Goal: Task Accomplishment & Management: Use online tool/utility

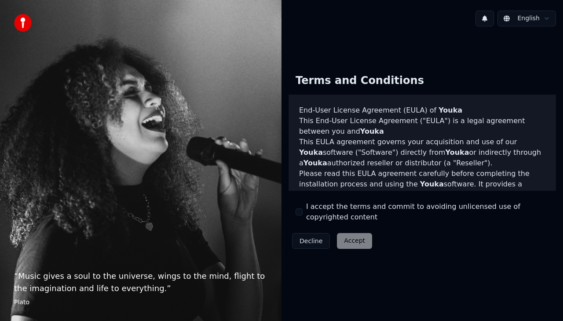
click at [300, 217] on div "I accept the terms and commit to avoiding unlicensed use of copyrighted content" at bounding box center [421, 211] width 253 height 21
click at [299, 213] on button "I accept the terms and commit to avoiding unlicensed use of copyrighted content" at bounding box center [298, 211] width 7 height 7
click at [343, 240] on button "Accept" at bounding box center [354, 241] width 35 height 16
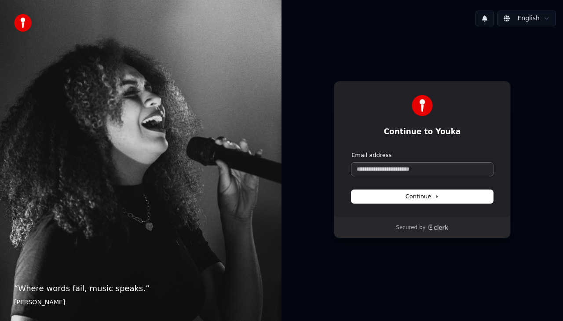
click at [375, 173] on input "Email address" at bounding box center [422, 169] width 142 height 13
click at [401, 203] on div "**********" at bounding box center [422, 149] width 177 height 136
click at [402, 198] on button "Continue" at bounding box center [422, 196] width 142 height 13
type input "**********"
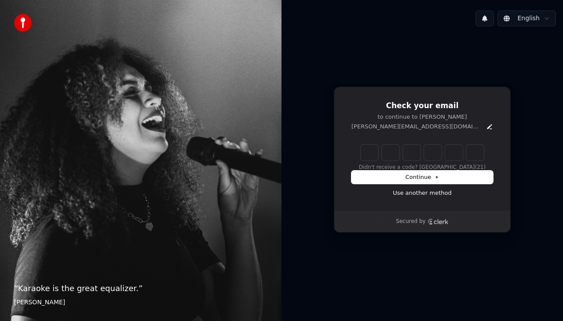
click at [300, 109] on div "Check your email to continue to Youka [EMAIL_ADDRESS][DOMAIN_NAME] Didn't recei…" at bounding box center [421, 159] width 281 height 252
click at [370, 153] on input "Enter verification code" at bounding box center [431, 153] width 141 height 16
type input "******"
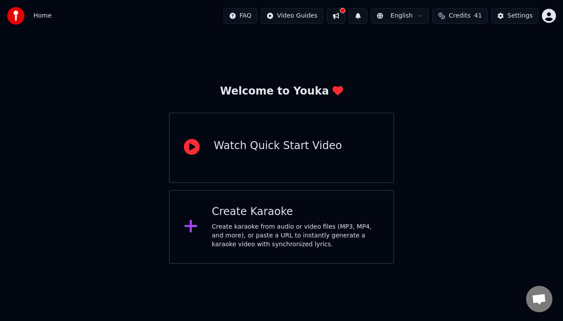
click at [309, 251] on div "Create Karaoke Create karaoke from audio or video files (MP3, MP4, and more), o…" at bounding box center [281, 227] width 225 height 74
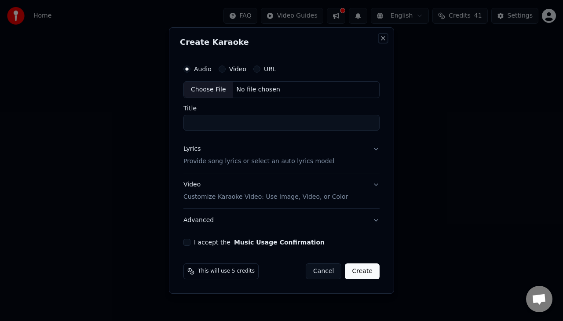
click at [385, 37] on button "Close" at bounding box center [382, 38] width 7 height 7
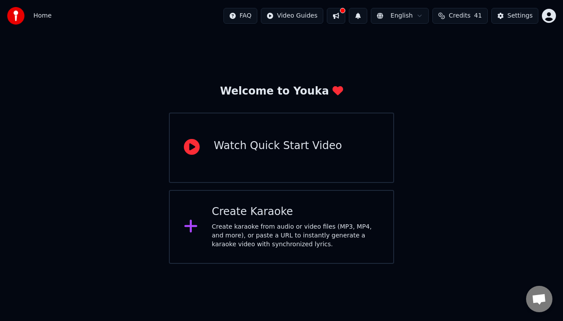
click at [37, 16] on span "Home" at bounding box center [42, 15] width 18 height 9
click at [9, 13] on img at bounding box center [16, 16] width 18 height 18
click at [40, 15] on span "Home" at bounding box center [42, 15] width 18 height 9
click at [290, 223] on div "Create karaoke from audio or video files (MP3, MP4, and more), or paste a URL t…" at bounding box center [296, 235] width 168 height 26
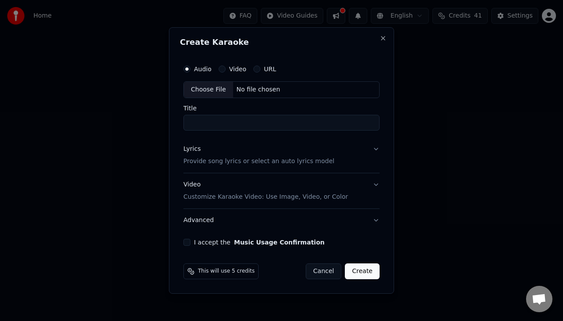
click at [225, 120] on input "Title" at bounding box center [281, 123] width 196 height 16
click at [209, 161] on p "Provide song lyrics or select an auto lyrics model" at bounding box center [258, 161] width 151 height 9
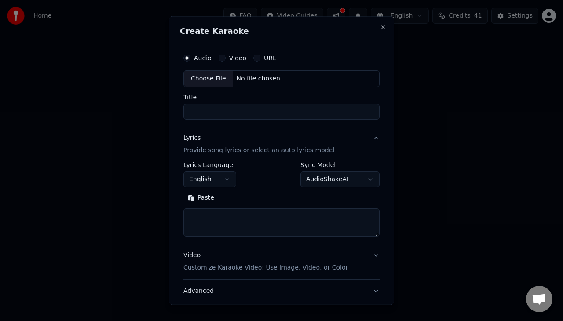
click at [224, 225] on textarea at bounding box center [281, 222] width 196 height 28
paste textarea "**********"
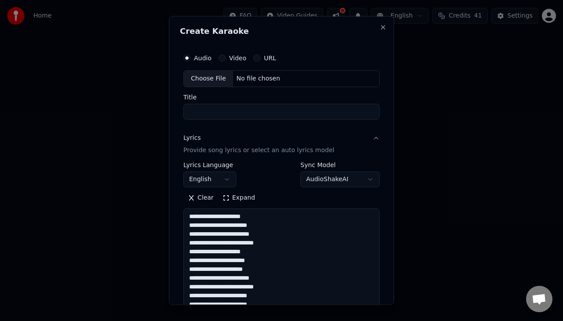
scroll to position [116, 0]
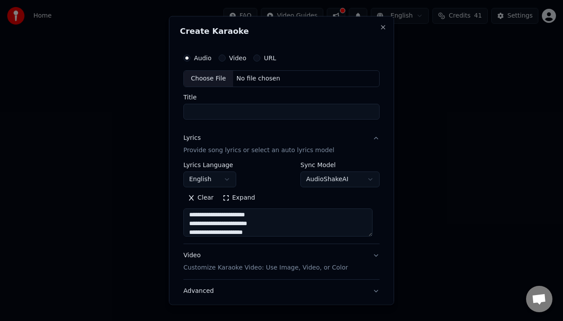
type textarea "**********"
click at [210, 75] on div "Choose File" at bounding box center [208, 79] width 49 height 16
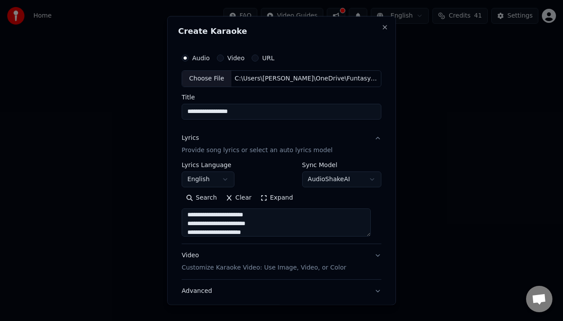
type input "**********"
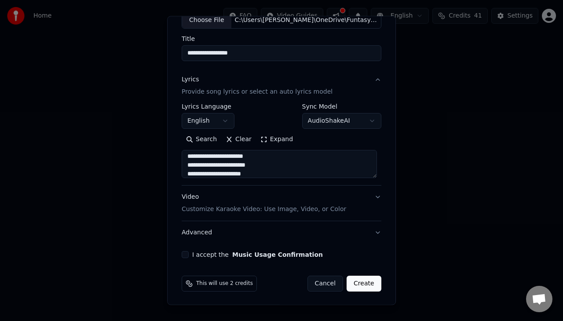
scroll to position [120, 0]
click at [248, 200] on div "Video Customize Karaoke Video: Use Image, Video, or Color" at bounding box center [264, 203] width 164 height 21
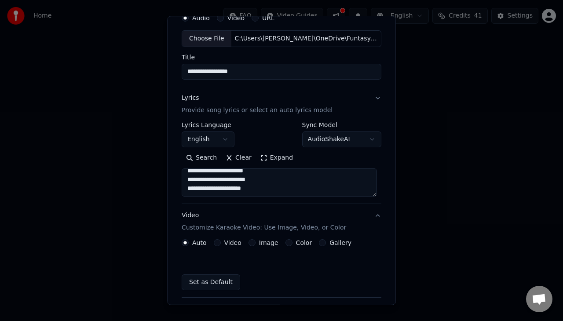
scroll to position [34, 0]
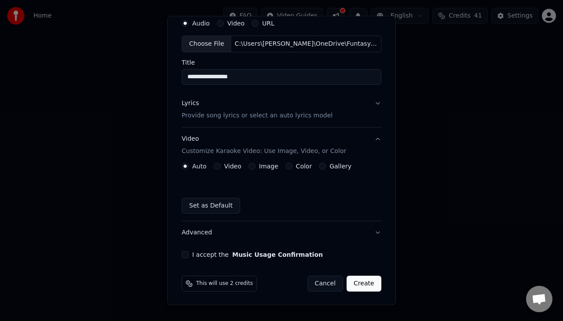
click at [224, 167] on label "Video" at bounding box center [232, 166] width 17 height 6
click at [221, 167] on button "Video" at bounding box center [217, 166] width 7 height 7
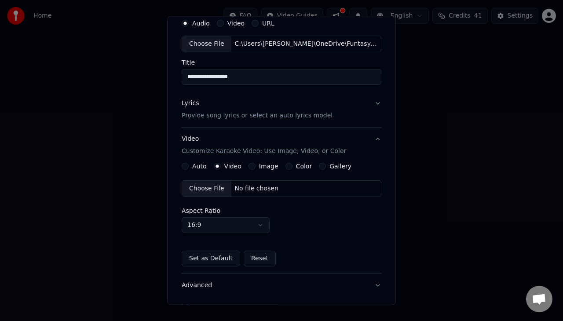
click at [214, 188] on div "Choose File" at bounding box center [206, 189] width 49 height 16
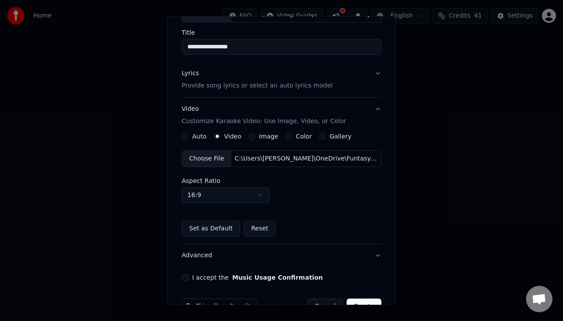
scroll to position [87, 0]
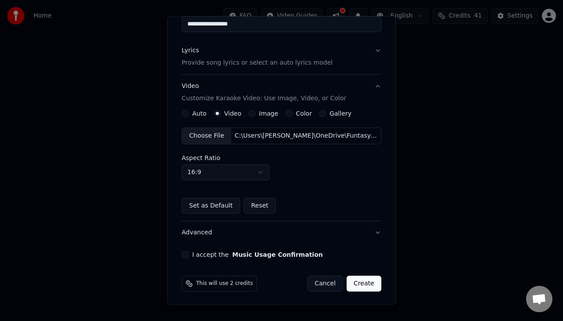
click at [195, 134] on div "Choose File" at bounding box center [206, 136] width 49 height 16
click at [184, 251] on button "I accept the Music Usage Confirmation" at bounding box center [185, 254] width 7 height 7
click at [366, 290] on button "Create" at bounding box center [363, 284] width 35 height 16
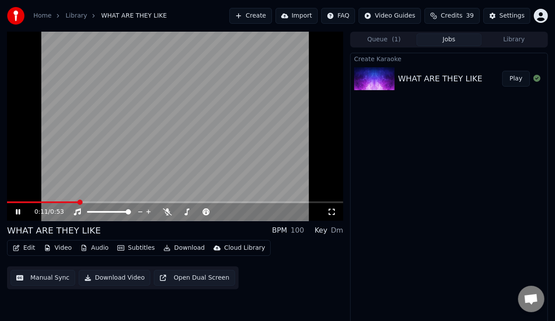
click at [212, 150] on video at bounding box center [175, 126] width 336 height 189
drag, startPoint x: 186, startPoint y: 213, endPoint x: 194, endPoint y: 212, distance: 8.0
click at [194, 212] on div at bounding box center [207, 212] width 71 height 9
click at [194, 212] on span at bounding box center [199, 212] width 44 height 2
drag, startPoint x: 120, startPoint y: 213, endPoint x: 106, endPoint y: 215, distance: 13.3
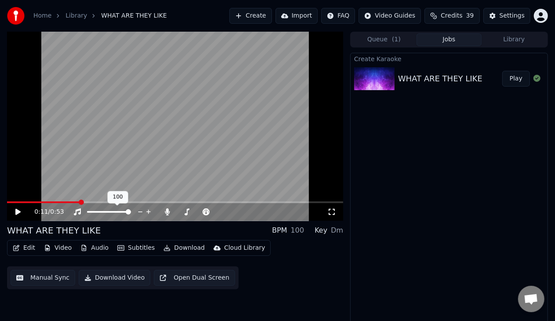
click at [106, 215] on div at bounding box center [117, 212] width 71 height 9
click at [103, 214] on div at bounding box center [117, 212] width 71 height 9
click at [106, 211] on div at bounding box center [117, 212] width 71 height 9
click at [106, 212] on span at bounding box center [109, 212] width 44 height 2
click at [7, 205] on span at bounding box center [9, 202] width 5 height 5
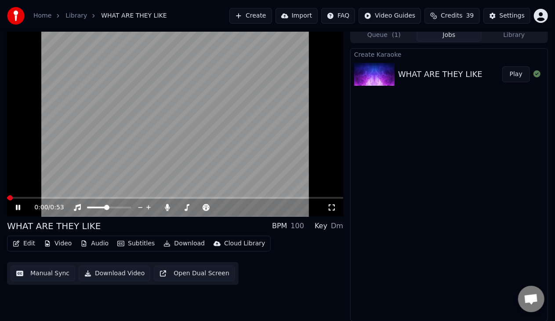
scroll to position [4, 0]
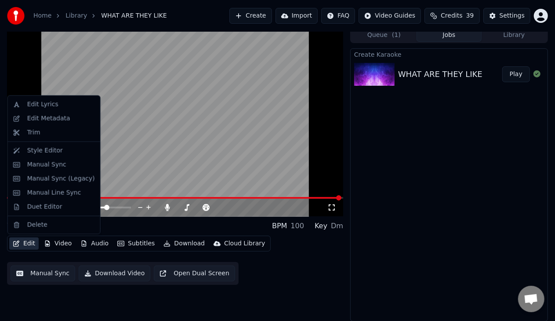
click at [19, 240] on icon "button" at bounding box center [16, 243] width 7 height 6
click at [61, 179] on div "Manual Sync (Legacy)" at bounding box center [61, 179] width 68 height 9
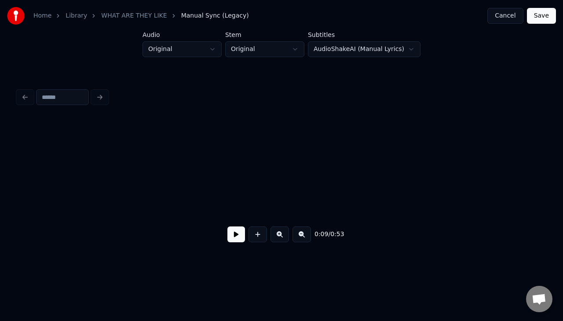
scroll to position [0, 875]
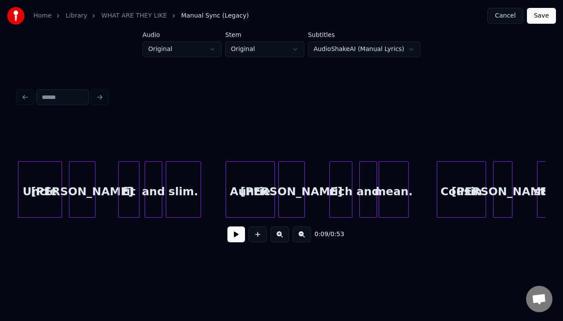
click at [146, 213] on div at bounding box center [146, 189] width 3 height 55
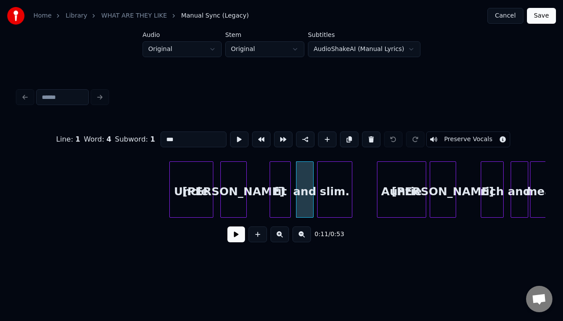
scroll to position [0, 738]
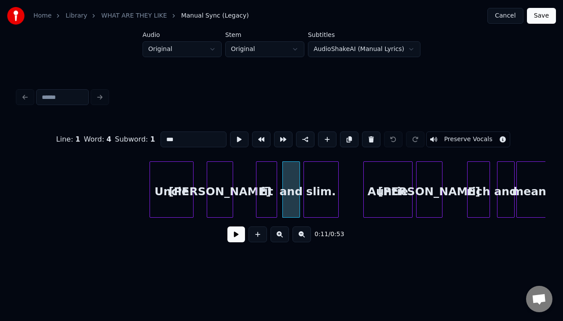
click at [158, 190] on div "Uncle" at bounding box center [171, 192] width 43 height 60
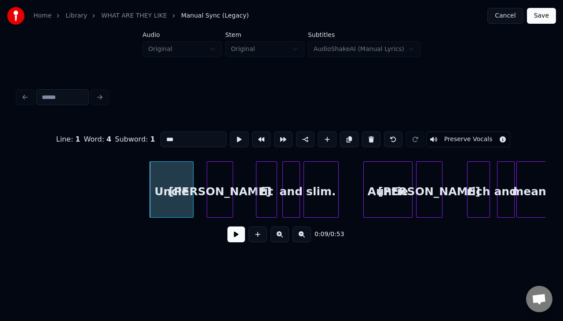
click at [230, 240] on button at bounding box center [236, 234] width 18 height 16
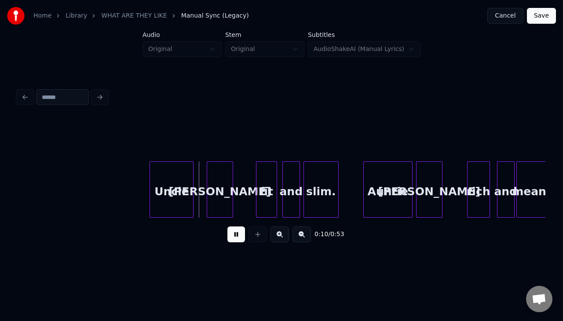
click at [230, 240] on button at bounding box center [236, 234] width 18 height 16
click at [171, 190] on div "Uncle" at bounding box center [171, 192] width 43 height 60
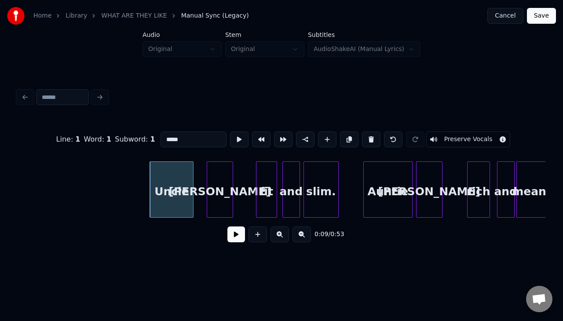
click at [227, 226] on button at bounding box center [236, 234] width 18 height 16
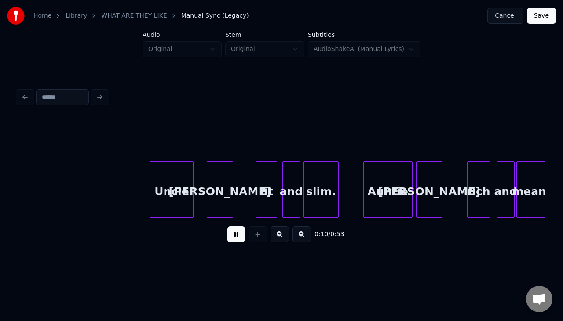
click at [227, 226] on button at bounding box center [236, 234] width 18 height 16
click at [219, 180] on div "Jim" at bounding box center [220, 192] width 26 height 60
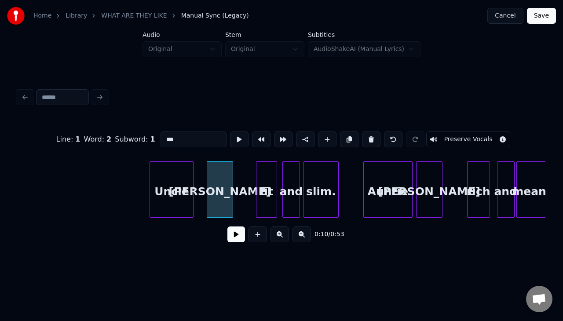
click at [227, 226] on button at bounding box center [236, 234] width 18 height 16
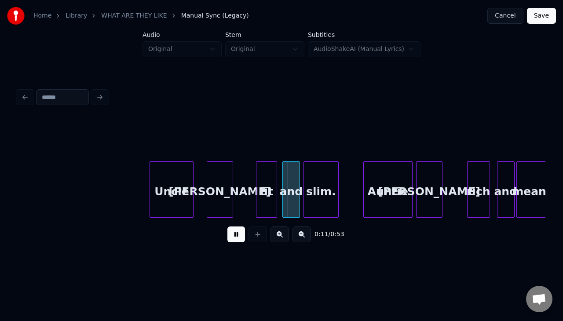
click at [227, 226] on button at bounding box center [236, 234] width 18 height 16
click at [217, 182] on div "Jim" at bounding box center [217, 192] width 26 height 60
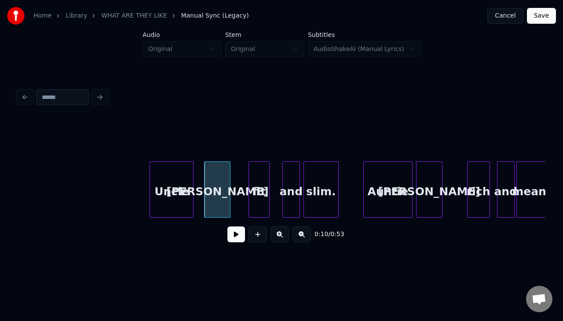
click at [257, 193] on div "fit" at bounding box center [259, 192] width 20 height 60
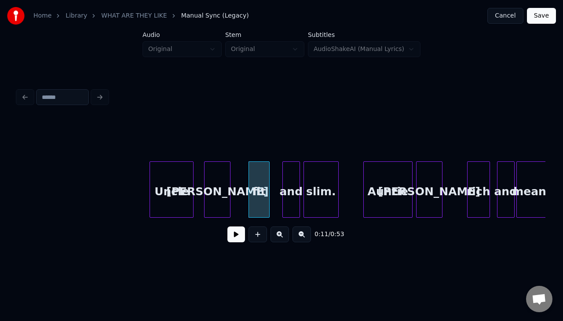
click at [227, 226] on button at bounding box center [236, 234] width 18 height 16
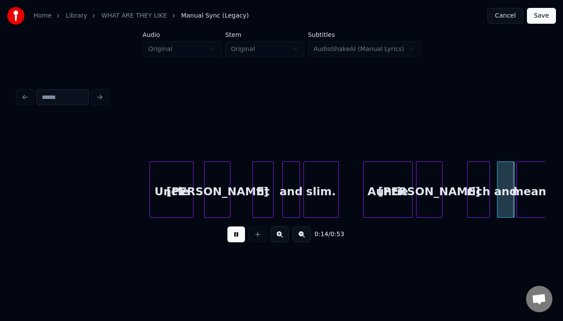
click at [261, 193] on div "fit" at bounding box center [263, 192] width 20 height 60
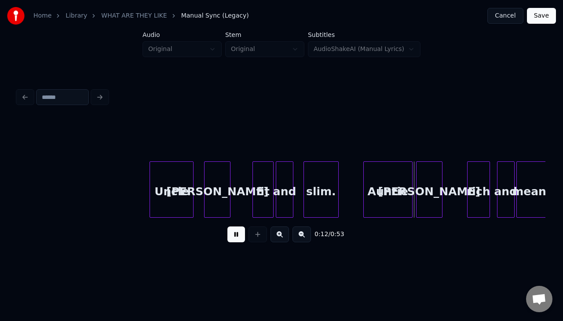
click at [283, 195] on div "and" at bounding box center [284, 192] width 17 height 60
click at [293, 192] on div "and" at bounding box center [284, 192] width 17 height 60
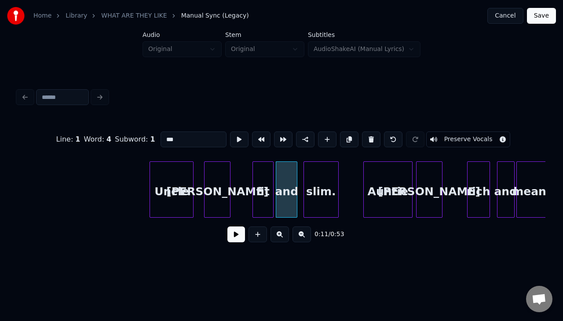
click at [296, 198] on div at bounding box center [295, 189] width 3 height 55
click at [293, 197] on div "and" at bounding box center [286, 192] width 21 height 60
click at [292, 197] on div "and" at bounding box center [286, 192] width 21 height 60
click at [227, 226] on button at bounding box center [236, 234] width 18 height 16
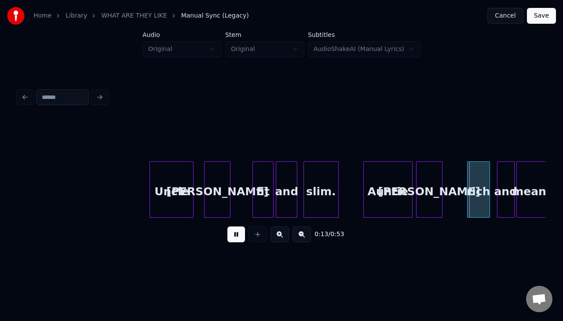
click at [315, 199] on div "slim." at bounding box center [321, 192] width 34 height 60
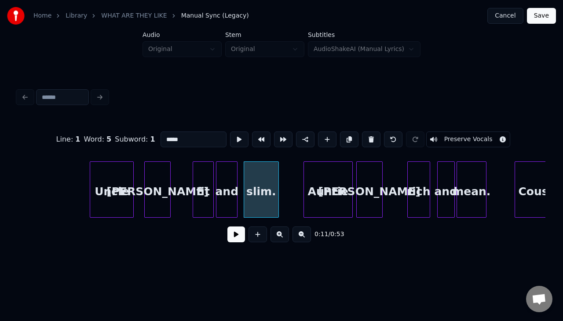
scroll to position [0, 798]
click at [241, 193] on div at bounding box center [242, 189] width 3 height 55
click at [328, 192] on div "Auntie" at bounding box center [324, 192] width 48 height 60
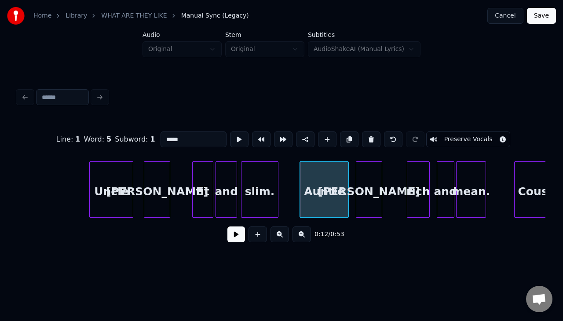
click at [227, 226] on button at bounding box center [236, 234] width 18 height 16
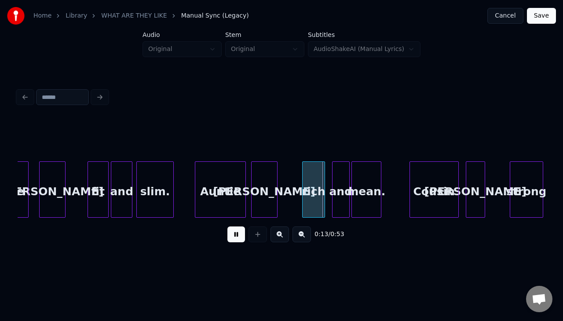
scroll to position [0, 901]
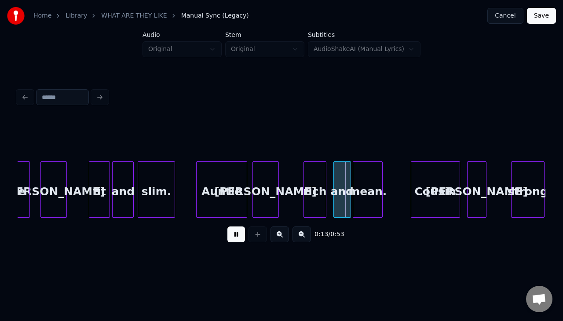
click at [227, 226] on button at bounding box center [236, 234] width 18 height 16
click at [266, 194] on div "Lynn" at bounding box center [266, 192] width 26 height 60
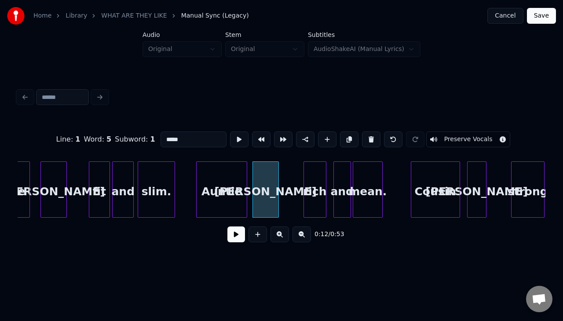
type input "****"
click at [251, 193] on div at bounding box center [251, 189] width 3 height 55
click at [227, 226] on button at bounding box center [236, 234] width 18 height 16
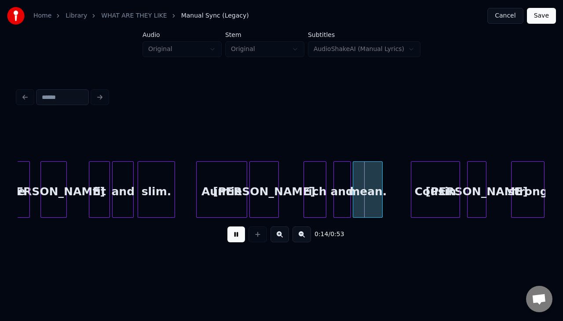
click at [308, 191] on div "rich" at bounding box center [315, 192] width 22 height 60
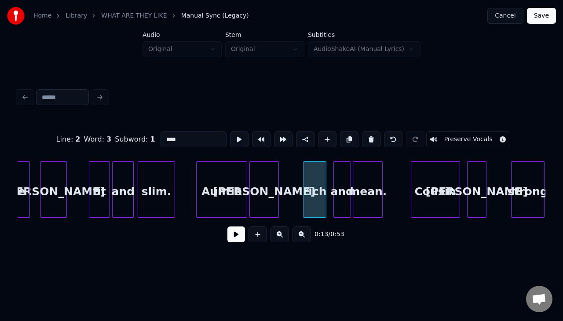
click at [308, 191] on div "rich" at bounding box center [315, 192] width 22 height 60
click at [305, 191] on div "rich" at bounding box center [312, 192] width 22 height 60
click at [227, 240] on div "0:13 / 0:53" at bounding box center [282, 234] width 514 height 19
click at [235, 241] on button at bounding box center [236, 234] width 18 height 16
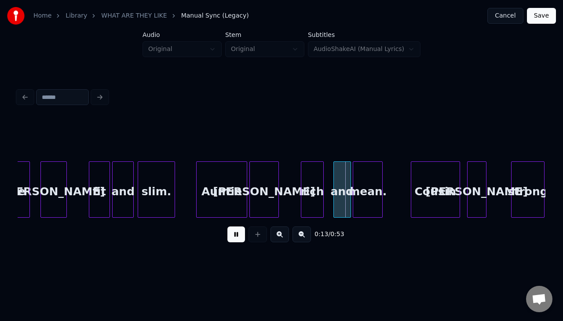
click at [235, 241] on button at bounding box center [236, 234] width 18 height 16
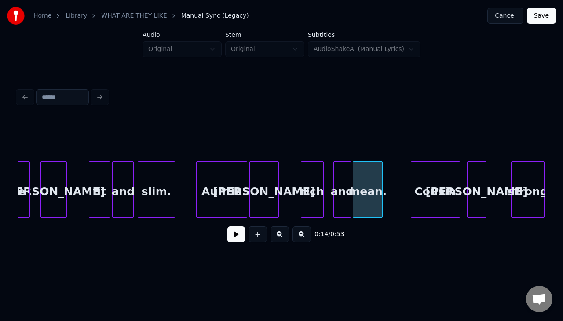
click at [235, 241] on button at bounding box center [236, 234] width 18 height 16
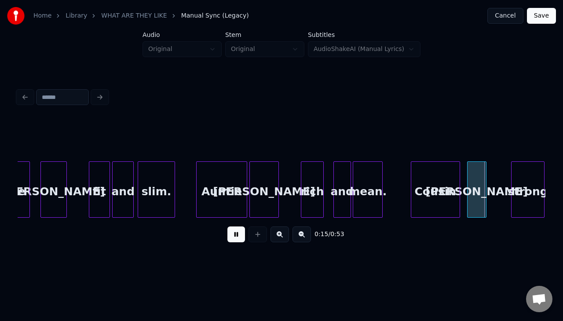
click at [302, 188] on div at bounding box center [302, 189] width 3 height 55
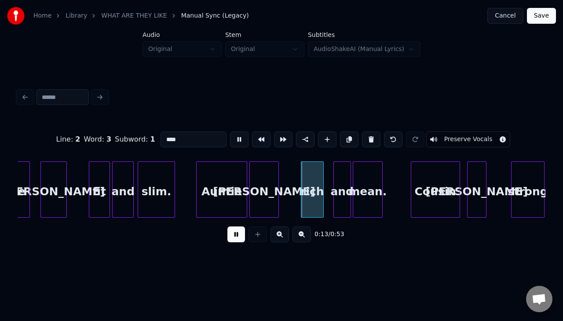
click at [302, 188] on div at bounding box center [302, 189] width 3 height 55
click at [310, 190] on div "rich" at bounding box center [312, 192] width 22 height 60
click at [227, 226] on button at bounding box center [236, 234] width 18 height 16
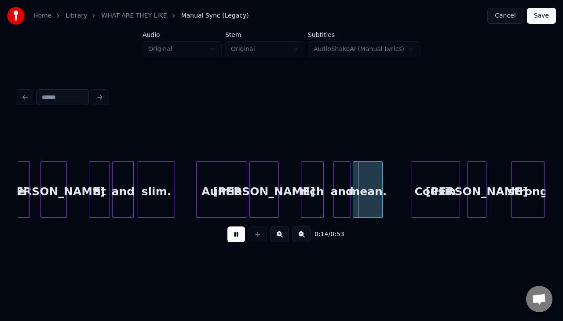
click at [227, 226] on button at bounding box center [236, 234] width 18 height 16
click at [310, 190] on div "rich" at bounding box center [312, 192] width 22 height 60
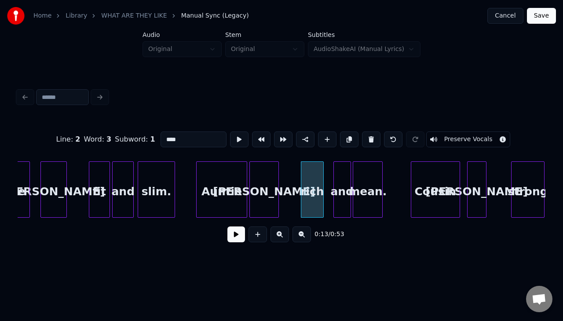
click at [227, 226] on button at bounding box center [236, 234] width 18 height 16
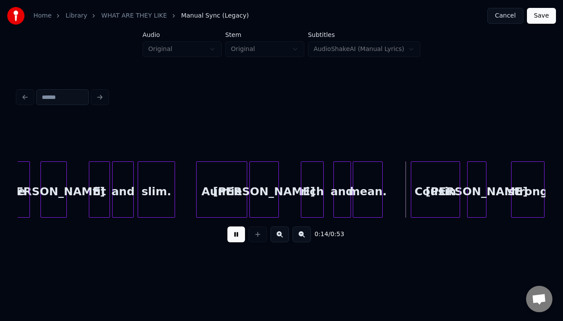
click at [227, 226] on button at bounding box center [236, 234] width 18 height 16
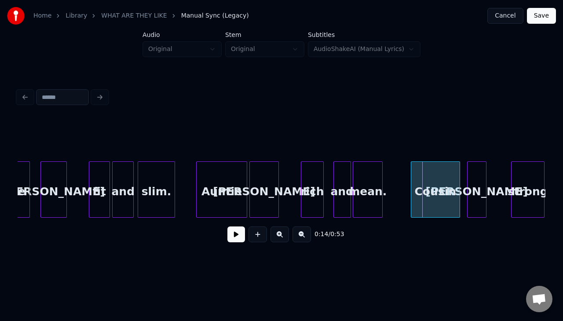
click at [310, 190] on div "rich" at bounding box center [312, 192] width 22 height 60
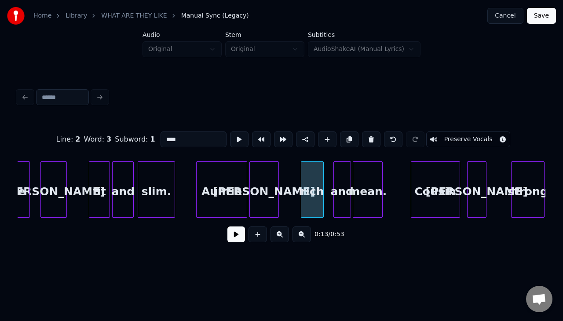
click at [227, 226] on button at bounding box center [236, 234] width 18 height 16
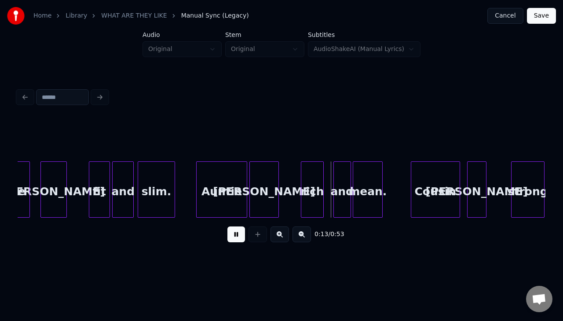
click at [310, 190] on div "rich" at bounding box center [312, 192] width 22 height 60
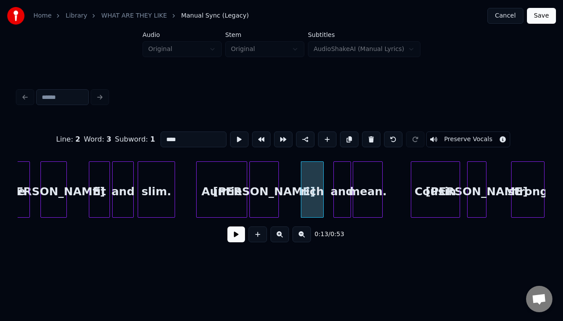
click at [314, 191] on div "rich" at bounding box center [312, 192] width 22 height 60
click at [318, 189] on div at bounding box center [318, 189] width 3 height 55
click at [308, 189] on div "rich" at bounding box center [306, 192] width 19 height 60
click at [328, 188] on div "and" at bounding box center [328, 192] width 17 height 60
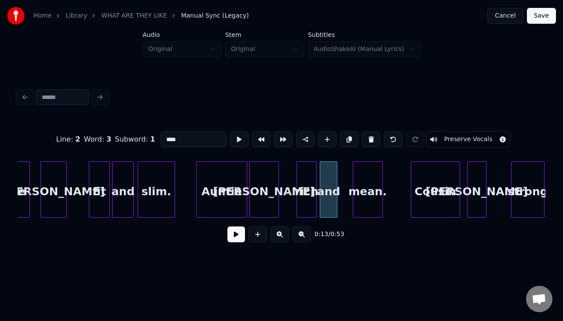
click at [328, 188] on div "and" at bounding box center [328, 192] width 17 height 60
type input "***"
click at [328, 188] on div "and" at bounding box center [328, 192] width 17 height 60
click at [227, 226] on button at bounding box center [236, 234] width 18 height 16
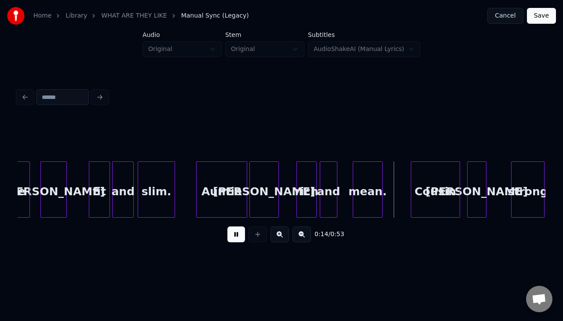
click at [227, 226] on button at bounding box center [236, 234] width 18 height 16
click at [338, 189] on div "and" at bounding box center [336, 192] width 17 height 60
click at [320, 186] on div at bounding box center [320, 189] width 3 height 55
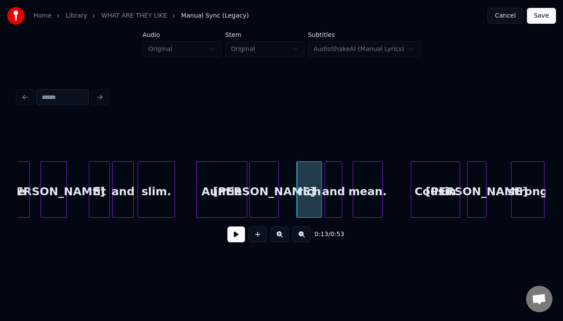
click at [332, 179] on div "and" at bounding box center [333, 192] width 17 height 60
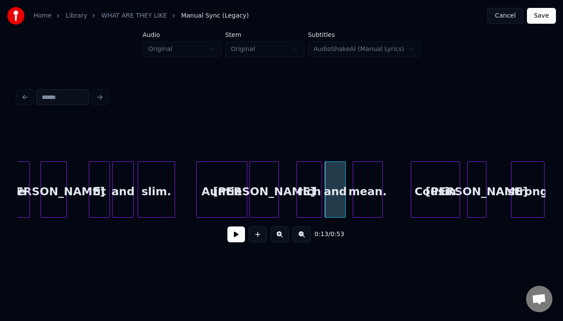
click at [343, 180] on div at bounding box center [343, 189] width 3 height 55
click at [334, 178] on div "and" at bounding box center [335, 192] width 20 height 60
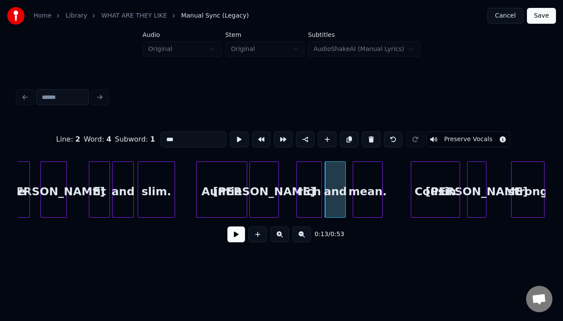
click at [227, 226] on button at bounding box center [236, 234] width 18 height 16
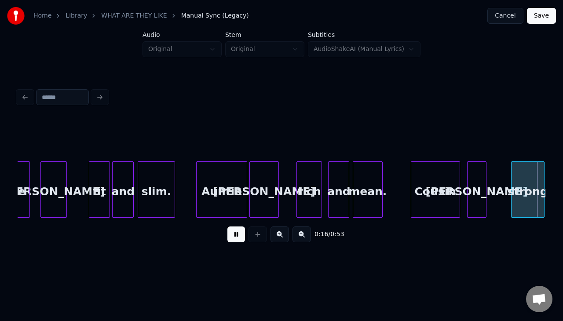
click at [338, 179] on div "and" at bounding box center [338, 192] width 20 height 60
click at [334, 179] on div "and" at bounding box center [336, 192] width 20 height 60
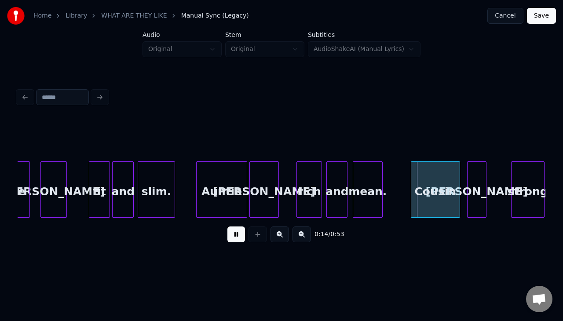
click at [336, 180] on div "and" at bounding box center [337, 192] width 20 height 60
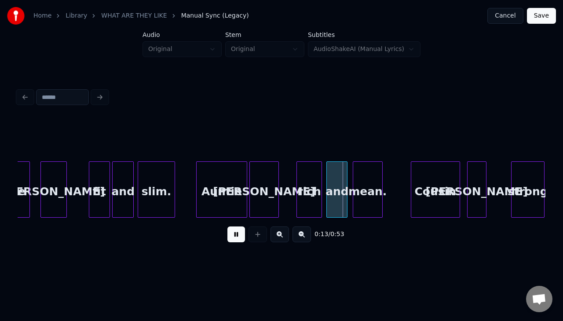
click at [336, 180] on div "and" at bounding box center [337, 192] width 20 height 60
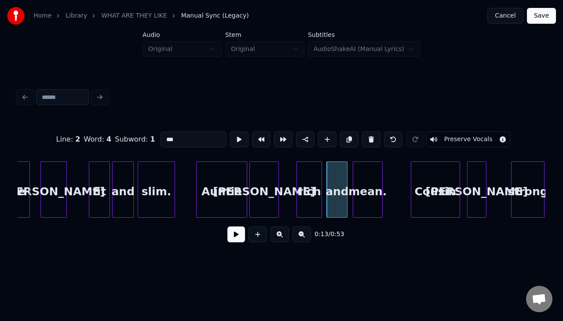
click at [336, 180] on div "and" at bounding box center [337, 192] width 20 height 60
click at [333, 180] on div "and" at bounding box center [334, 192] width 20 height 60
click at [227, 226] on button at bounding box center [236, 234] width 18 height 16
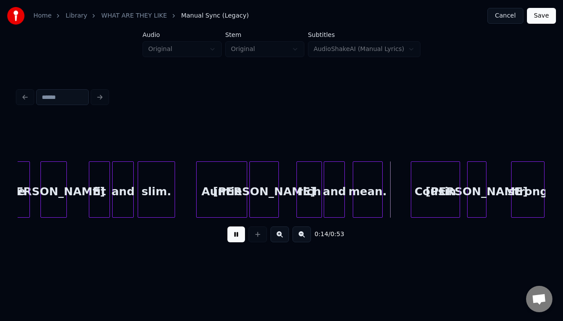
click at [333, 180] on div "and" at bounding box center [334, 192] width 20 height 60
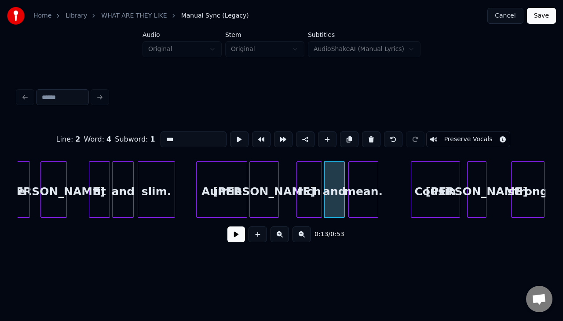
click at [354, 183] on div "mean." at bounding box center [363, 192] width 29 height 60
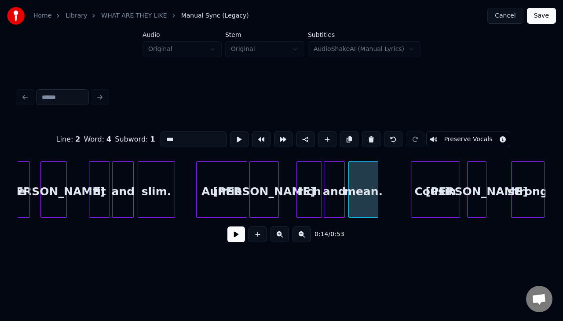
click at [378, 180] on div "mean." at bounding box center [363, 192] width 29 height 60
type input "*****"
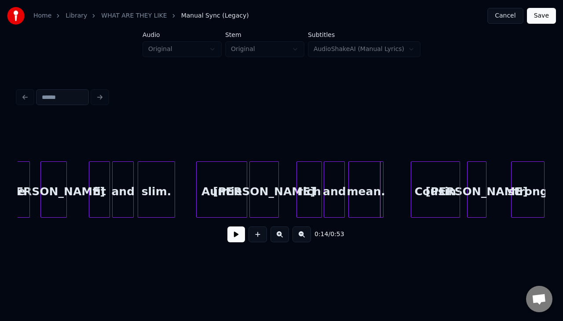
click at [383, 180] on div at bounding box center [381, 189] width 3 height 55
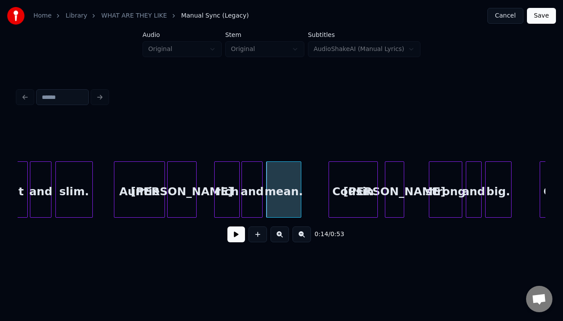
scroll to position [0, 984]
click at [352, 184] on div "Cousin" at bounding box center [352, 192] width 48 height 60
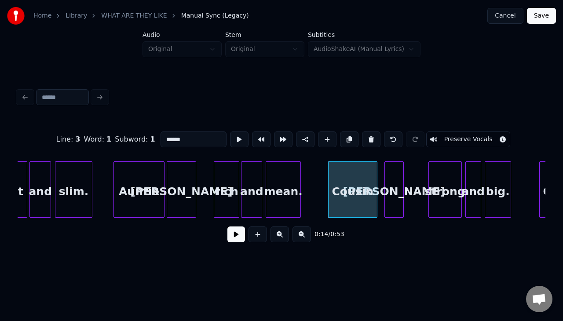
click at [352, 184] on div "Cousin" at bounding box center [352, 192] width 48 height 60
click at [350, 182] on div "Cousin" at bounding box center [351, 192] width 48 height 60
click at [238, 134] on button at bounding box center [239, 139] width 18 height 16
click at [340, 187] on div "Cousin" at bounding box center [352, 192] width 48 height 60
click at [393, 186] on div "Nick" at bounding box center [391, 192] width 18 height 60
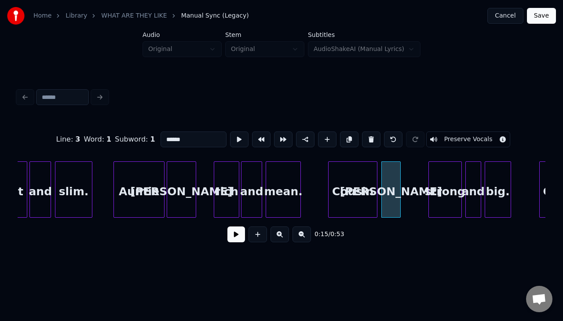
click at [232, 135] on button at bounding box center [239, 139] width 18 height 16
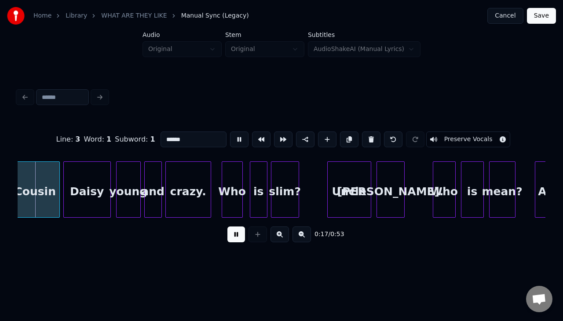
click at [397, 181] on div "Jim." at bounding box center [390, 192] width 27 height 60
type input "****"
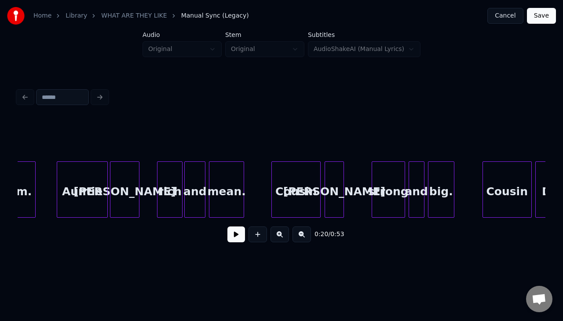
scroll to position [0, 1040]
click at [336, 179] on div "Nick" at bounding box center [333, 192] width 18 height 60
click at [375, 201] on div "strong" at bounding box center [388, 192] width 33 height 60
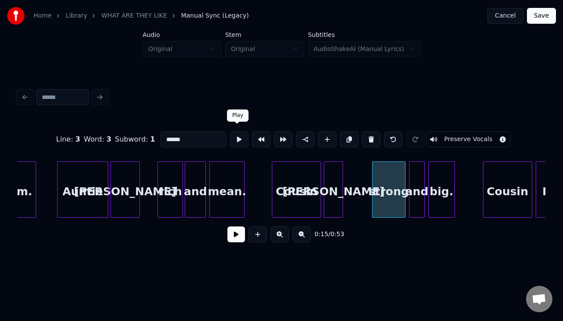
click at [237, 131] on button at bounding box center [239, 139] width 18 height 16
click at [379, 182] on div "strong" at bounding box center [385, 192] width 33 height 60
click at [237, 131] on button at bounding box center [239, 139] width 18 height 16
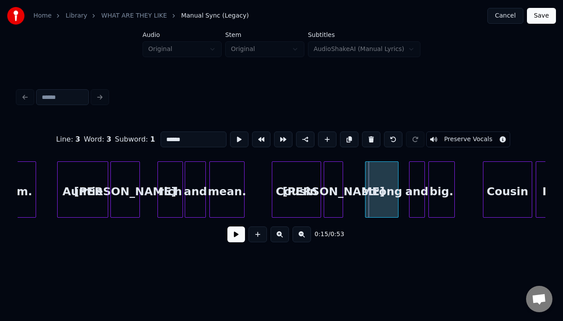
click at [390, 187] on div "strong" at bounding box center [381, 192] width 33 height 60
click at [233, 137] on button at bounding box center [239, 139] width 18 height 16
click at [412, 196] on div "and" at bounding box center [410, 192] width 15 height 60
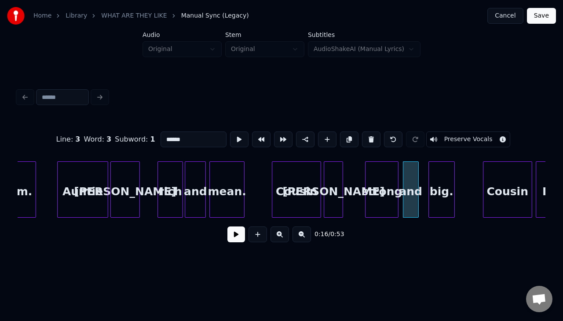
click at [237, 130] on div at bounding box center [239, 139] width 22 height 19
click at [237, 131] on button at bounding box center [239, 139] width 18 height 16
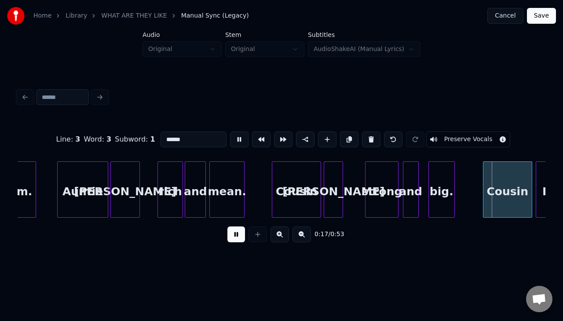
click at [237, 131] on button at bounding box center [239, 139] width 18 height 16
click at [413, 188] on div "and" at bounding box center [410, 192] width 15 height 60
type input "***"
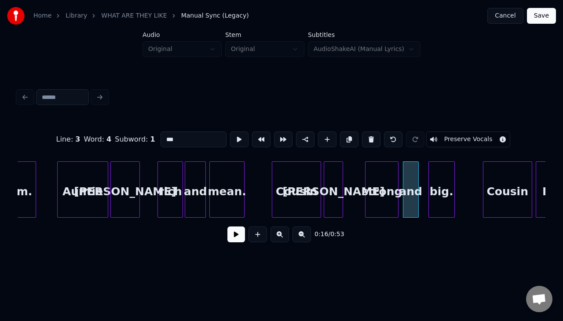
click at [230, 131] on button at bounding box center [239, 139] width 18 height 16
click at [401, 184] on div at bounding box center [402, 189] width 3 height 55
click at [428, 186] on div "big." at bounding box center [434, 192] width 26 height 60
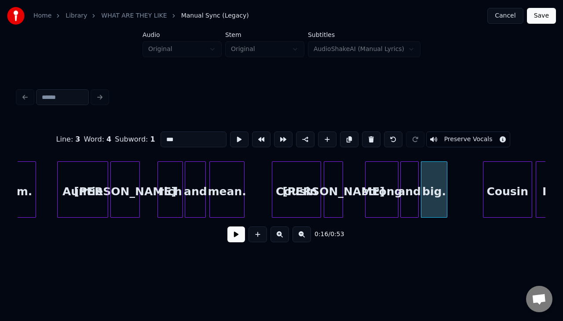
click at [230, 131] on button at bounding box center [239, 139] width 18 height 16
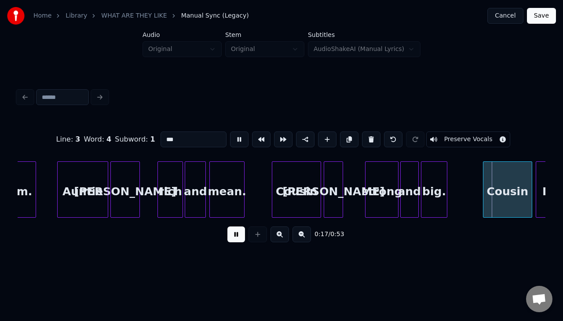
click at [230, 131] on button at bounding box center [239, 139] width 18 height 16
click at [447, 185] on div "big." at bounding box center [434, 189] width 26 height 56
type input "****"
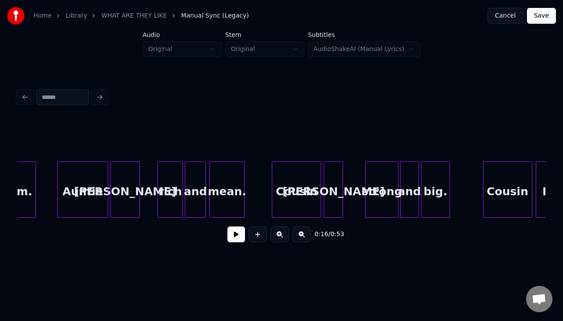
click at [448, 185] on div at bounding box center [448, 189] width 3 height 55
drag, startPoint x: 420, startPoint y: 92, endPoint x: 364, endPoint y: 102, distance: 57.0
click at [364, 102] on div at bounding box center [281, 96] width 535 height 19
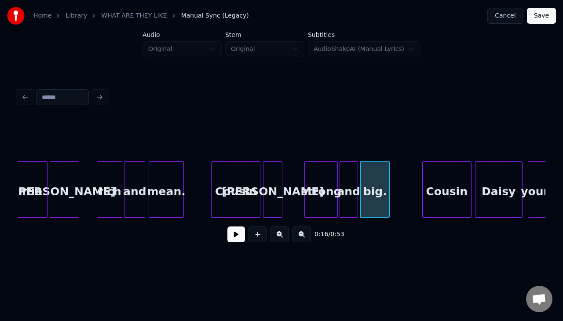
scroll to position [0, 1101]
click at [438, 199] on div "Cousin" at bounding box center [446, 192] width 48 height 60
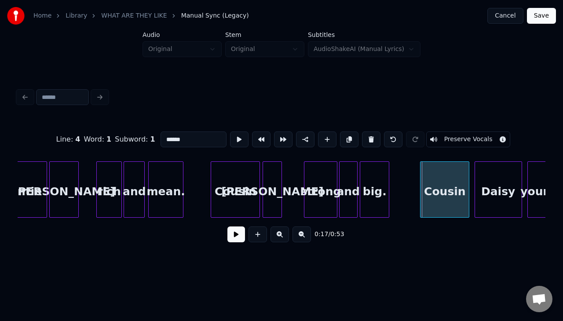
click at [437, 199] on div "Cousin" at bounding box center [444, 192] width 48 height 60
click at [233, 134] on button at bounding box center [239, 139] width 18 height 16
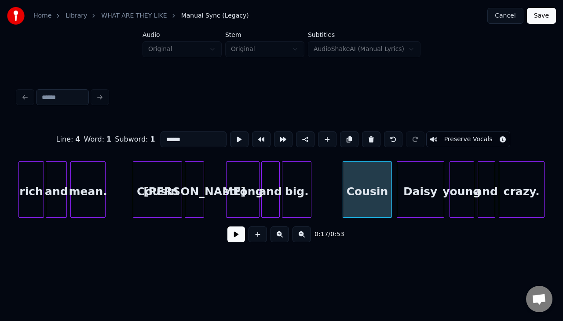
scroll to position [0, 1180]
click at [232, 139] on button at bounding box center [239, 139] width 18 height 16
click at [435, 193] on div "Daisy" at bounding box center [420, 192] width 47 height 60
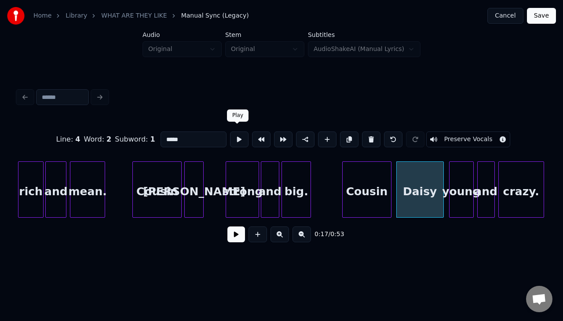
click at [237, 141] on button at bounding box center [239, 139] width 18 height 16
click at [230, 137] on button at bounding box center [239, 139] width 18 height 16
click at [464, 185] on div "young" at bounding box center [461, 192] width 24 height 60
type input "*****"
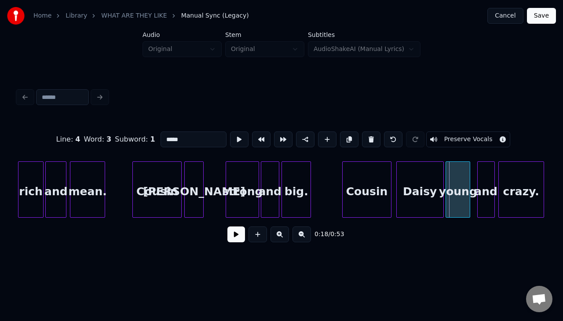
click at [461, 185] on div "young" at bounding box center [458, 192] width 24 height 60
click at [230, 131] on button at bounding box center [239, 139] width 18 height 16
click at [485, 184] on div "and" at bounding box center [485, 192] width 17 height 60
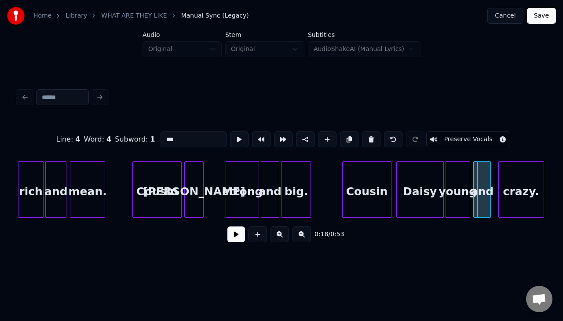
click at [482, 184] on div "and" at bounding box center [482, 192] width 17 height 60
click at [230, 131] on button at bounding box center [239, 139] width 18 height 16
click at [517, 189] on div "crazy." at bounding box center [517, 192] width 45 height 60
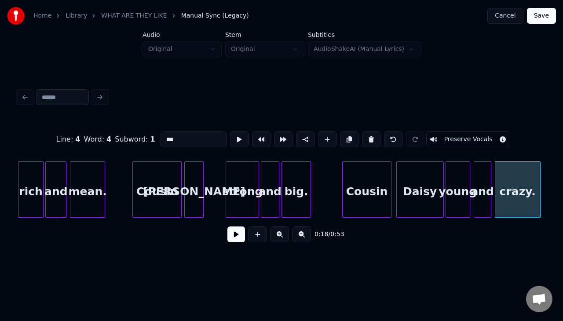
click at [230, 131] on button at bounding box center [239, 139] width 18 height 16
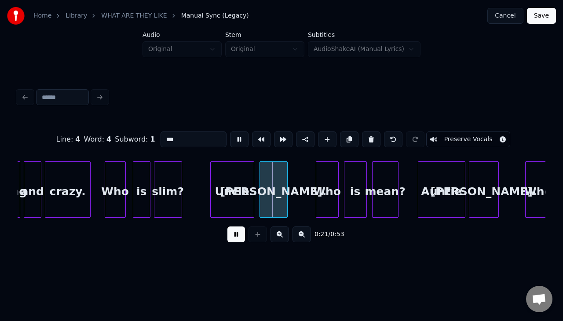
scroll to position [0, 1629]
click at [230, 131] on button at bounding box center [239, 139] width 18 height 16
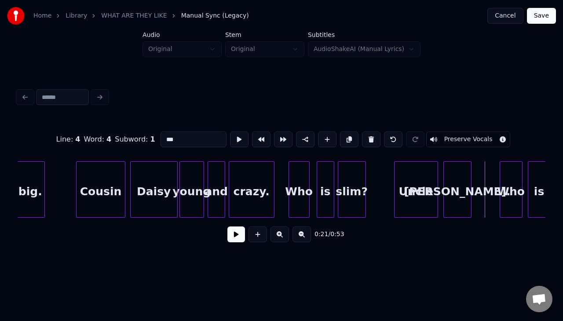
scroll to position [0, 1444]
click at [297, 174] on div "Who" at bounding box center [301, 192] width 20 height 60
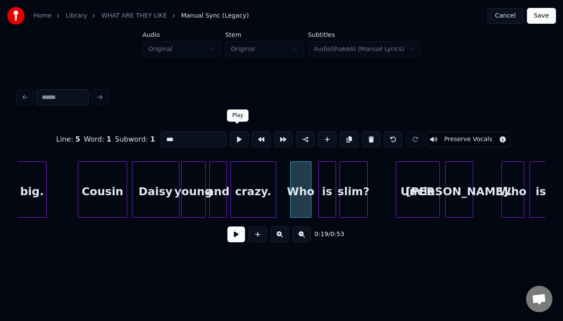
click at [235, 138] on button at bounding box center [239, 139] width 18 height 16
click at [325, 178] on div "is" at bounding box center [322, 192] width 17 height 60
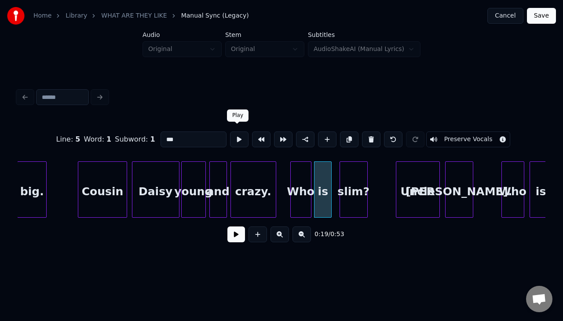
click at [233, 138] on button at bounding box center [239, 139] width 18 height 16
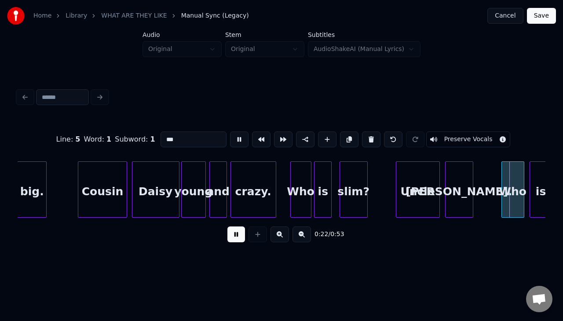
click at [352, 178] on div "slim?" at bounding box center [353, 192] width 27 height 60
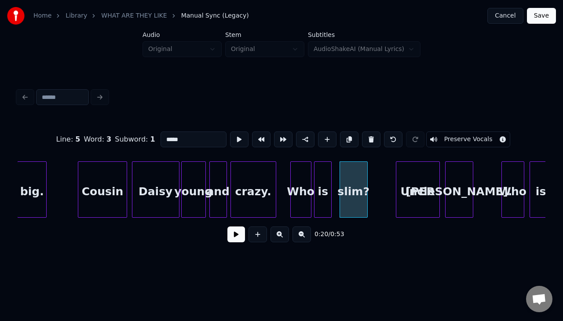
click at [352, 178] on div "slim?" at bounding box center [353, 192] width 27 height 60
click at [232, 135] on button at bounding box center [239, 139] width 18 height 16
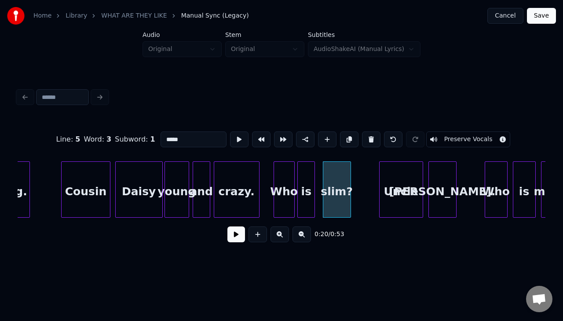
scroll to position [0, 1461]
click at [405, 181] on div "Uncle" at bounding box center [400, 192] width 43 height 60
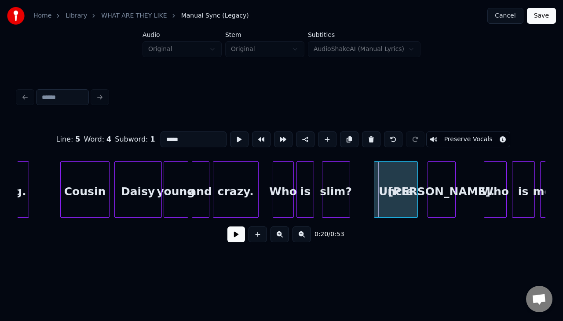
click at [401, 180] on div "Uncle" at bounding box center [395, 192] width 43 height 60
click at [235, 141] on button at bounding box center [239, 139] width 18 height 16
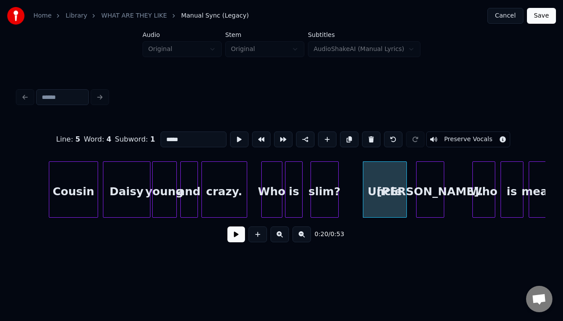
scroll to position [0, 1474]
click at [421, 184] on div "Jim." at bounding box center [424, 192] width 27 height 60
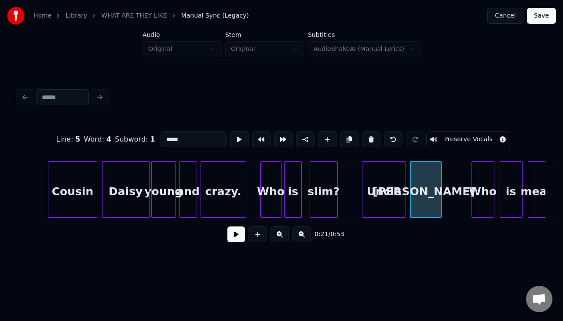
click at [441, 182] on div at bounding box center [439, 189] width 3 height 55
click at [234, 135] on button at bounding box center [239, 139] width 18 height 16
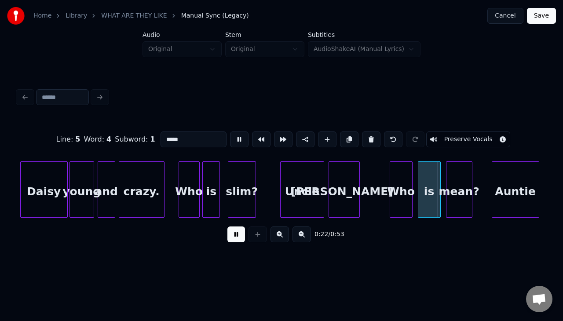
scroll to position [0, 1557]
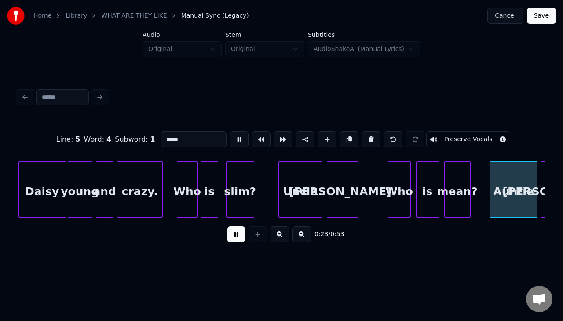
click at [230, 131] on button at bounding box center [239, 139] width 18 height 16
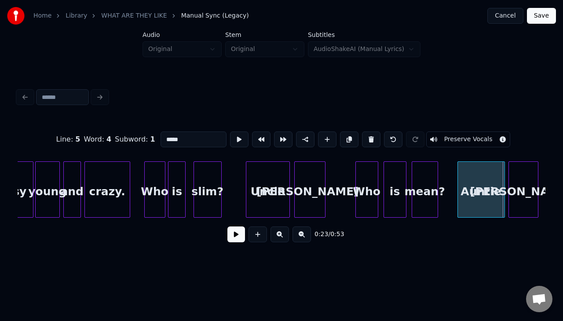
scroll to position [0, 1591]
click at [363, 182] on div "Who" at bounding box center [366, 192] width 22 height 60
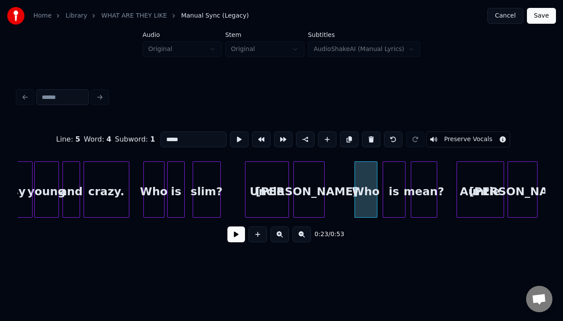
type input "***"
click at [237, 138] on button at bounding box center [239, 139] width 18 height 16
click at [387, 181] on div "is" at bounding box center [390, 192] width 22 height 60
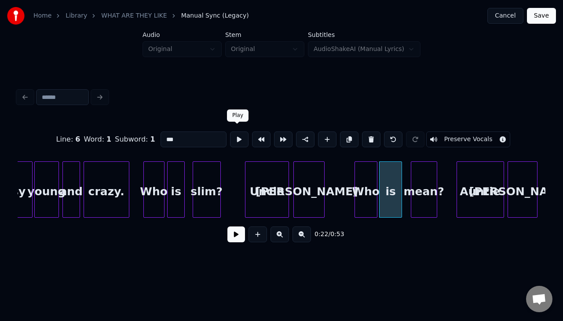
click at [237, 136] on button at bounding box center [239, 139] width 18 height 16
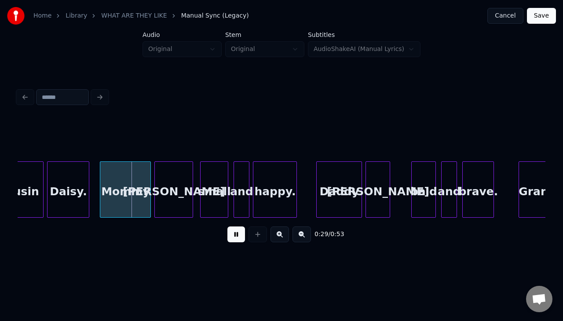
scroll to position [0, 2478]
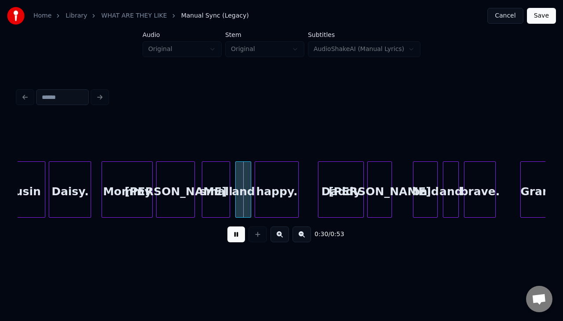
click at [237, 239] on button at bounding box center [236, 234] width 18 height 16
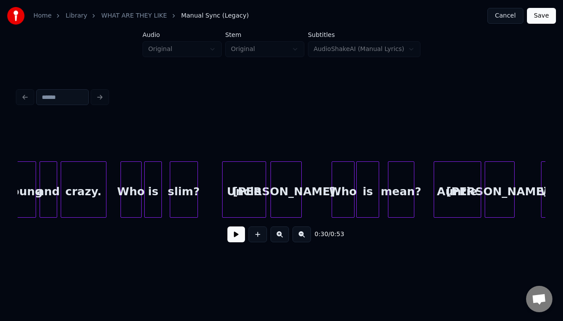
scroll to position [0, 1611]
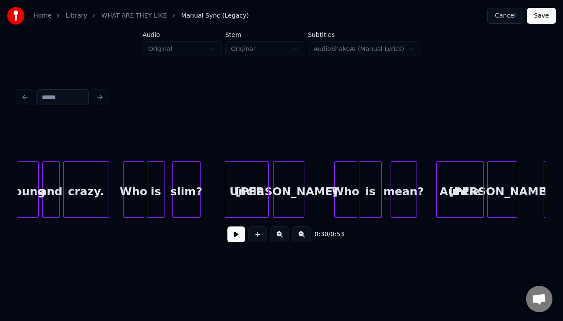
click at [366, 186] on div "is" at bounding box center [370, 192] width 22 height 60
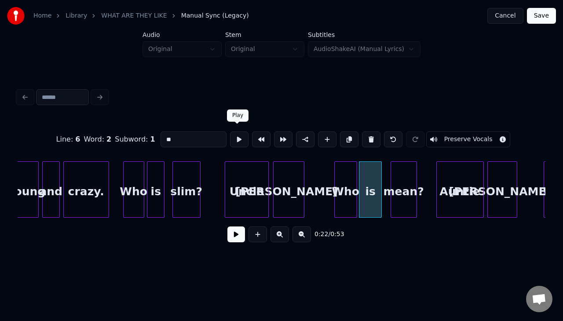
click at [240, 134] on button at bounding box center [239, 139] width 18 height 16
click at [374, 186] on div at bounding box center [374, 189] width 3 height 55
click at [364, 183] on div at bounding box center [365, 189] width 3 height 55
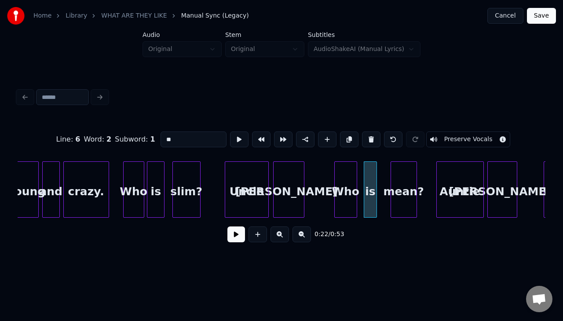
click at [357, 184] on div "Who" at bounding box center [346, 192] width 22 height 60
type input "***"
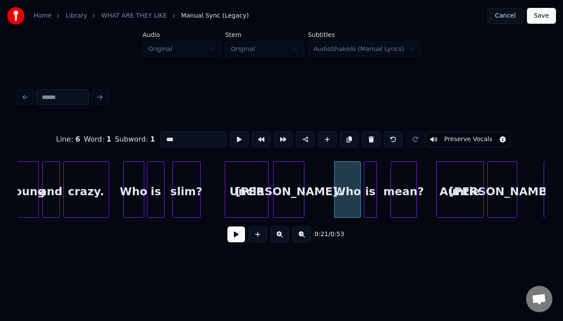
click at [358, 178] on div at bounding box center [358, 189] width 3 height 55
click at [230, 131] on button at bounding box center [239, 139] width 18 height 16
click at [360, 178] on div "Who" at bounding box center [347, 189] width 26 height 56
click at [356, 179] on div "Who" at bounding box center [348, 192] width 26 height 60
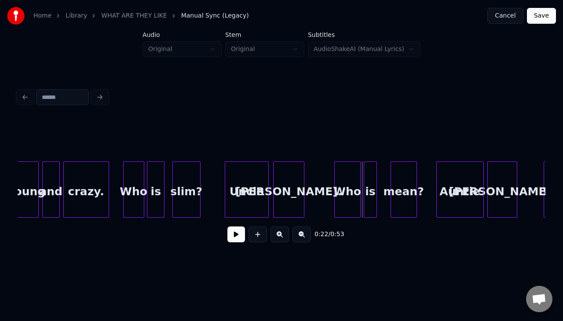
click at [365, 181] on div at bounding box center [365, 189] width 3 height 55
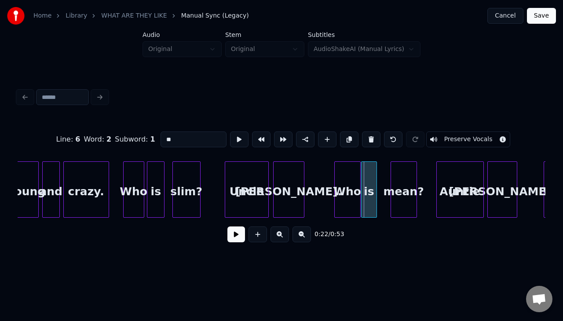
click at [363, 182] on div at bounding box center [362, 189] width 3 height 55
click at [237, 135] on button at bounding box center [239, 139] width 18 height 16
click at [389, 179] on div "mean?" at bounding box center [395, 192] width 26 height 60
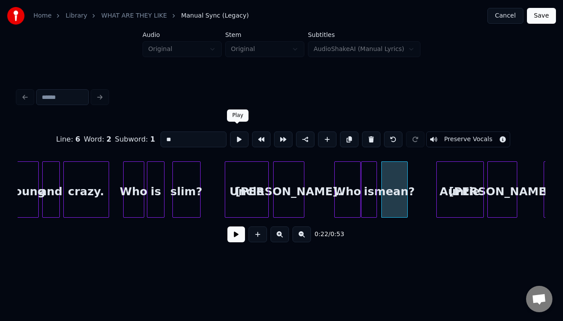
click at [232, 138] on button at bounding box center [239, 139] width 18 height 16
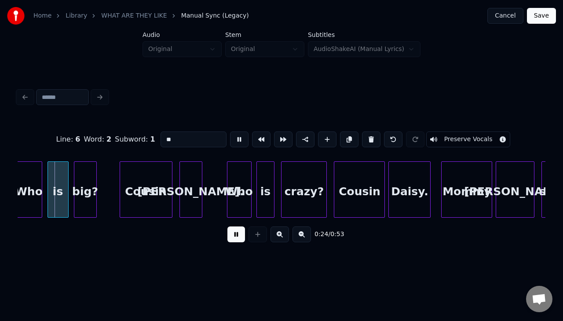
scroll to position [0, 1974]
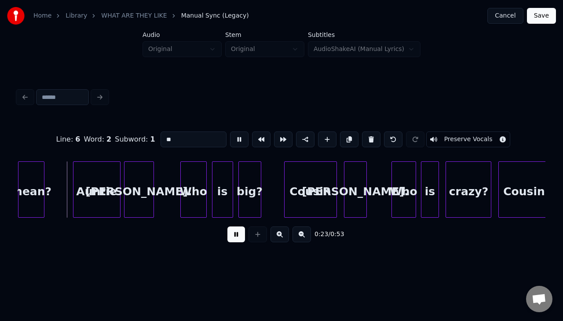
click at [230, 131] on button at bounding box center [239, 139] width 18 height 16
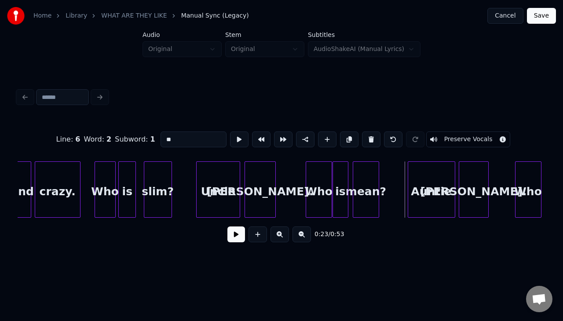
scroll to position [0, 1636]
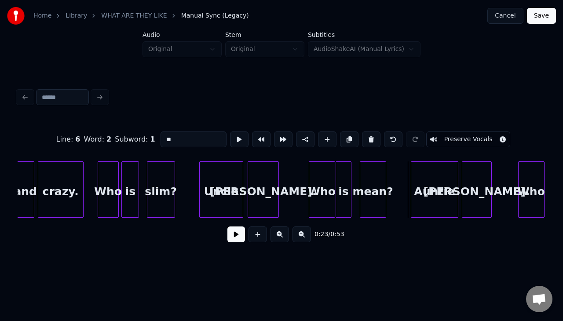
click at [382, 182] on div "mean?" at bounding box center [373, 192] width 26 height 60
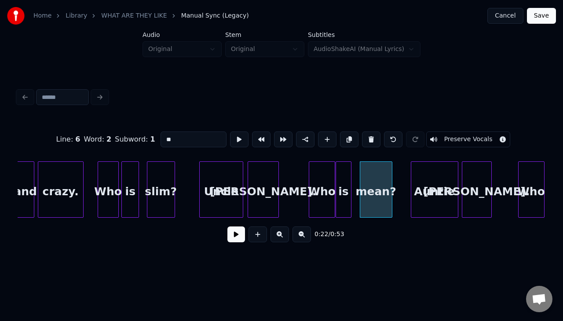
click at [390, 177] on div at bounding box center [390, 189] width 3 height 55
click at [237, 138] on button at bounding box center [239, 139] width 18 height 16
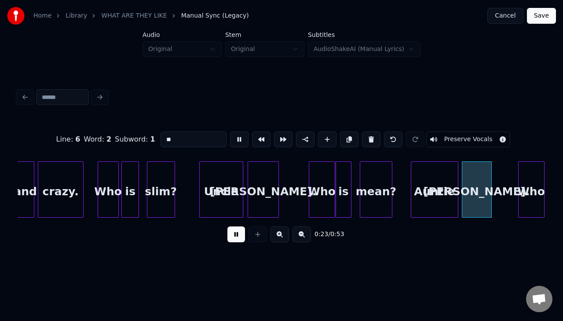
click at [230, 131] on button at bounding box center [239, 139] width 18 height 16
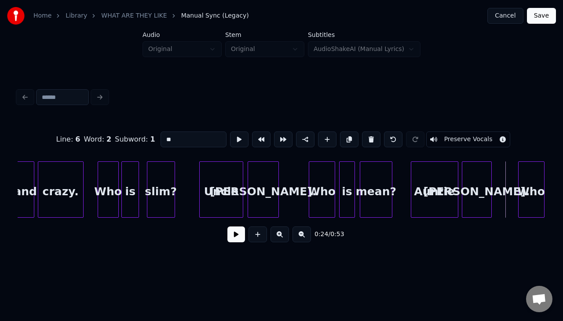
click at [343, 184] on div "is" at bounding box center [346, 192] width 15 height 60
click at [237, 139] on button at bounding box center [239, 139] width 18 height 16
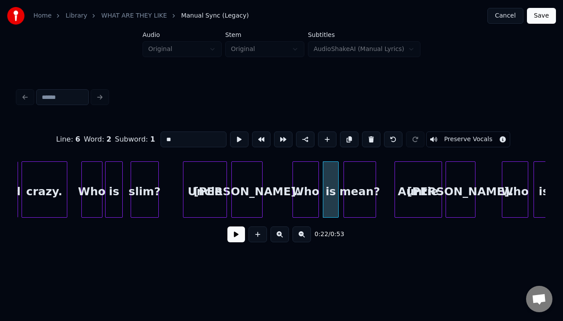
scroll to position [0, 1653]
click at [405, 175] on div "Auntie" at bounding box center [417, 192] width 47 height 60
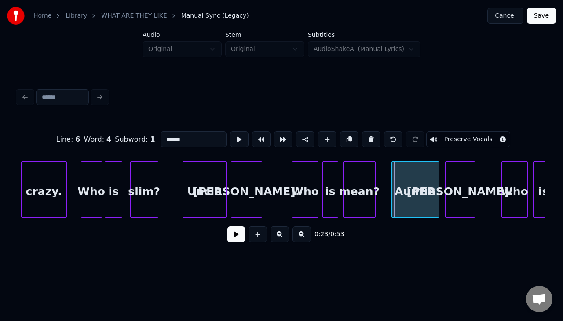
click at [402, 175] on div "Auntie" at bounding box center [415, 192] width 47 height 60
click at [233, 135] on button at bounding box center [239, 139] width 18 height 16
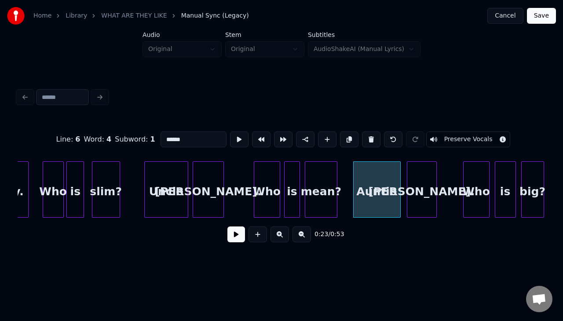
scroll to position [0, 1693]
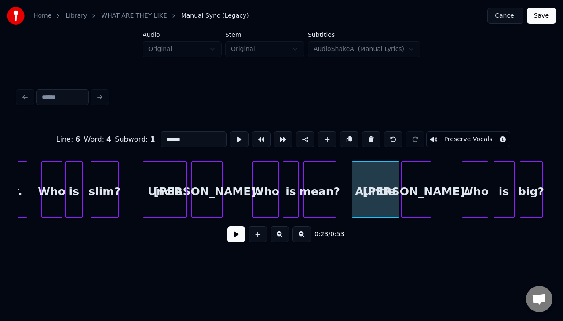
click at [417, 180] on div "Lynn." at bounding box center [415, 192] width 29 height 60
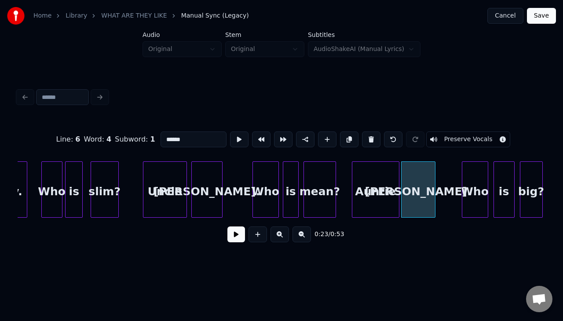
click at [434, 177] on div at bounding box center [433, 189] width 3 height 55
click at [231, 136] on button at bounding box center [239, 139] width 18 height 16
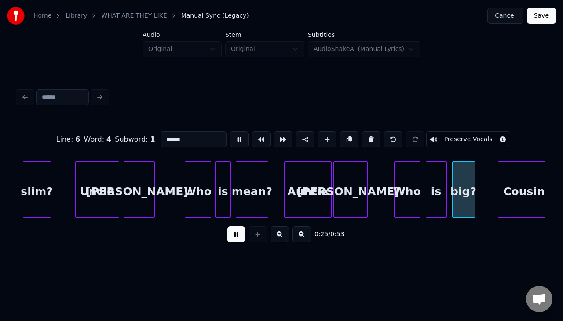
scroll to position [0, 1762]
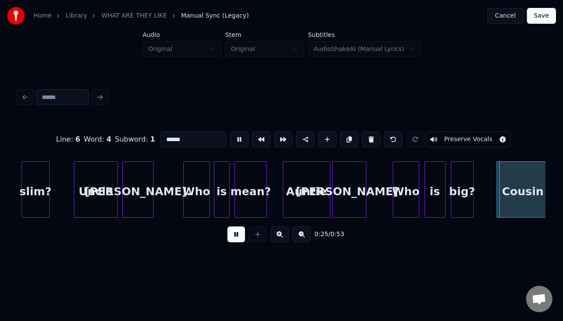
click at [230, 131] on button at bounding box center [239, 139] width 18 height 16
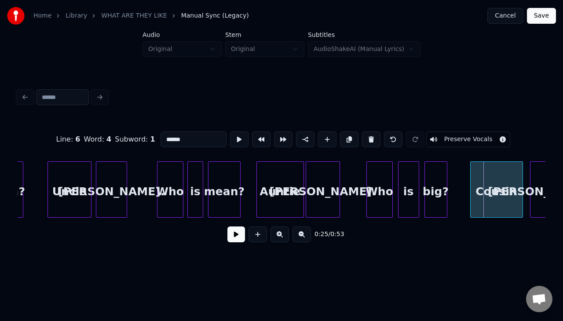
scroll to position [0, 1789]
click at [379, 182] on div "Who" at bounding box center [379, 192] width 26 height 60
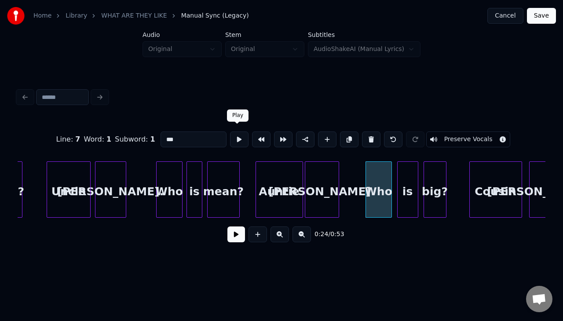
click at [237, 136] on button at bounding box center [239, 139] width 18 height 16
click at [230, 131] on button at bounding box center [239, 139] width 18 height 16
click at [399, 187] on div "is" at bounding box center [404, 192] width 20 height 60
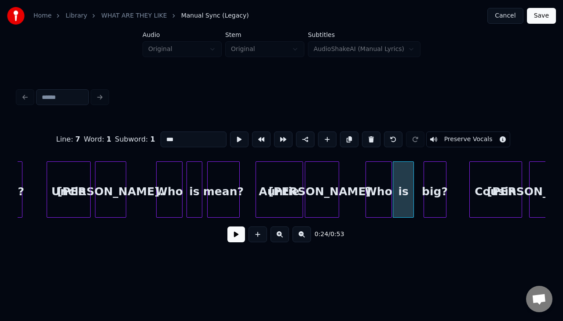
click at [230, 131] on button at bounding box center [239, 139] width 18 height 16
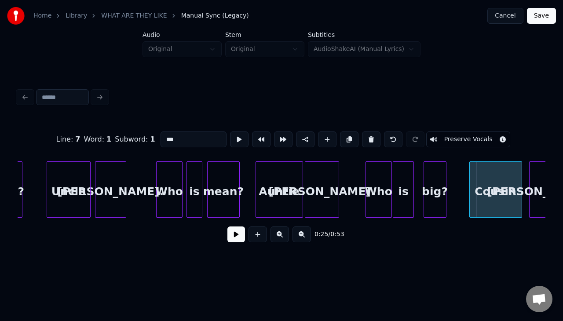
click at [399, 187] on div "is" at bounding box center [403, 192] width 20 height 60
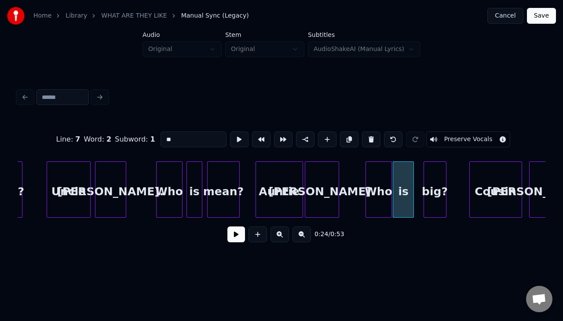
click at [236, 138] on button at bounding box center [239, 139] width 18 height 16
click at [407, 186] on div "is" at bounding box center [406, 192] width 20 height 60
click at [241, 140] on button at bounding box center [239, 139] width 18 height 16
click at [430, 183] on div "big?" at bounding box center [431, 192] width 22 height 60
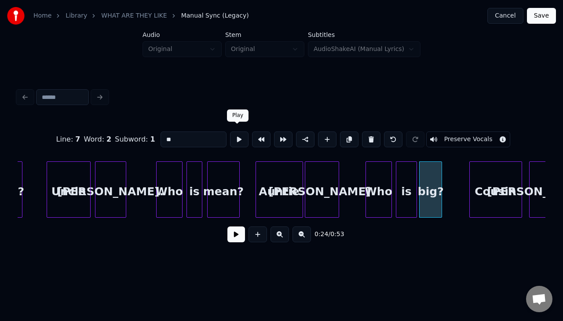
click at [242, 138] on button at bounding box center [239, 139] width 18 height 16
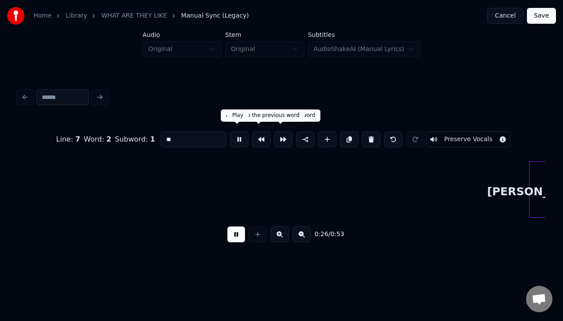
scroll to position [0, 2317]
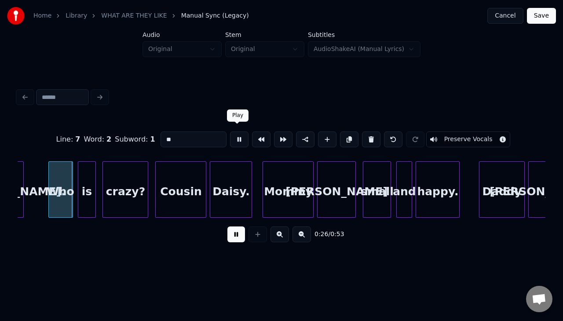
click at [235, 131] on button at bounding box center [239, 139] width 18 height 16
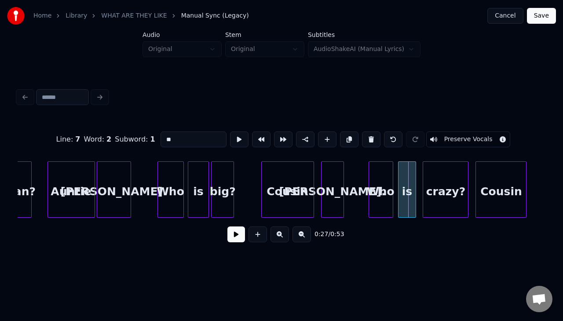
scroll to position [0, 1947]
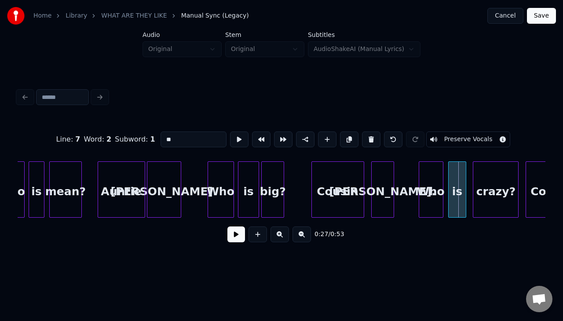
click at [321, 193] on div "Cousin" at bounding box center [338, 192] width 52 height 60
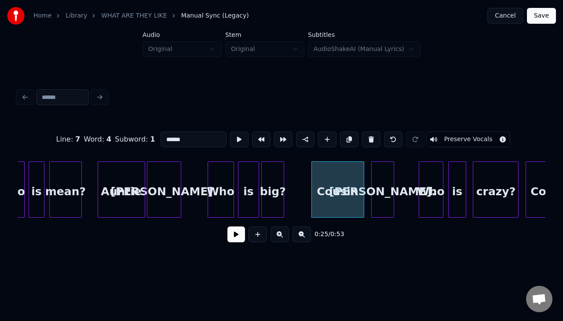
click at [230, 131] on button at bounding box center [239, 139] width 18 height 16
click at [321, 193] on div "Cousin" at bounding box center [338, 192] width 52 height 60
click at [317, 192] on div "Cousin" at bounding box center [334, 192] width 52 height 60
click at [230, 131] on button at bounding box center [239, 139] width 18 height 16
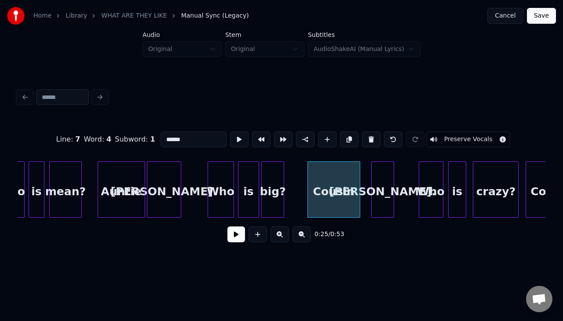
click at [230, 131] on button at bounding box center [239, 139] width 18 height 16
click at [361, 191] on div at bounding box center [361, 189] width 3 height 55
click at [230, 131] on button at bounding box center [239, 139] width 18 height 16
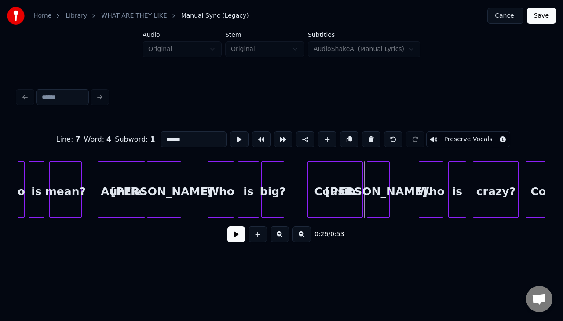
click at [377, 180] on div "Nick." at bounding box center [378, 192] width 22 height 60
click at [230, 131] on button at bounding box center [239, 139] width 18 height 16
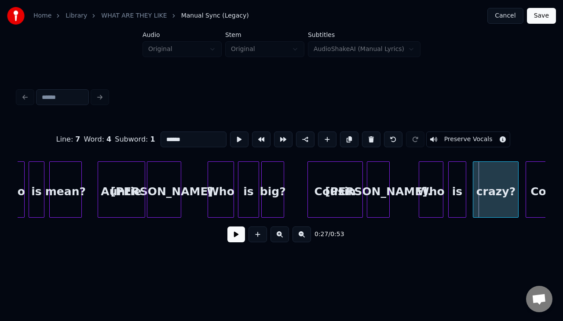
click at [377, 180] on div "Nick." at bounding box center [378, 192] width 22 height 60
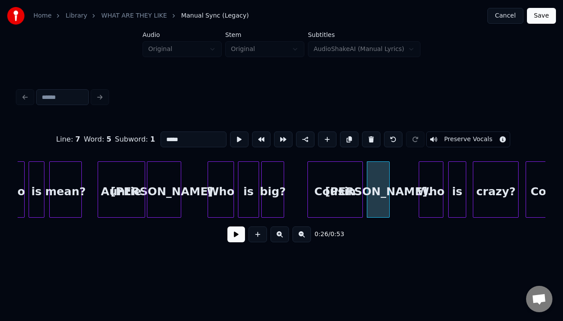
click at [230, 131] on button at bounding box center [239, 139] width 18 height 16
click at [375, 179] on div "Nick." at bounding box center [376, 192] width 22 height 60
click at [230, 131] on button at bounding box center [239, 139] width 18 height 16
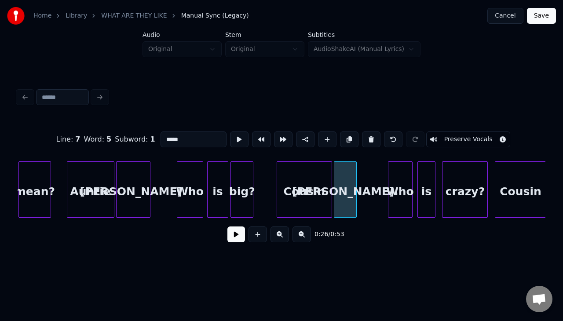
scroll to position [0, 1978]
click at [344, 180] on div "Nick." at bounding box center [345, 192] width 22 height 60
click at [230, 131] on button at bounding box center [239, 139] width 18 height 16
click at [356, 180] on div "Nick." at bounding box center [345, 192] width 22 height 60
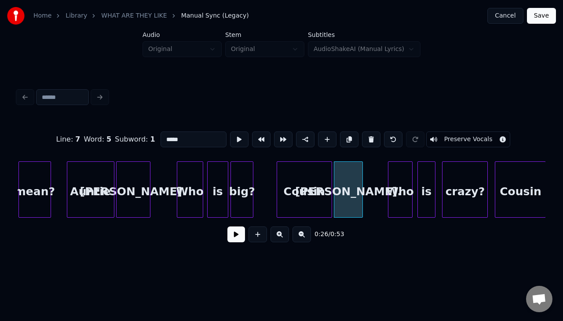
click at [360, 179] on div at bounding box center [361, 189] width 3 height 55
click at [230, 131] on button at bounding box center [239, 139] width 18 height 16
click at [397, 186] on div "Who" at bounding box center [400, 192] width 24 height 60
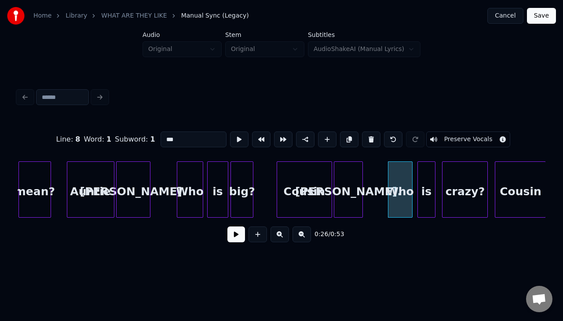
click at [397, 186] on div "Who" at bounding box center [400, 192] width 24 height 60
click at [230, 131] on button at bounding box center [239, 139] width 18 height 16
click at [397, 186] on div "Who" at bounding box center [400, 192] width 24 height 60
click at [408, 177] on div at bounding box center [408, 189] width 3 height 55
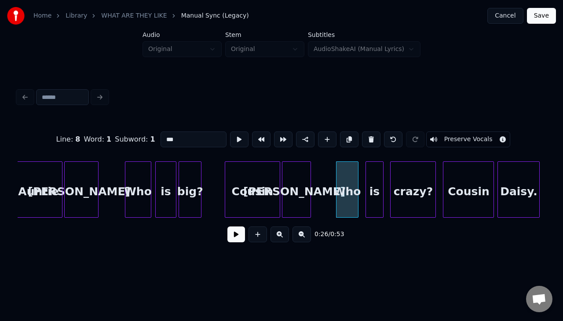
scroll to position [0, 2029]
click at [230, 131] on button at bounding box center [239, 139] width 18 height 16
click at [368, 183] on div "is" at bounding box center [370, 192] width 17 height 60
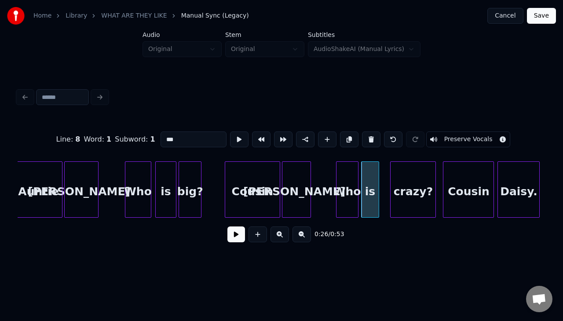
click at [368, 183] on div "is" at bounding box center [369, 192] width 17 height 60
click at [230, 131] on button at bounding box center [239, 139] width 18 height 16
click at [371, 183] on div "is" at bounding box center [373, 192] width 17 height 60
click at [230, 131] on button at bounding box center [239, 139] width 18 height 16
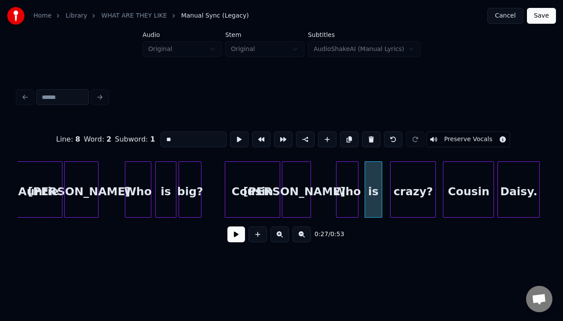
click at [230, 131] on button at bounding box center [239, 139] width 18 height 16
click at [401, 185] on div "crazy?" at bounding box center [409, 192] width 45 height 60
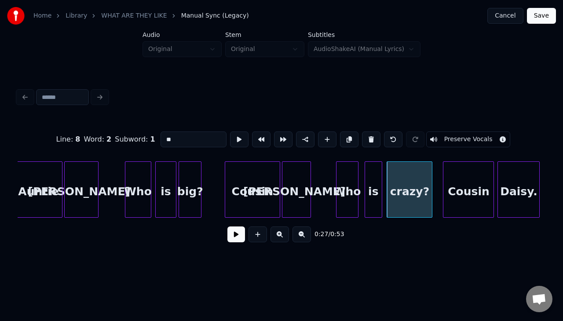
click at [230, 131] on button at bounding box center [239, 139] width 18 height 16
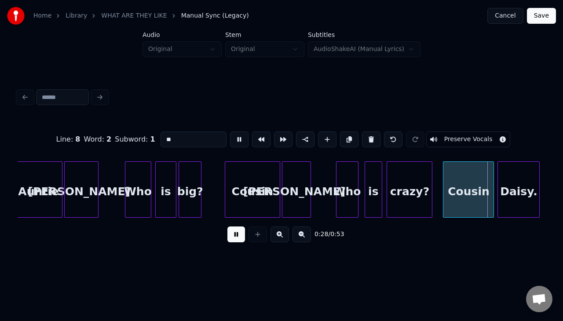
click at [230, 131] on button at bounding box center [239, 139] width 18 height 16
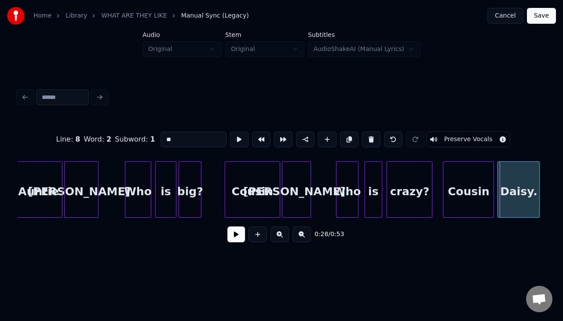
click at [401, 185] on div "crazy?" at bounding box center [409, 192] width 45 height 60
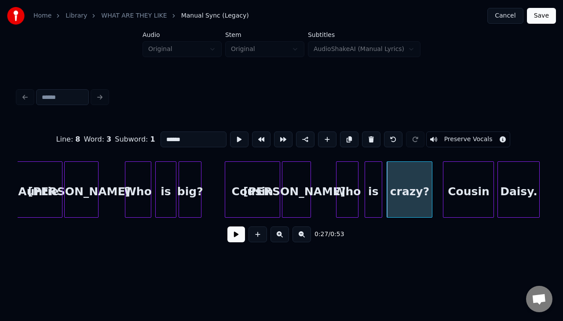
click at [401, 185] on div "crazy?" at bounding box center [409, 192] width 45 height 60
click at [230, 131] on button at bounding box center [239, 139] width 18 height 16
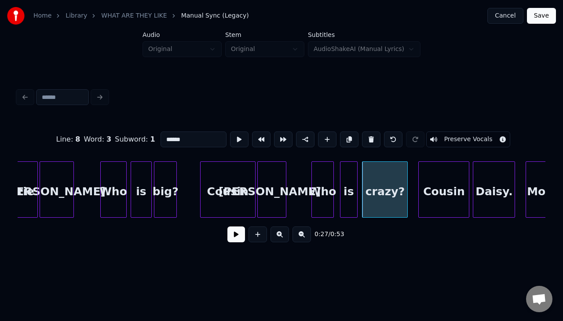
click at [430, 186] on div "Cousin" at bounding box center [444, 192] width 50 height 60
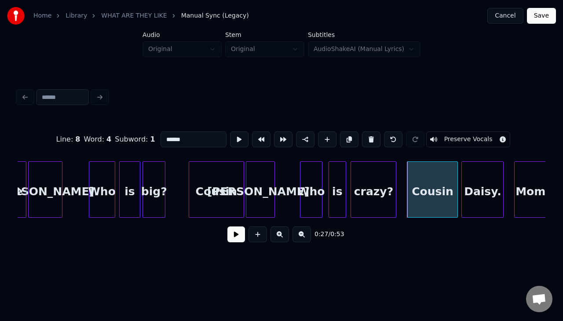
scroll to position [0, 2066]
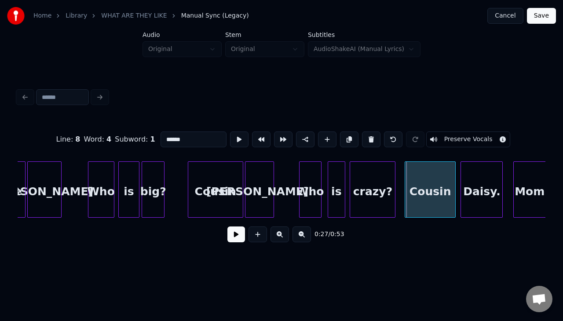
click at [428, 186] on div "Cousin" at bounding box center [430, 192] width 50 height 60
click at [230, 131] on button at bounding box center [239, 139] width 18 height 16
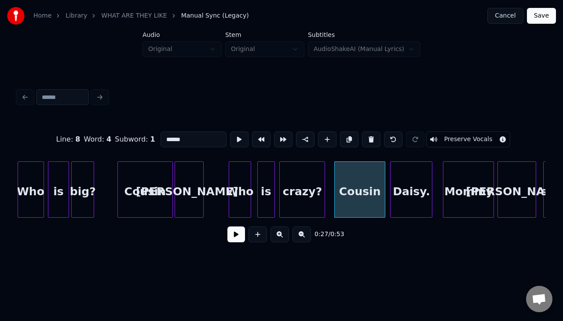
scroll to position [0, 2137]
click at [415, 186] on div "Daisy." at bounding box center [408, 192] width 41 height 60
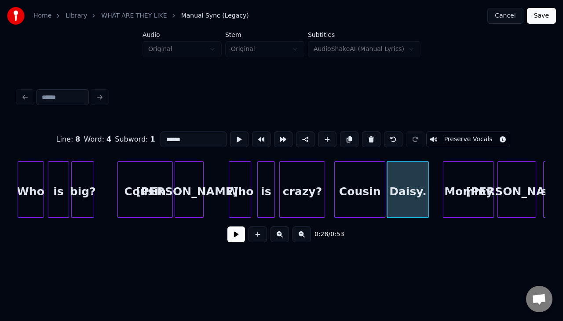
click at [230, 131] on button at bounding box center [239, 139] width 18 height 16
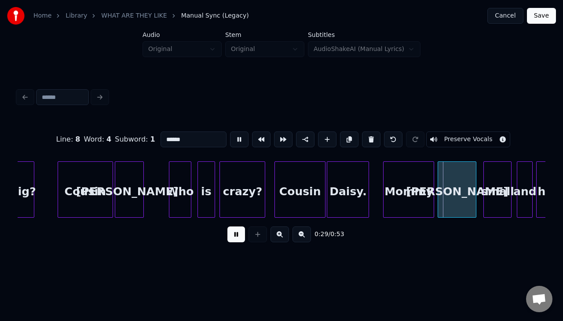
scroll to position [0, 2212]
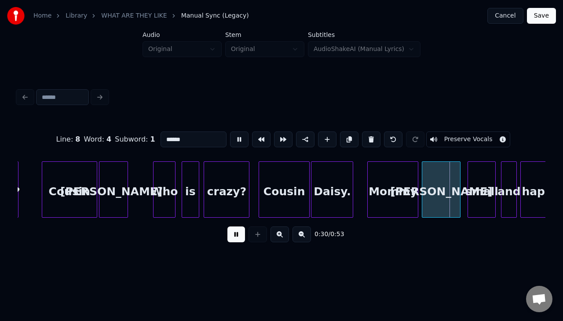
click at [415, 186] on div at bounding box center [416, 189] width 3 height 55
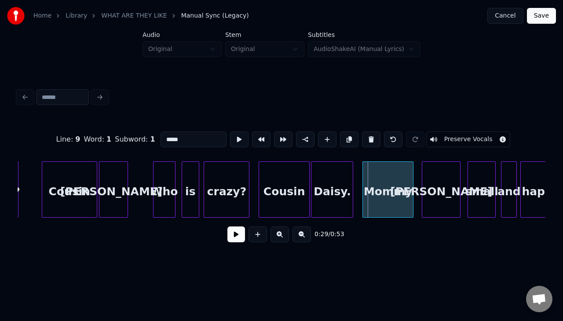
click at [393, 185] on div "Mommy" at bounding box center [388, 192] width 50 height 60
click at [230, 131] on button at bounding box center [239, 139] width 18 height 16
click at [393, 185] on div "Mommy" at bounding box center [388, 192] width 50 height 60
click at [230, 131] on button at bounding box center [239, 139] width 18 height 16
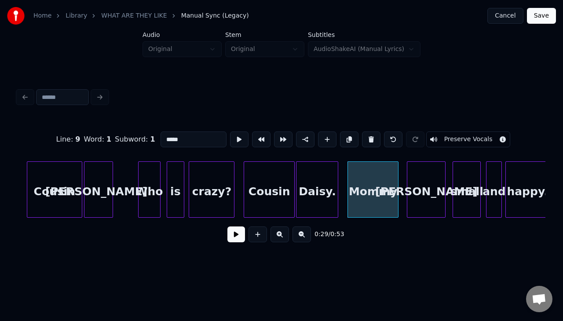
scroll to position [0, 2230]
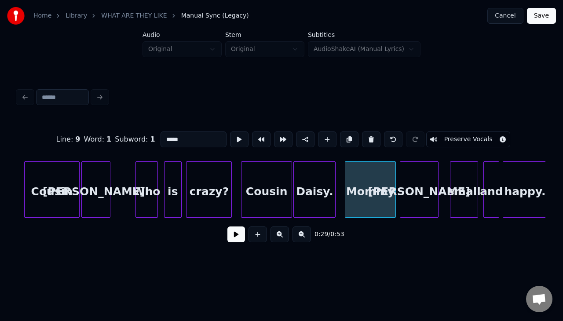
click at [410, 185] on div "Debbie" at bounding box center [419, 192] width 38 height 60
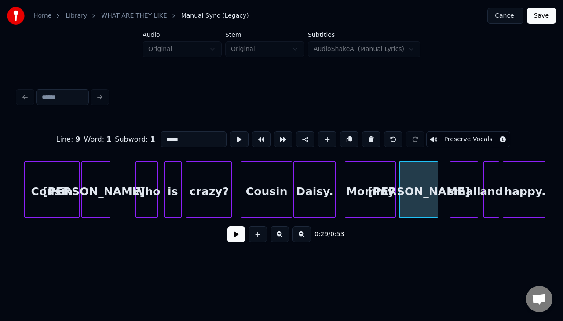
click at [412, 185] on div "Debbie" at bounding box center [419, 192] width 38 height 60
click at [230, 131] on button at bounding box center [239, 139] width 18 height 16
click at [438, 180] on div "Debbie" at bounding box center [418, 189] width 39 height 56
click at [230, 131] on button at bounding box center [239, 139] width 18 height 16
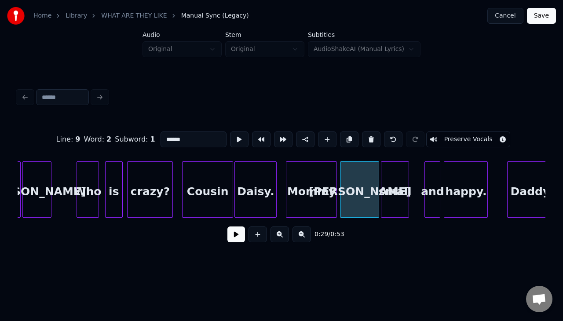
click at [401, 183] on div "small" at bounding box center [394, 192] width 27 height 60
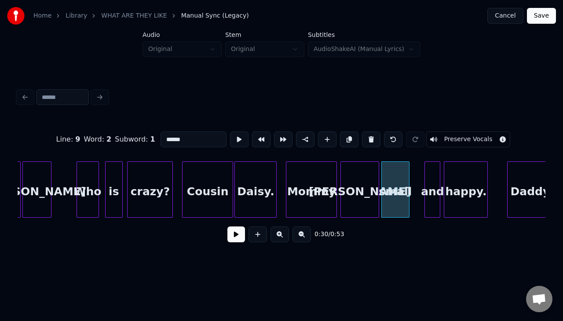
click at [230, 131] on button at bounding box center [239, 139] width 18 height 16
click at [401, 183] on div "small" at bounding box center [395, 192] width 27 height 60
click at [413, 182] on div at bounding box center [412, 189] width 3 height 55
click at [230, 131] on button at bounding box center [239, 139] width 18 height 16
click at [422, 176] on div "and" at bounding box center [424, 192] width 15 height 60
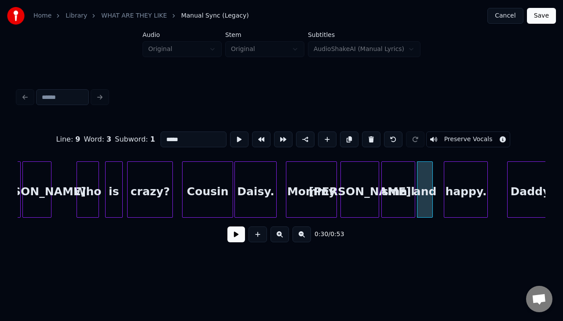
click at [230, 131] on button at bounding box center [239, 139] width 18 height 16
click at [422, 176] on div "and" at bounding box center [424, 192] width 15 height 60
click at [230, 131] on button at bounding box center [239, 139] width 18 height 16
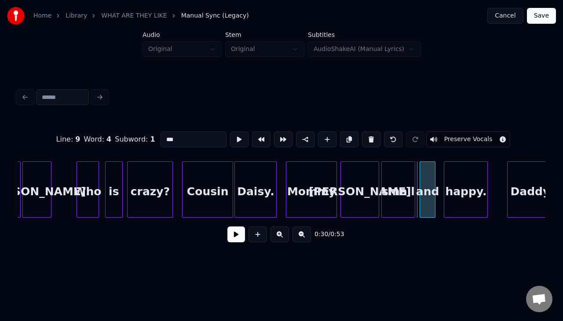
click at [423, 177] on div "and" at bounding box center [427, 192] width 15 height 60
click at [230, 131] on button at bounding box center [239, 139] width 18 height 16
click at [438, 178] on div at bounding box center [436, 189] width 3 height 55
click at [230, 131] on button at bounding box center [239, 139] width 18 height 16
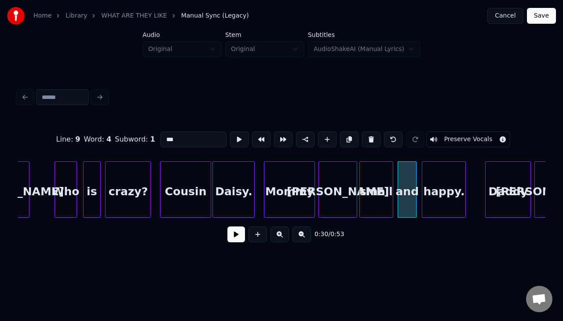
scroll to position [0, 2317]
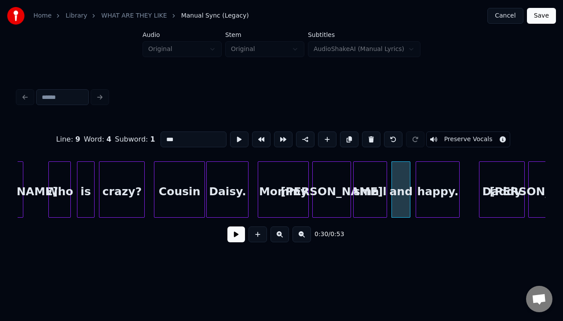
click at [410, 178] on div at bounding box center [408, 189] width 3 height 55
click at [405, 178] on div at bounding box center [406, 189] width 3 height 55
click at [420, 181] on div "happy." at bounding box center [432, 192] width 43 height 60
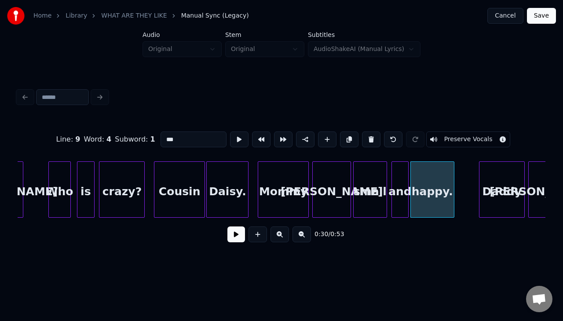
click at [230, 131] on button at bounding box center [239, 139] width 18 height 16
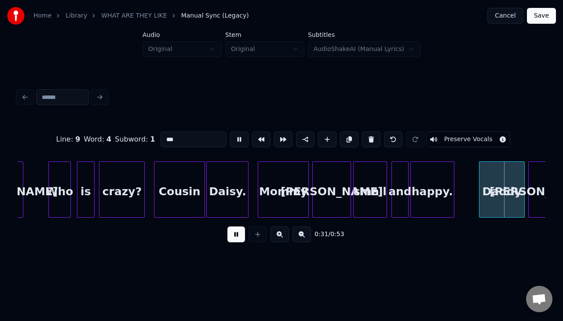
click at [423, 181] on div "happy." at bounding box center [432, 192] width 43 height 60
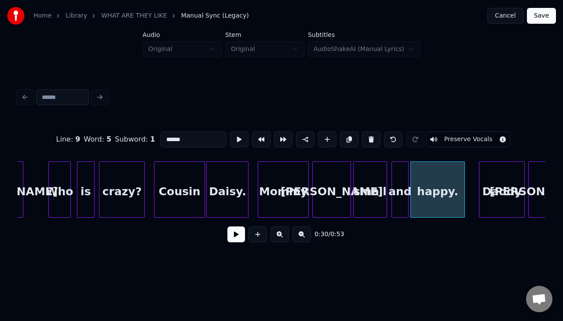
click at [463, 184] on div at bounding box center [463, 189] width 3 height 55
click at [230, 131] on button at bounding box center [239, 139] width 18 height 16
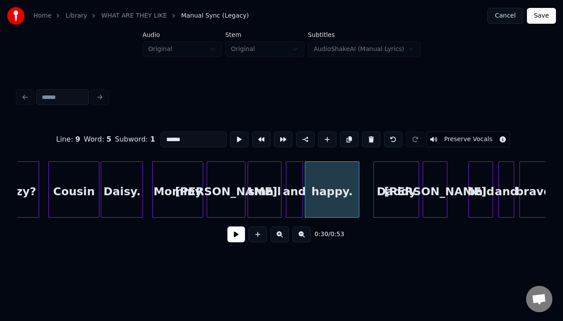
scroll to position [0, 2426]
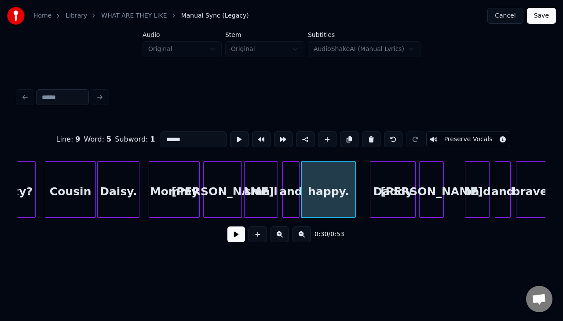
click at [412, 197] on div "Daddy" at bounding box center [392, 192] width 45 height 60
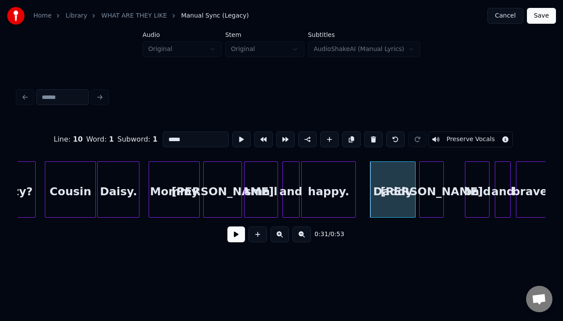
click at [232, 131] on button at bounding box center [241, 139] width 18 height 16
click at [412, 197] on div "Daddy" at bounding box center [392, 192] width 45 height 60
click at [396, 192] on div "Daddy" at bounding box center [390, 192] width 45 height 60
click at [232, 131] on button at bounding box center [241, 139] width 18 height 16
click at [428, 189] on div "Dave" at bounding box center [431, 192] width 24 height 60
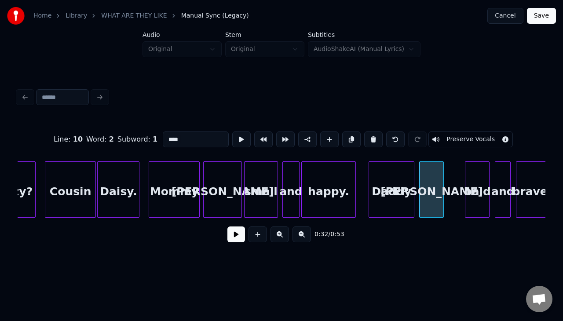
click at [428, 189] on div "Dave" at bounding box center [431, 192] width 24 height 60
click at [232, 131] on button at bounding box center [241, 139] width 18 height 16
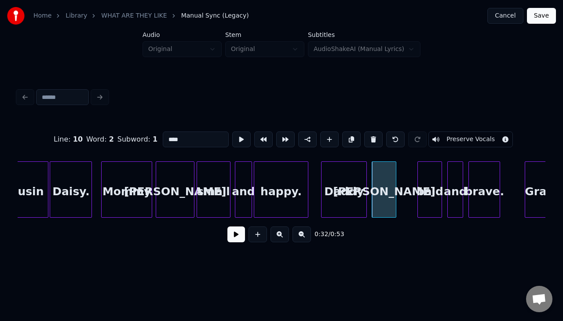
scroll to position [0, 2474]
click at [428, 189] on div "bald" at bounding box center [429, 192] width 24 height 60
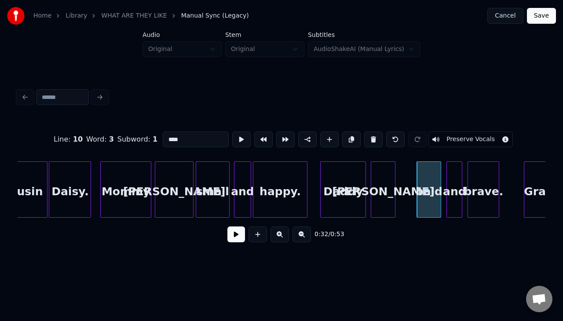
click at [232, 131] on button at bounding box center [241, 139] width 18 height 16
click at [427, 189] on div "bald" at bounding box center [429, 192] width 24 height 60
click at [232, 131] on button at bounding box center [241, 139] width 18 height 16
click at [381, 188] on div "Dave" at bounding box center [383, 192] width 24 height 60
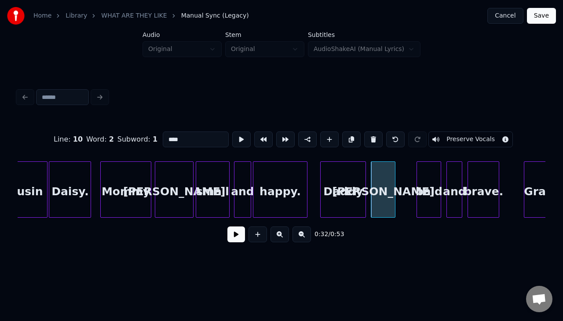
click at [381, 188] on div "Dave" at bounding box center [383, 192] width 24 height 60
click at [434, 196] on div "bald" at bounding box center [429, 192] width 24 height 60
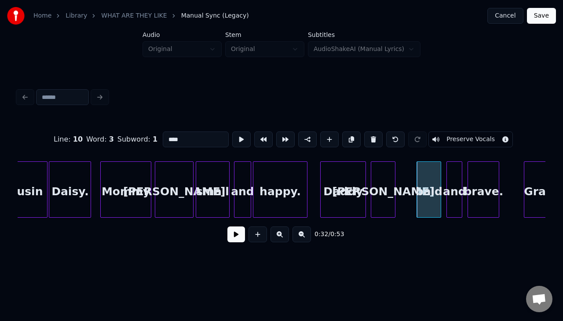
click at [232, 131] on button at bounding box center [241, 139] width 18 height 16
click at [423, 196] on div "bald" at bounding box center [419, 192] width 24 height 60
click at [232, 131] on button at bounding box center [241, 139] width 18 height 16
click at [430, 196] on div "bald" at bounding box center [426, 192] width 24 height 60
click at [232, 131] on button at bounding box center [241, 139] width 18 height 16
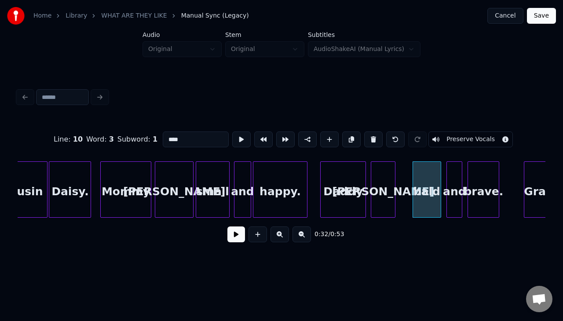
click at [439, 178] on div at bounding box center [439, 189] width 3 height 55
click at [232, 131] on button at bounding box center [241, 139] width 18 height 16
click at [450, 175] on div "and" at bounding box center [451, 192] width 15 height 60
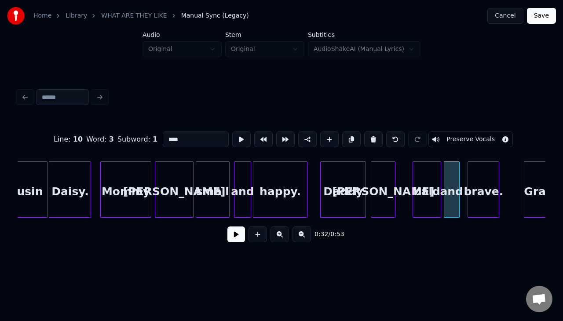
click at [441, 178] on div at bounding box center [439, 189] width 3 height 55
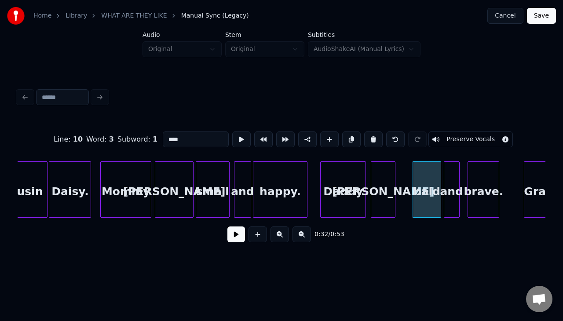
click at [441, 178] on div at bounding box center [439, 189] width 3 height 55
click at [437, 178] on div at bounding box center [435, 189] width 3 height 55
click at [443, 176] on div "and" at bounding box center [447, 192] width 15 height 60
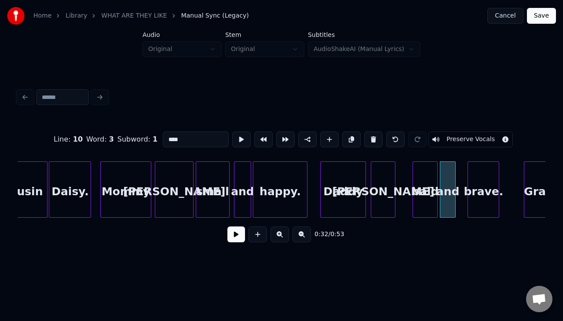
click at [232, 131] on button at bounding box center [241, 139] width 18 height 16
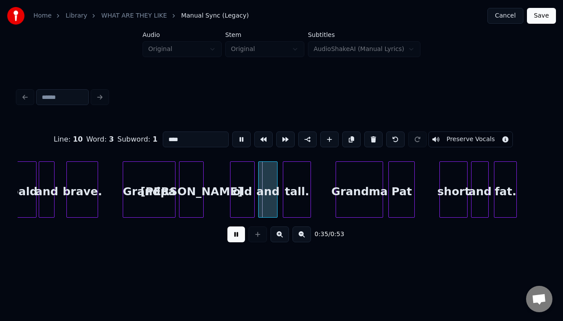
scroll to position [0, 2875]
click at [232, 131] on button at bounding box center [241, 139] width 18 height 16
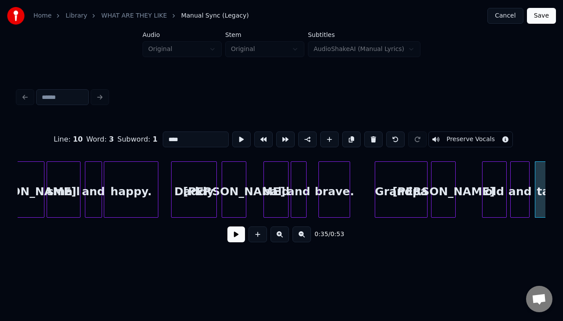
scroll to position [0, 2623]
click at [302, 185] on div "and" at bounding box center [301, 192] width 15 height 60
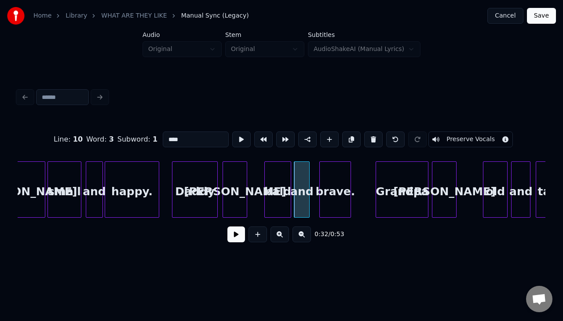
click at [289, 186] on div at bounding box center [289, 189] width 3 height 55
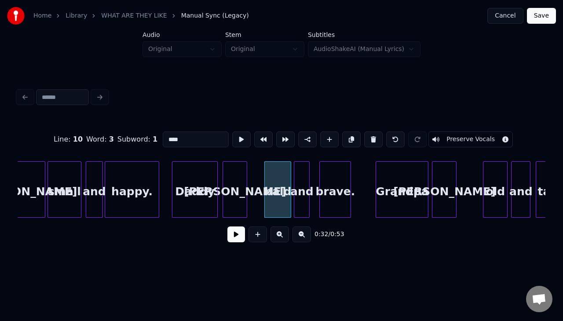
click at [301, 181] on div "and" at bounding box center [301, 192] width 15 height 60
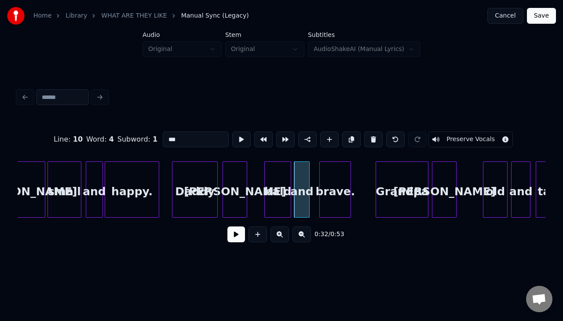
click at [232, 131] on button at bounding box center [241, 139] width 18 height 16
click at [330, 182] on div "brave." at bounding box center [335, 192] width 31 height 60
type input "******"
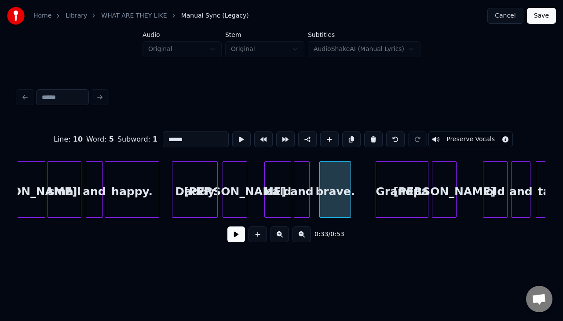
click at [232, 131] on button at bounding box center [241, 139] width 18 height 16
click at [325, 182] on div "brave." at bounding box center [330, 192] width 31 height 60
click at [232, 131] on button at bounding box center [241, 139] width 18 height 16
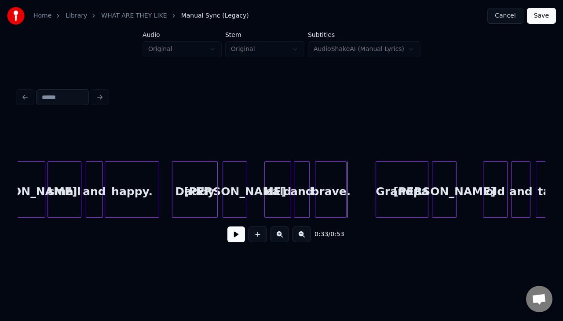
click at [344, 183] on div at bounding box center [344, 189] width 3 height 55
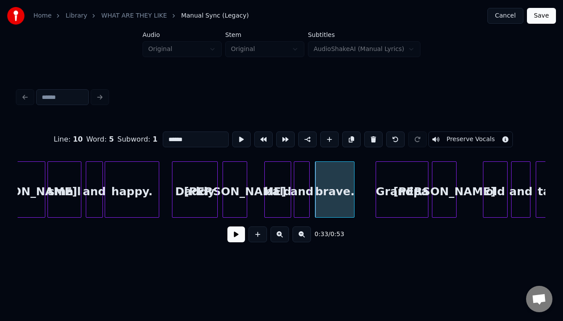
click at [353, 183] on div at bounding box center [352, 189] width 3 height 55
click at [340, 179] on div "brave." at bounding box center [335, 192] width 40 height 60
click at [337, 179] on div "brave." at bounding box center [335, 192] width 40 height 60
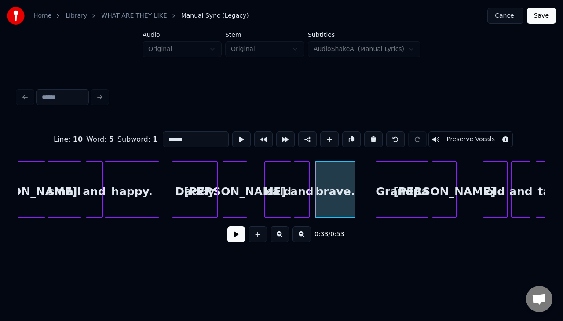
click at [337, 179] on div "brave." at bounding box center [335, 192] width 40 height 60
click at [234, 134] on button at bounding box center [241, 139] width 18 height 16
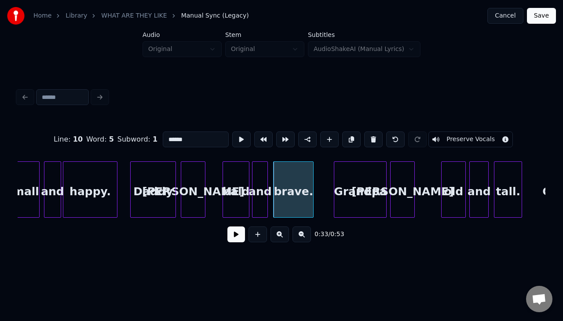
scroll to position [0, 2669]
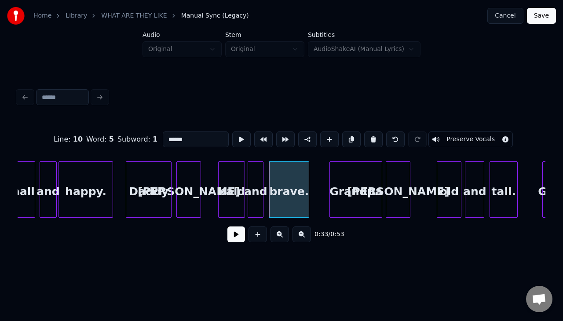
click at [363, 186] on div "Grandpa" at bounding box center [356, 192] width 52 height 60
type input "*******"
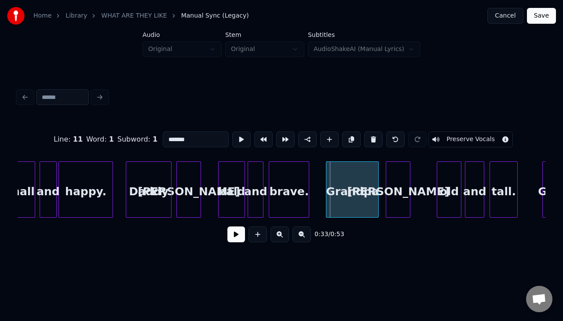
click at [360, 186] on div "Grandpa" at bounding box center [352, 192] width 52 height 60
click at [232, 131] on button at bounding box center [241, 139] width 18 height 16
click at [374, 186] on div at bounding box center [373, 189] width 3 height 55
click at [394, 186] on div "Paul" at bounding box center [398, 192] width 24 height 60
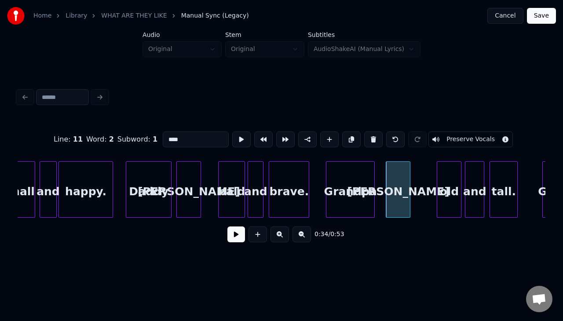
click at [232, 131] on button at bounding box center [241, 139] width 18 height 16
click at [393, 186] on div "Paul" at bounding box center [396, 192] width 24 height 60
click at [232, 131] on button at bounding box center [241, 139] width 18 height 16
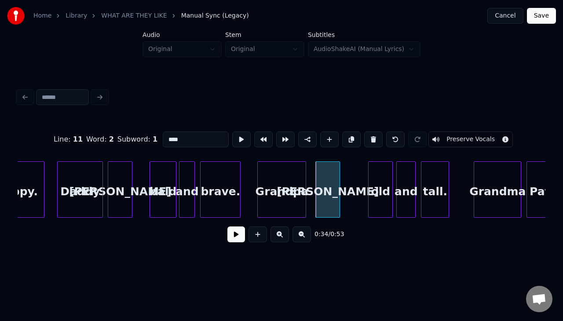
scroll to position [0, 2738]
click at [383, 183] on div "old" at bounding box center [380, 192] width 24 height 60
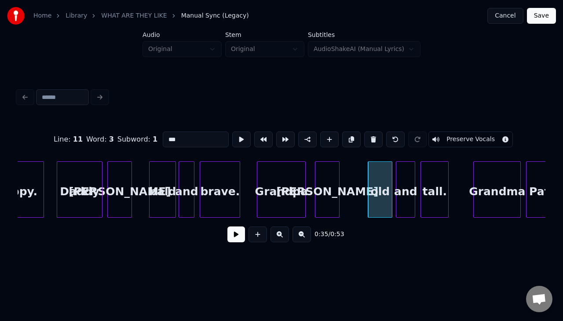
click at [232, 131] on button at bounding box center [241, 139] width 18 height 16
click at [379, 183] on div "old" at bounding box center [377, 192] width 24 height 60
click at [232, 131] on button at bounding box center [241, 139] width 18 height 16
click at [400, 183] on div "and" at bounding box center [401, 192] width 18 height 60
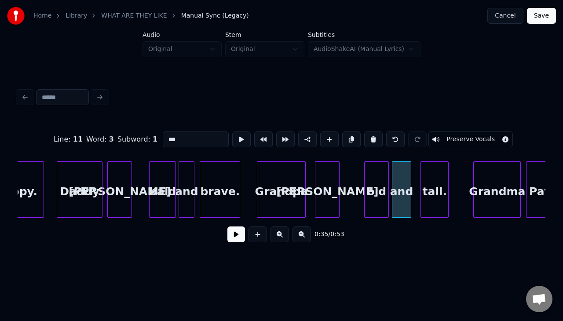
click at [232, 131] on button at bounding box center [241, 139] width 18 height 16
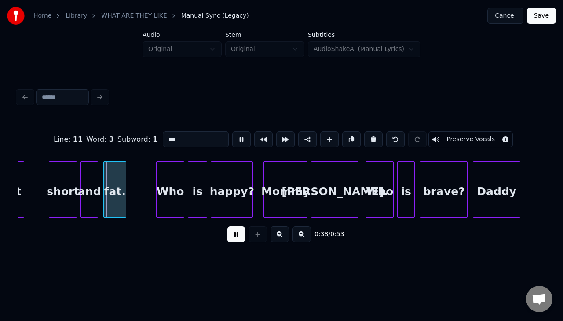
scroll to position [0, 3202]
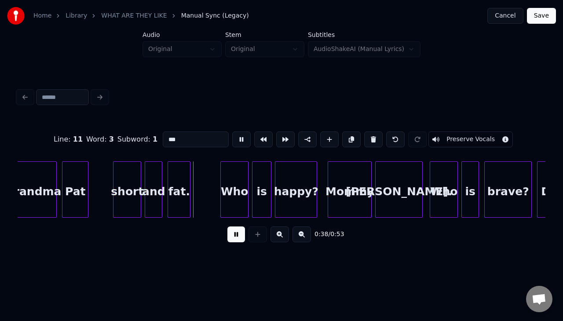
click at [232, 131] on button at bounding box center [241, 139] width 18 height 16
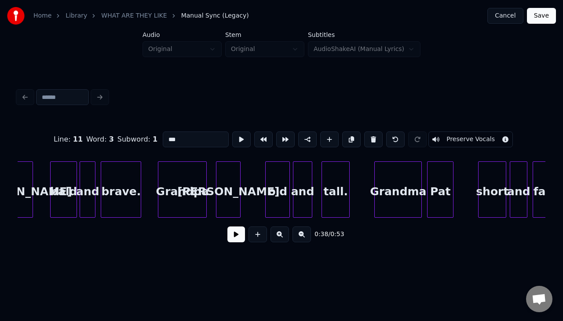
scroll to position [0, 2836]
click at [319, 185] on div at bounding box center [320, 189] width 3 height 55
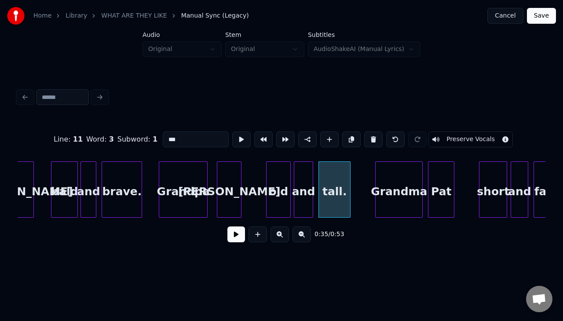
click at [232, 131] on button at bounding box center [241, 139] width 18 height 16
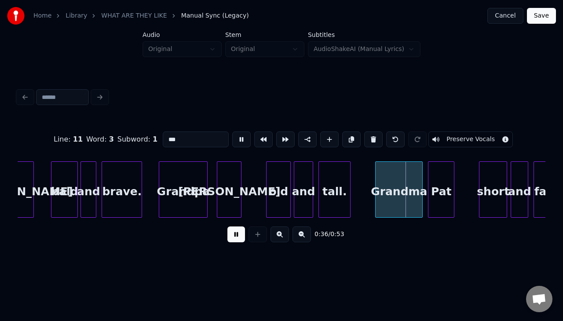
click at [319, 185] on div at bounding box center [320, 189] width 3 height 55
type input "*****"
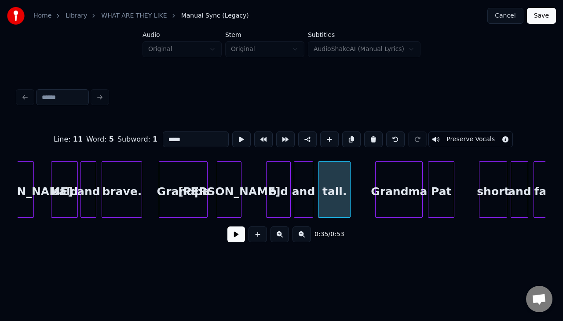
click at [232, 131] on button at bounding box center [241, 139] width 18 height 16
click at [393, 182] on div "Grandma" at bounding box center [395, 192] width 47 height 60
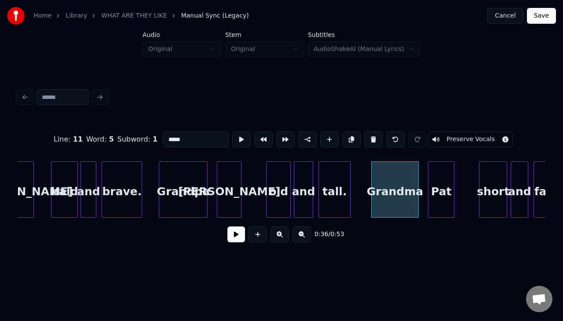
click at [232, 131] on button at bounding box center [241, 139] width 18 height 16
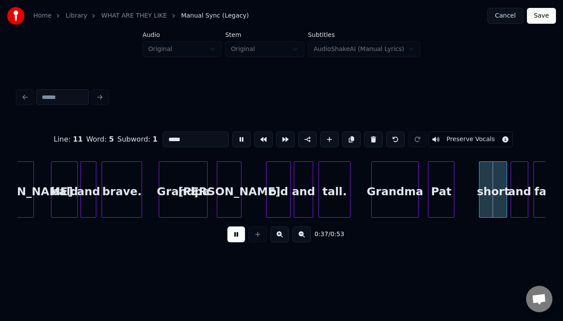
click at [232, 131] on button at bounding box center [241, 139] width 18 height 16
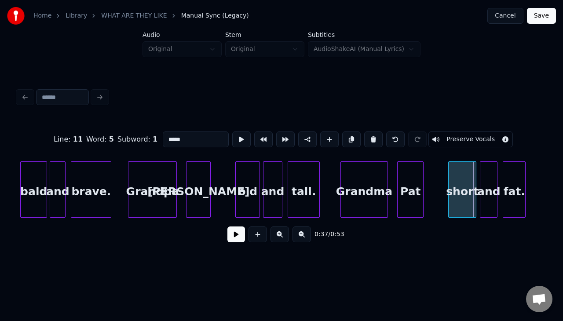
scroll to position [0, 2869]
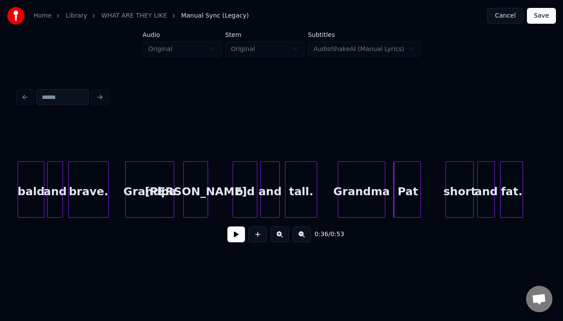
click at [399, 185] on div "Pat" at bounding box center [408, 192] width 26 height 60
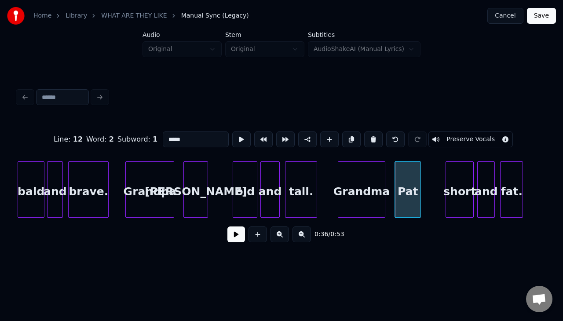
type input "***"
click at [399, 185] on div "Pat" at bounding box center [408, 192] width 26 height 60
click at [411, 174] on div "Pat" at bounding box center [408, 192] width 26 height 60
click at [237, 132] on button at bounding box center [241, 139] width 18 height 16
click at [402, 180] on div "Pat" at bounding box center [405, 192] width 26 height 60
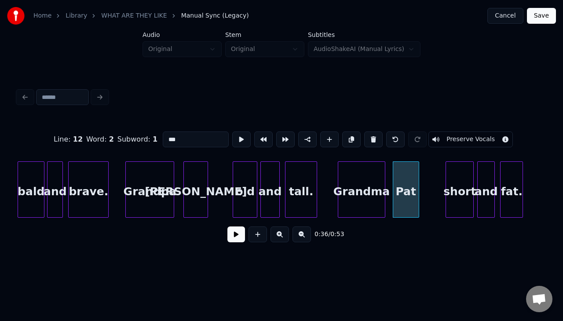
click at [232, 131] on button at bounding box center [241, 139] width 18 height 16
click at [356, 178] on div "Grandma" at bounding box center [361, 192] width 47 height 60
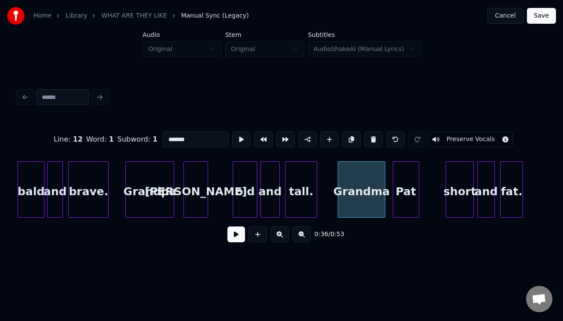
click at [232, 131] on button at bounding box center [241, 139] width 18 height 16
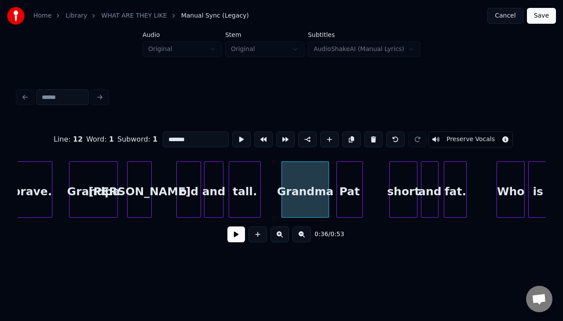
scroll to position [0, 2927]
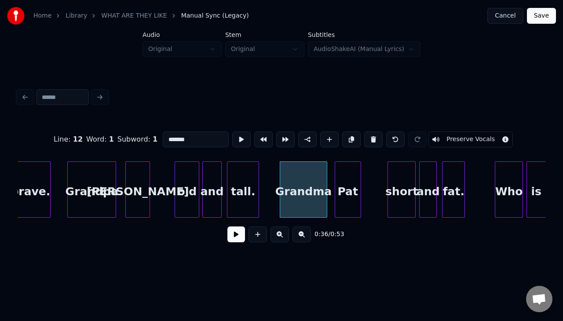
click at [410, 186] on div "short" at bounding box center [401, 192] width 27 height 60
type input "*****"
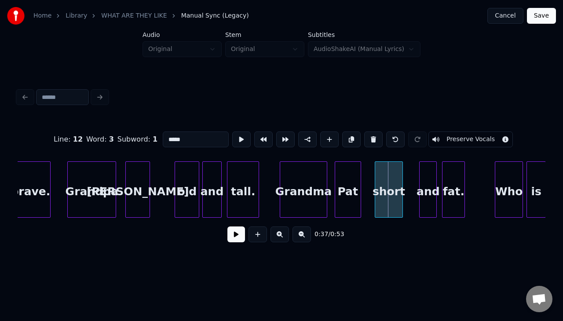
click at [397, 186] on div "short" at bounding box center [388, 192] width 27 height 60
click at [232, 131] on button at bounding box center [241, 139] width 18 height 16
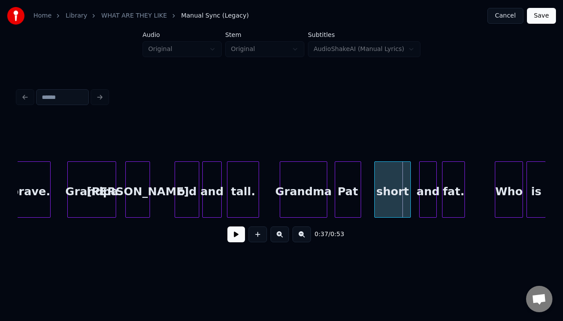
click at [410, 180] on div at bounding box center [409, 189] width 3 height 55
click at [397, 177] on div "short" at bounding box center [393, 192] width 36 height 60
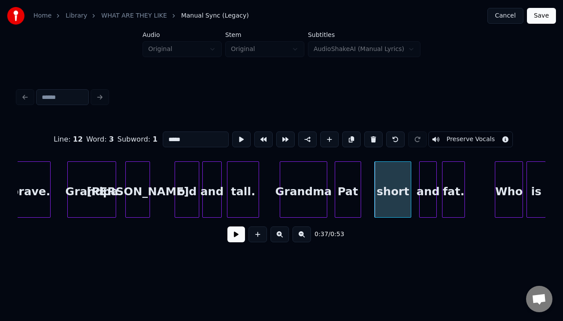
click at [231, 239] on button at bounding box center [236, 234] width 18 height 16
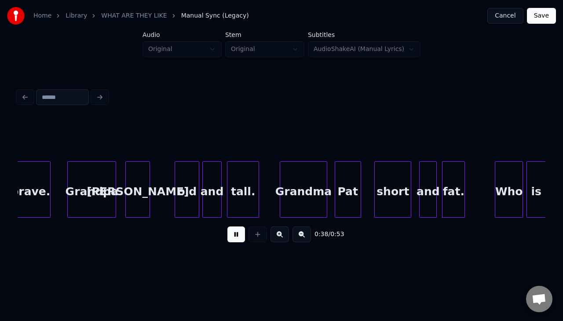
click at [231, 239] on button at bounding box center [236, 234] width 18 height 16
click at [425, 178] on div "and" at bounding box center [427, 192] width 17 height 60
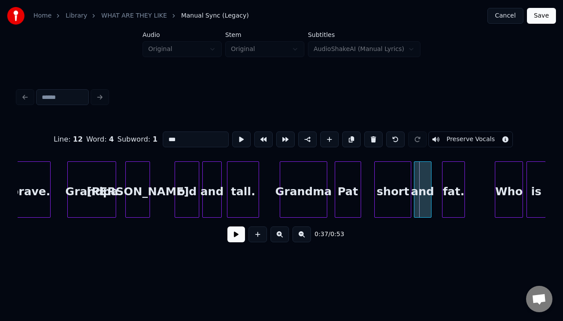
click at [419, 178] on div "and" at bounding box center [422, 192] width 17 height 60
click at [232, 138] on button at bounding box center [241, 139] width 18 height 16
click at [232, 131] on button at bounding box center [241, 139] width 18 height 16
click at [431, 181] on div "and" at bounding box center [422, 192] width 17 height 60
click at [431, 174] on div "and" at bounding box center [423, 189] width 18 height 56
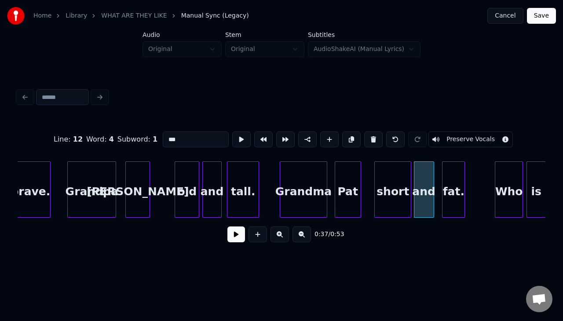
click at [432, 174] on div at bounding box center [432, 189] width 3 height 55
click at [232, 131] on button at bounding box center [241, 139] width 18 height 16
click at [442, 180] on div "fat." at bounding box center [447, 192] width 22 height 60
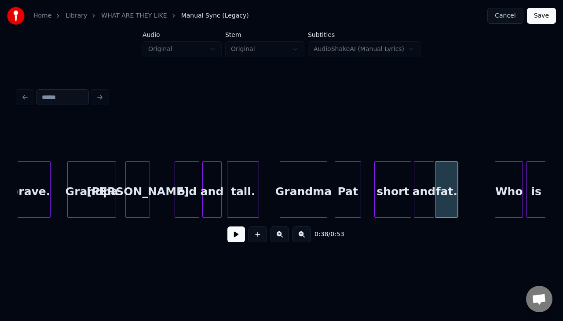
click at [457, 179] on div at bounding box center [456, 189] width 3 height 55
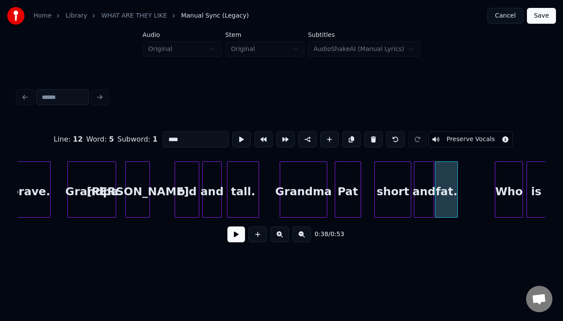
click at [457, 179] on div at bounding box center [456, 189] width 3 height 55
click at [466, 178] on div at bounding box center [464, 189] width 3 height 55
click at [244, 140] on button at bounding box center [241, 139] width 18 height 16
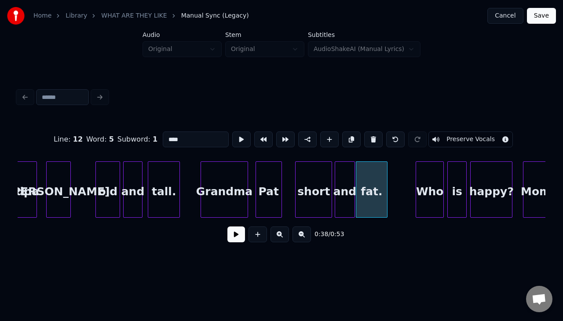
click at [232, 131] on button at bounding box center [241, 139] width 18 height 16
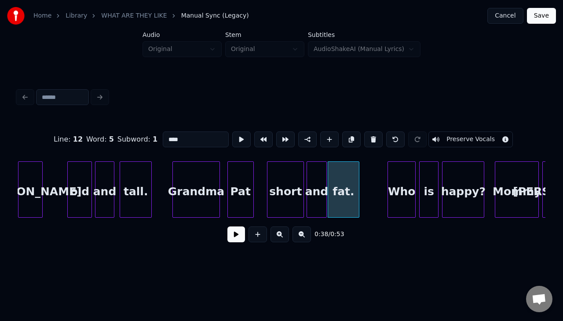
scroll to position [0, 3035]
click at [402, 183] on div "Who" at bounding box center [400, 192] width 27 height 60
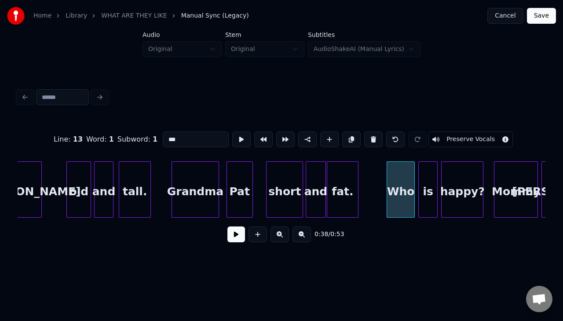
click at [232, 131] on button at bounding box center [241, 139] width 18 height 16
click at [400, 184] on div "Who" at bounding box center [398, 192] width 27 height 60
click at [232, 131] on button at bounding box center [241, 139] width 18 height 16
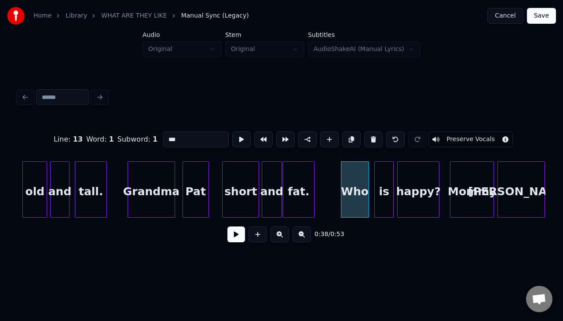
scroll to position [0, 3080]
click at [378, 184] on div "is" at bounding box center [378, 192] width 18 height 60
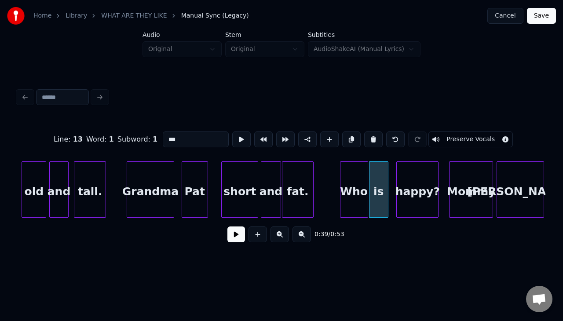
click at [232, 131] on button at bounding box center [241, 139] width 18 height 16
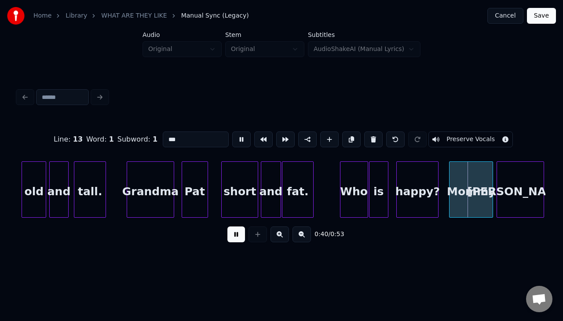
click at [232, 131] on button at bounding box center [241, 139] width 18 height 16
click at [378, 184] on div "is" at bounding box center [378, 192] width 18 height 60
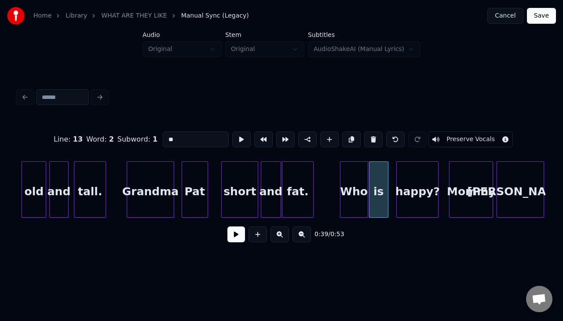
click at [232, 131] on button at bounding box center [241, 139] width 18 height 16
click at [407, 188] on div "happy?" at bounding box center [413, 192] width 41 height 60
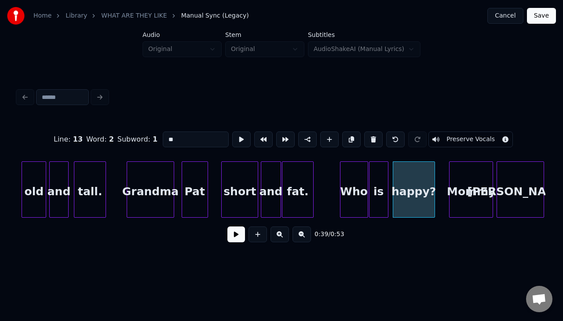
click at [232, 131] on button at bounding box center [241, 139] width 18 height 16
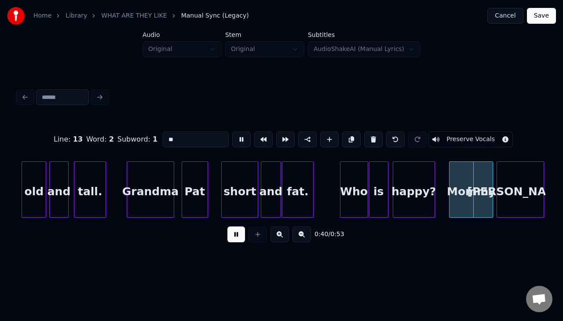
click at [232, 131] on button at bounding box center [241, 139] width 18 height 16
click at [407, 188] on div "happy?" at bounding box center [413, 192] width 41 height 60
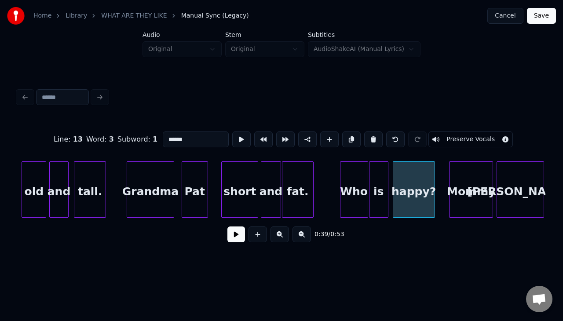
click at [232, 131] on button at bounding box center [241, 139] width 18 height 16
click at [407, 188] on div "happy?" at bounding box center [413, 192] width 41 height 60
click at [232, 131] on button at bounding box center [241, 139] width 18 height 16
click at [469, 197] on div "Mommy" at bounding box center [470, 192] width 43 height 60
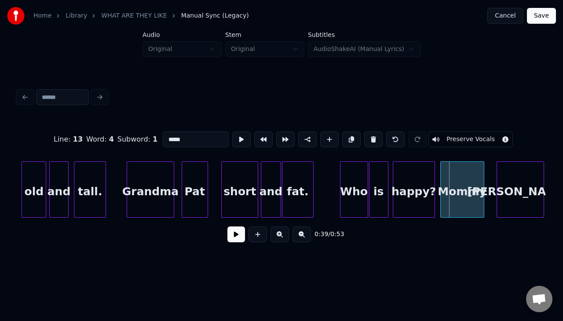
click at [459, 196] on div "Mommy" at bounding box center [462, 192] width 43 height 60
click at [232, 131] on button at bounding box center [241, 139] width 18 height 16
click at [485, 184] on div at bounding box center [486, 189] width 3 height 55
click at [232, 131] on button at bounding box center [241, 139] width 18 height 16
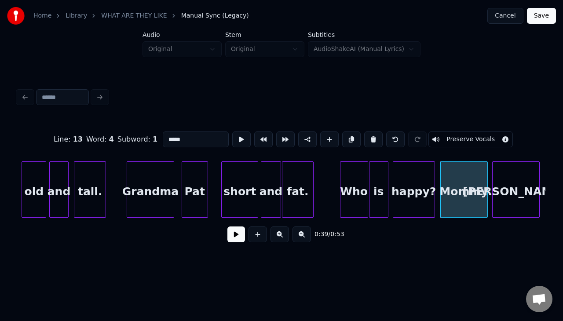
click at [506, 183] on div "Debbie." at bounding box center [515, 192] width 47 height 60
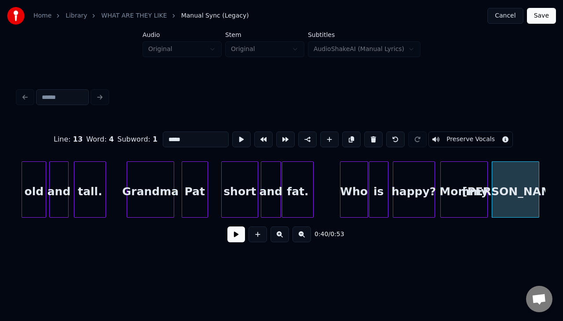
click at [232, 131] on button at bounding box center [241, 139] width 18 height 16
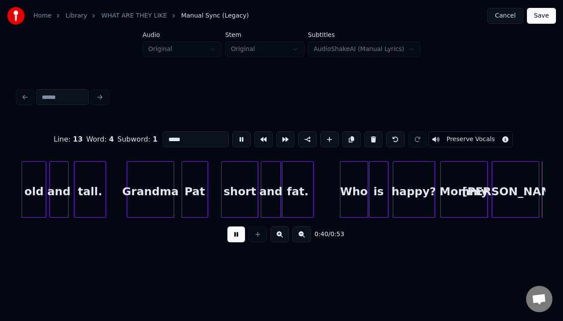
scroll to position [0, 3608]
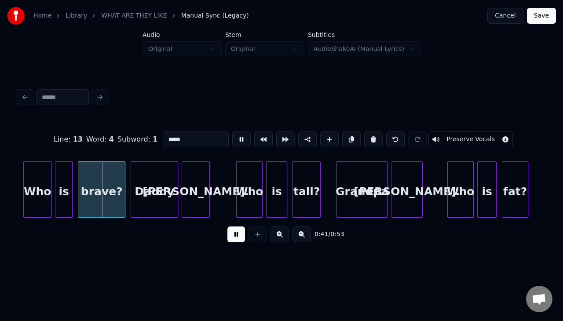
click at [232, 131] on button at bounding box center [241, 139] width 18 height 16
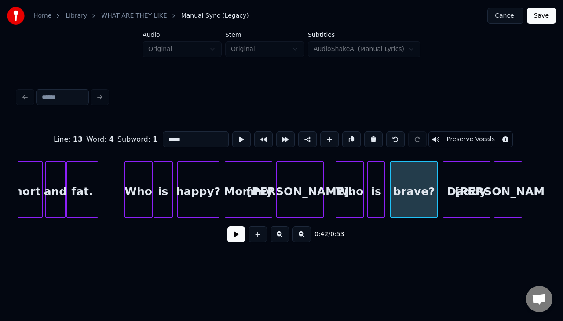
scroll to position [0, 3295]
click at [337, 182] on div at bounding box center [338, 189] width 3 height 55
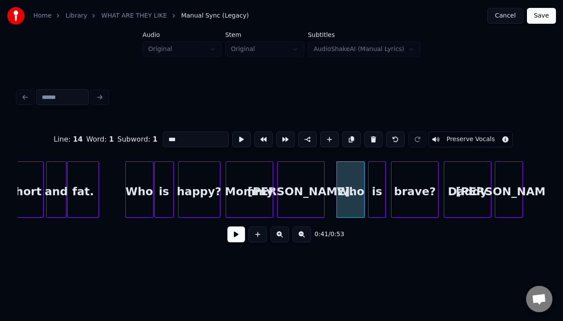
click at [232, 131] on button at bounding box center [241, 139] width 18 height 16
click at [376, 179] on div "is" at bounding box center [376, 192] width 17 height 60
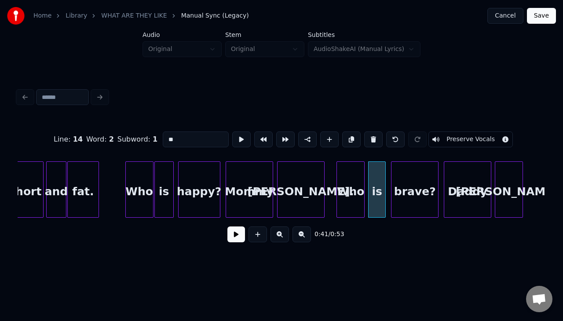
click at [232, 131] on button at bounding box center [241, 139] width 18 height 16
click at [373, 179] on div "is" at bounding box center [374, 192] width 17 height 60
click at [232, 131] on button at bounding box center [241, 139] width 18 height 16
click at [406, 189] on div "brave?" at bounding box center [414, 192] width 47 height 60
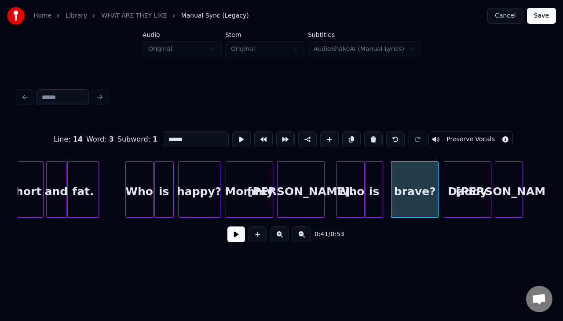
click at [232, 131] on button at bounding box center [241, 139] width 18 height 16
click at [389, 184] on div "brave?" at bounding box center [412, 189] width 47 height 56
click at [232, 131] on button at bounding box center [241, 139] width 18 height 16
click at [463, 187] on div "Daddy" at bounding box center [467, 192] width 47 height 60
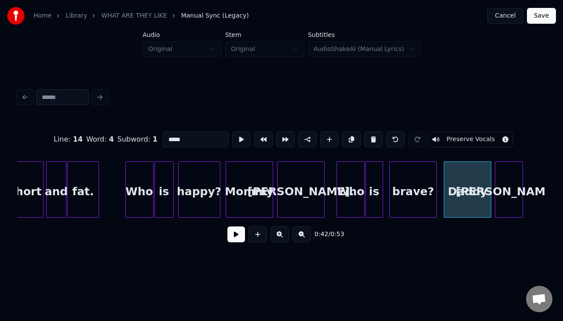
click at [427, 181] on div "brave?" at bounding box center [413, 192] width 47 height 60
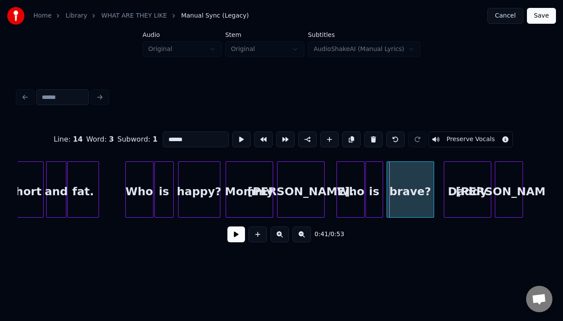
click at [424, 181] on div "brave?" at bounding box center [410, 192] width 47 height 60
click at [232, 131] on button at bounding box center [241, 139] width 18 height 16
click at [454, 180] on div "Daddy" at bounding box center [458, 192] width 47 height 60
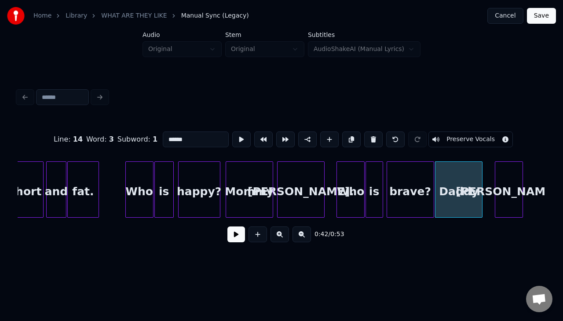
click at [454, 180] on div "Daddy" at bounding box center [458, 192] width 47 height 60
click at [232, 131] on button at bounding box center [241, 139] width 18 height 16
click at [489, 181] on div at bounding box center [488, 189] width 3 height 55
click at [232, 131] on button at bounding box center [241, 139] width 18 height 16
click at [499, 185] on div "Dave." at bounding box center [505, 192] width 27 height 60
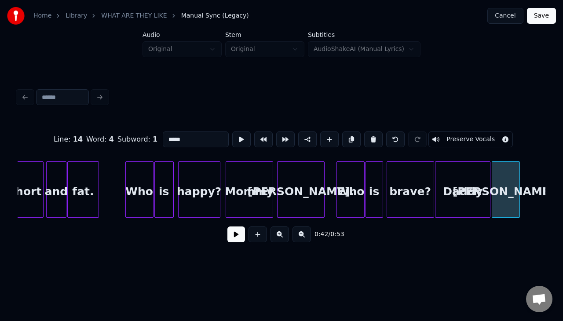
click at [232, 131] on button at bounding box center [241, 139] width 18 height 16
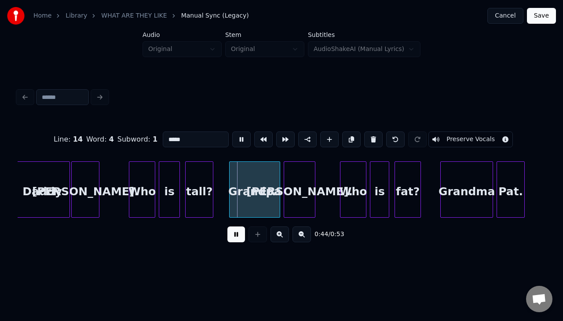
scroll to position [0, 3713]
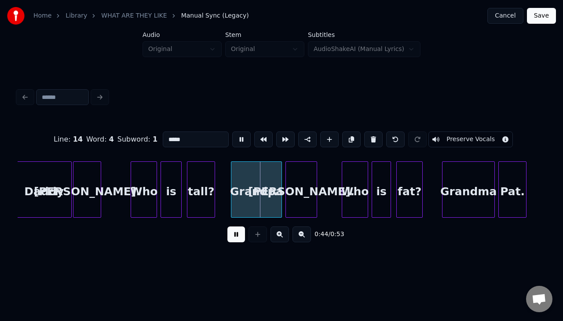
click at [232, 131] on button at bounding box center [241, 139] width 18 height 16
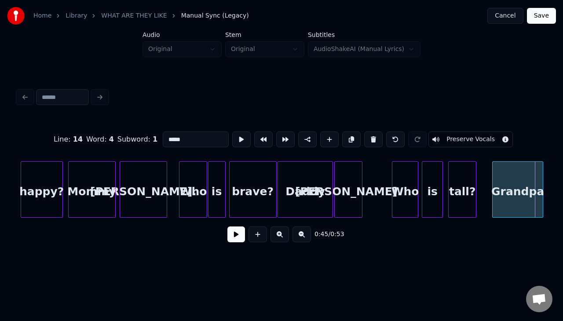
scroll to position [0, 3448]
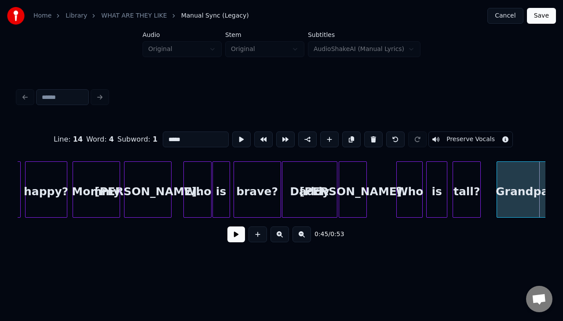
click at [324, 174] on div "Daddy" at bounding box center [309, 192] width 55 height 60
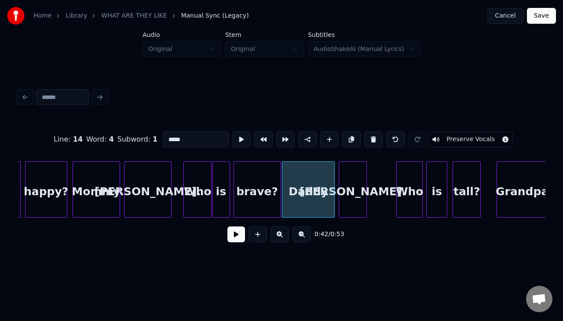
click at [333, 181] on div at bounding box center [333, 189] width 3 height 55
click at [343, 179] on div "Dave." at bounding box center [352, 192] width 27 height 60
type input "*****"
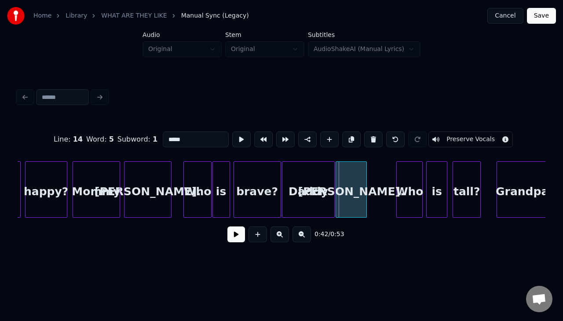
click at [336, 179] on div at bounding box center [337, 189] width 3 height 55
click at [232, 131] on button at bounding box center [241, 139] width 18 height 16
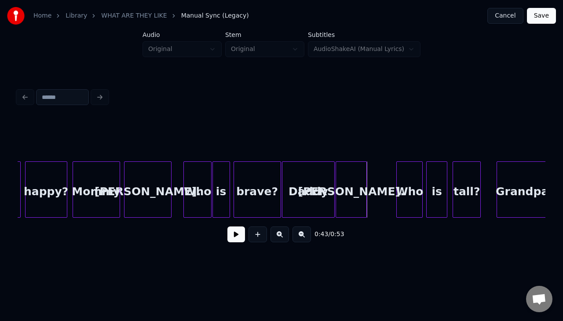
click at [359, 179] on div "Dave." at bounding box center [351, 192] width 30 height 60
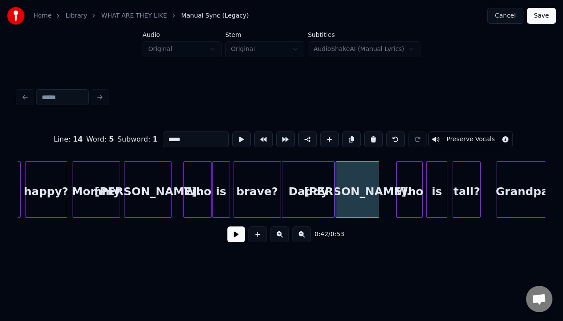
click at [376, 179] on div at bounding box center [377, 189] width 3 height 55
click at [361, 179] on div "Dave." at bounding box center [357, 192] width 43 height 60
click at [236, 136] on button at bounding box center [241, 139] width 18 height 16
click at [389, 179] on div at bounding box center [390, 189] width 3 height 55
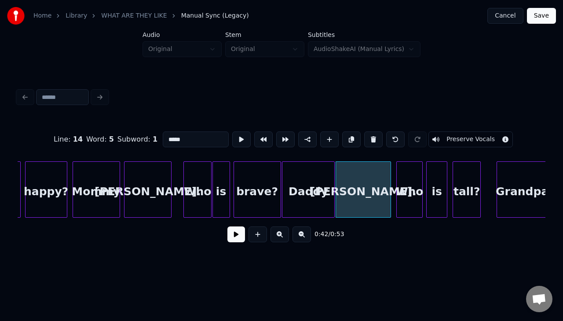
click at [232, 131] on button at bounding box center [241, 139] width 18 height 16
click at [406, 180] on div "Who" at bounding box center [410, 192] width 26 height 60
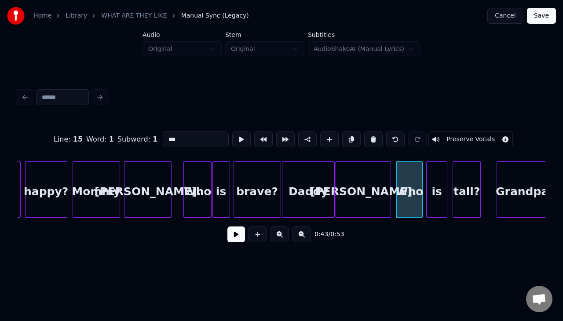
click at [383, 182] on div "Dave." at bounding box center [363, 192] width 54 height 60
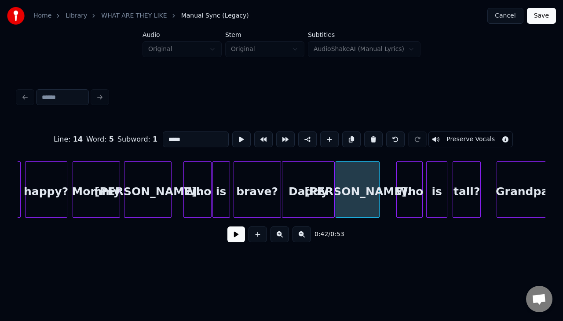
click at [376, 175] on div at bounding box center [377, 189] width 3 height 55
click at [406, 180] on div "Who" at bounding box center [410, 192] width 26 height 60
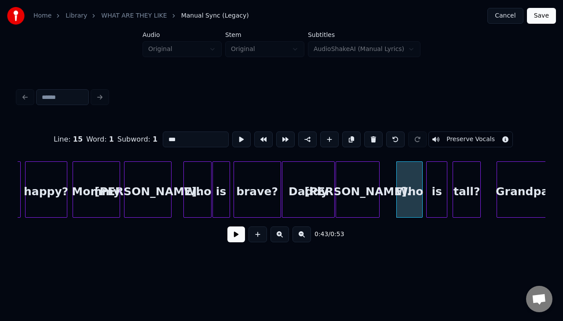
click at [232, 131] on button at bounding box center [241, 139] width 18 height 16
click at [403, 182] on div "Who" at bounding box center [406, 192] width 26 height 60
click at [232, 131] on button at bounding box center [241, 139] width 18 height 16
click at [430, 189] on div "is" at bounding box center [431, 192] width 20 height 60
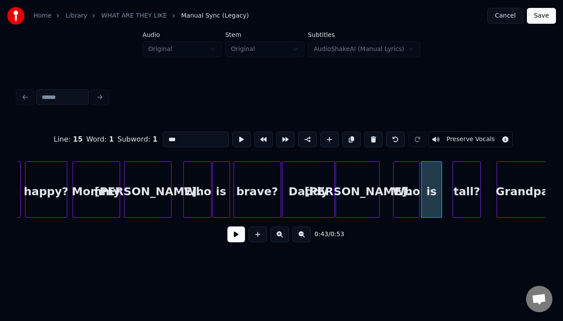
click at [232, 131] on button at bounding box center [241, 139] width 18 height 16
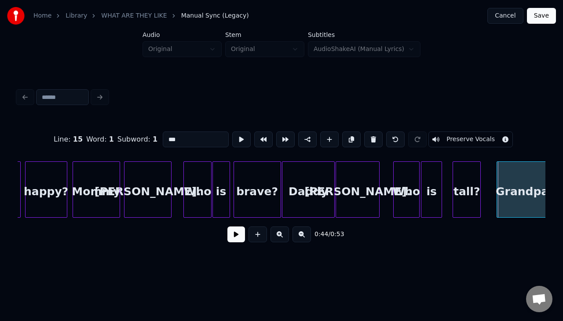
click at [430, 189] on div "is" at bounding box center [431, 192] width 20 height 60
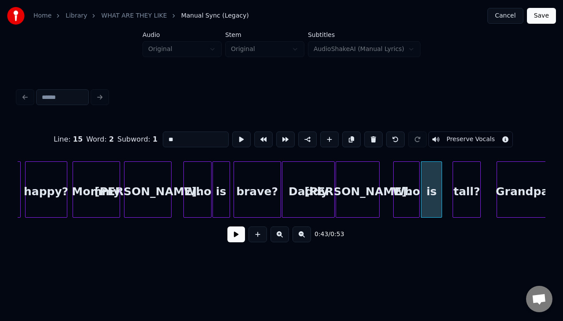
click at [430, 189] on div "is" at bounding box center [431, 192] width 20 height 60
click at [232, 131] on button at bounding box center [241, 139] width 18 height 16
click at [434, 182] on div "is" at bounding box center [433, 192] width 20 height 60
click at [232, 131] on button at bounding box center [241, 139] width 18 height 16
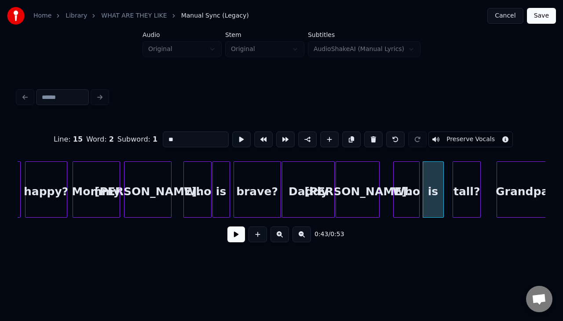
click at [463, 186] on div "tall?" at bounding box center [466, 192] width 27 height 60
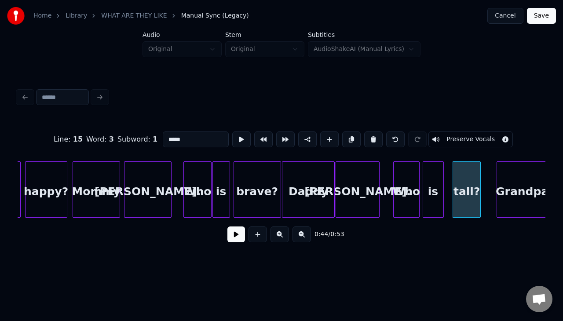
click at [232, 131] on button at bounding box center [241, 139] width 18 height 16
click at [461, 186] on div "tall?" at bounding box center [464, 192] width 27 height 60
click at [232, 131] on button at bounding box center [241, 139] width 18 height 16
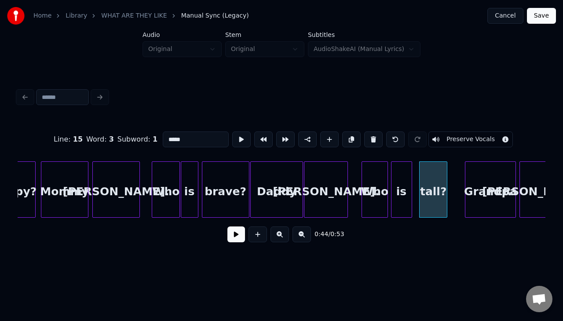
scroll to position [0, 3482]
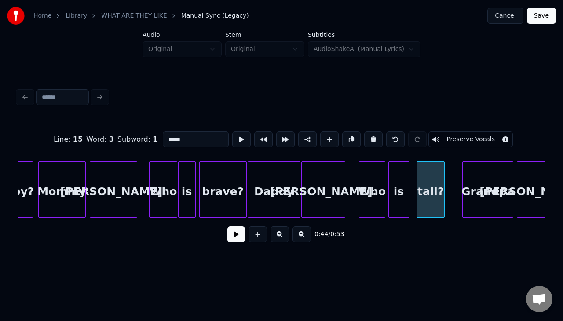
click at [474, 186] on div "Grandpa" at bounding box center [488, 192] width 50 height 60
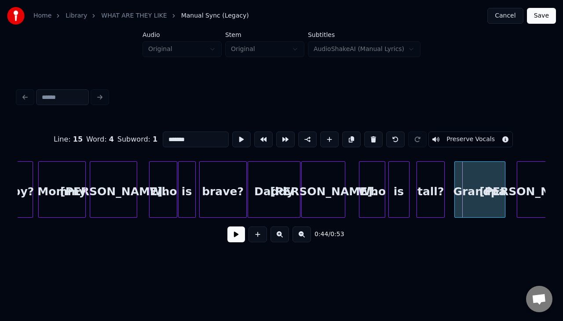
click at [466, 186] on div "Grandpa" at bounding box center [480, 192] width 50 height 60
click at [232, 131] on button at bounding box center [241, 139] width 18 height 16
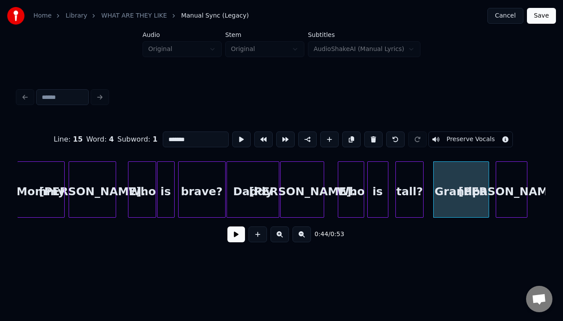
click at [486, 176] on div at bounding box center [487, 189] width 3 height 55
click at [232, 131] on button at bounding box center [241, 139] width 18 height 16
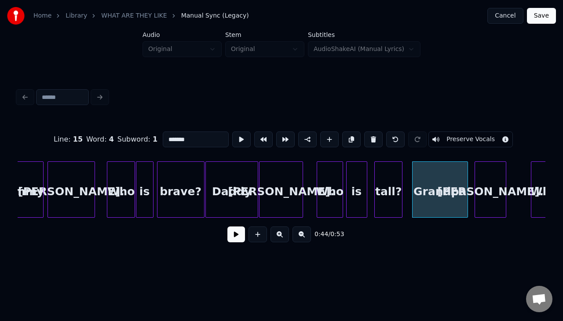
click at [491, 179] on div "Paul." at bounding box center [490, 192] width 31 height 60
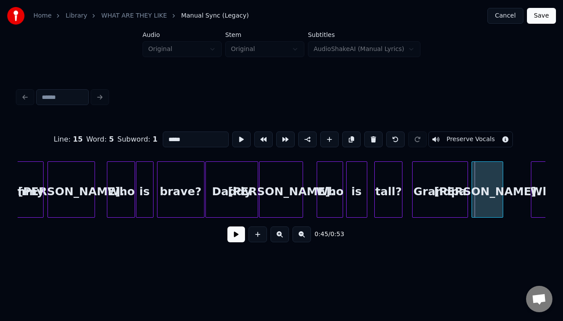
click at [490, 181] on div "Paul." at bounding box center [487, 192] width 31 height 60
click at [491, 181] on div "Paul." at bounding box center [488, 192] width 31 height 60
click at [232, 131] on button at bounding box center [241, 139] width 18 height 16
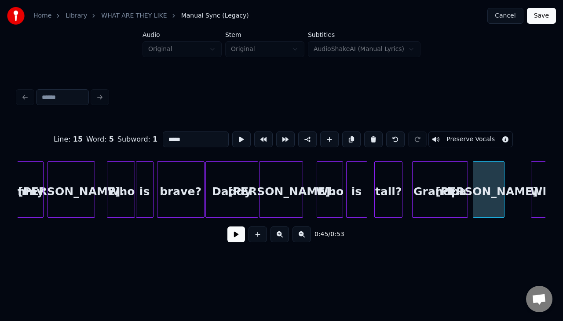
click at [232, 131] on button at bounding box center [241, 139] width 18 height 16
click at [456, 182] on div "Grandpa" at bounding box center [439, 192] width 55 height 60
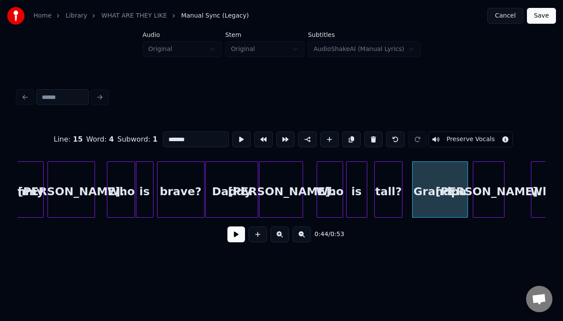
click at [232, 131] on button at bounding box center [241, 139] width 18 height 16
click at [493, 183] on div "Paul." at bounding box center [488, 192] width 31 height 60
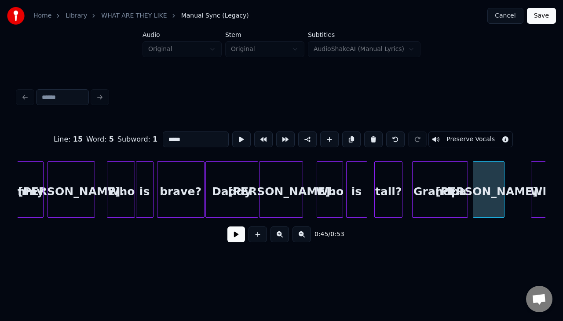
click at [232, 131] on button at bounding box center [241, 139] width 18 height 16
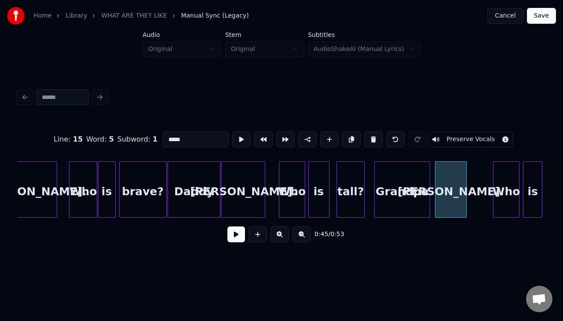
scroll to position [0, 3580]
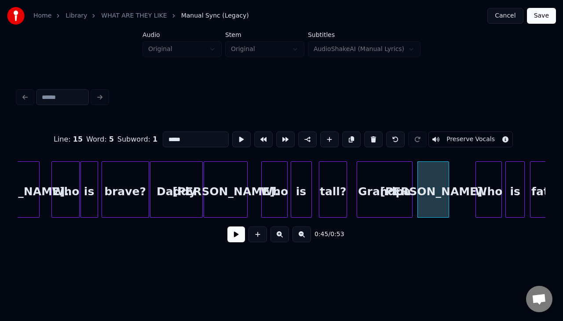
click at [264, 189] on div "Who" at bounding box center [275, 192] width 26 height 60
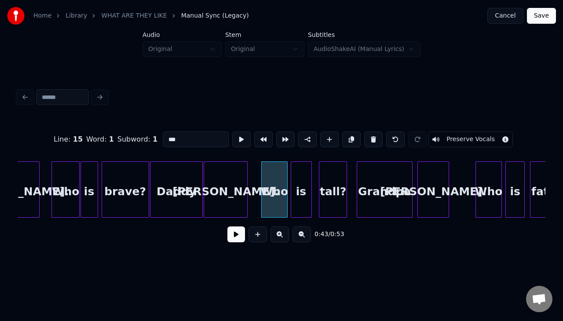
click at [232, 131] on button at bounding box center [241, 139] width 18 height 16
click at [302, 186] on div "is" at bounding box center [301, 192] width 20 height 60
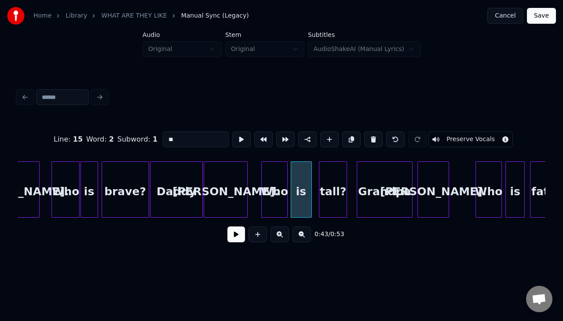
click at [232, 131] on button at bounding box center [241, 139] width 18 height 16
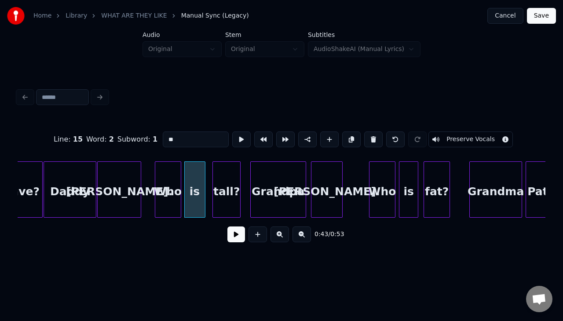
scroll to position [0, 3687]
click at [372, 182] on div "Who" at bounding box center [381, 192] width 26 height 60
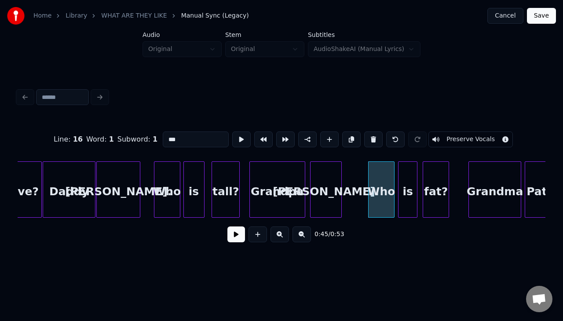
click at [232, 131] on button at bounding box center [241, 139] width 18 height 16
click at [369, 184] on div "Who" at bounding box center [379, 192] width 26 height 60
click at [232, 131] on button at bounding box center [241, 139] width 18 height 16
click at [400, 180] on div "is" at bounding box center [403, 192] width 18 height 60
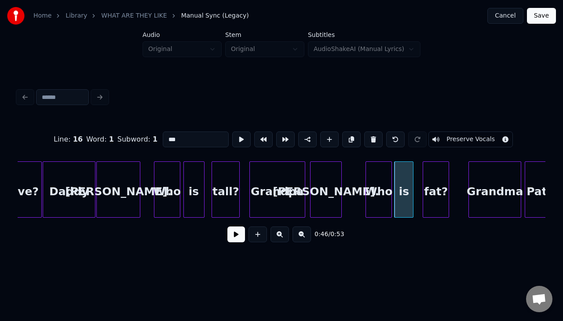
click at [232, 131] on button at bounding box center [241, 139] width 18 height 16
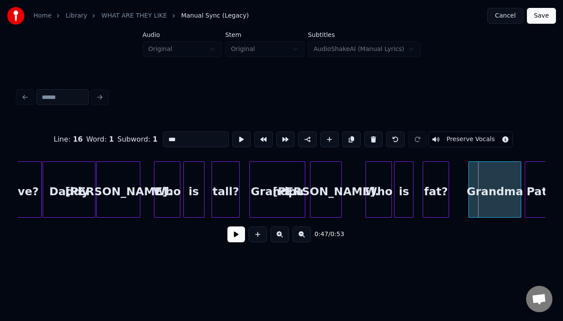
click at [400, 180] on div "is" at bounding box center [403, 192] width 18 height 60
type input "**"
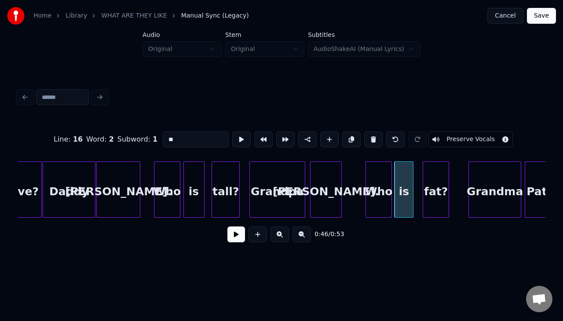
click at [232, 131] on button at bounding box center [241, 139] width 18 height 16
click at [426, 189] on div "fat?" at bounding box center [434, 192] width 26 height 60
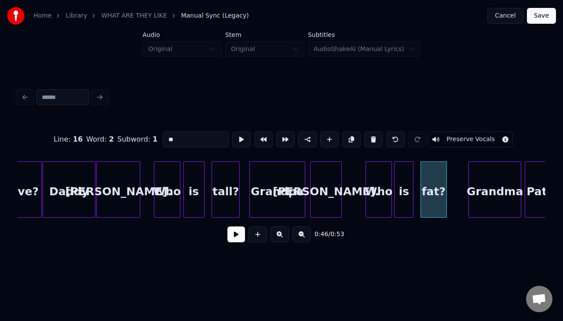
click at [232, 131] on button at bounding box center [241, 139] width 18 height 16
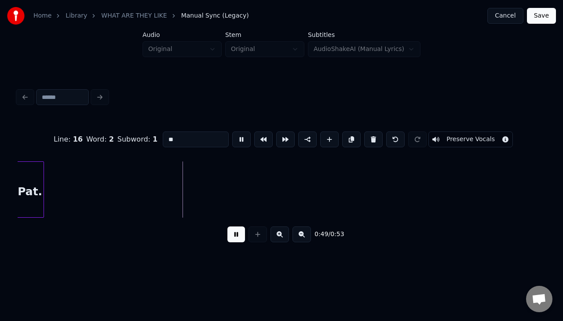
scroll to position [0, 4196]
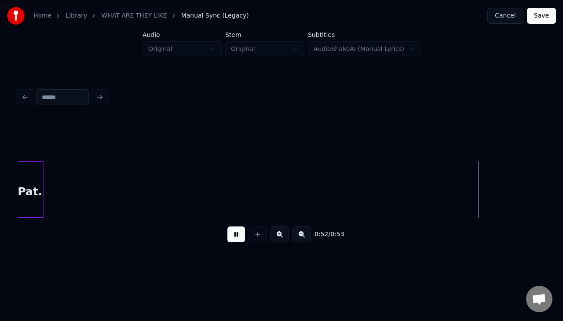
click at [228, 242] on button at bounding box center [236, 234] width 18 height 16
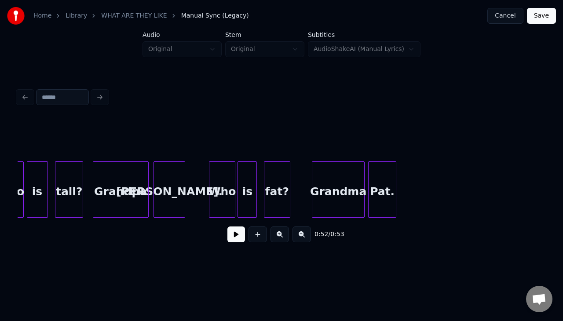
scroll to position [0, 3843]
click at [335, 187] on div "Grandma" at bounding box center [339, 192] width 52 height 60
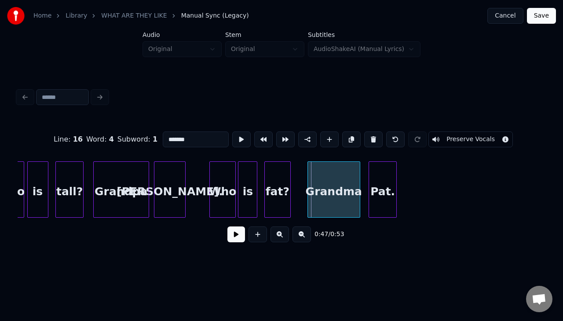
click at [330, 189] on div "Grandma" at bounding box center [334, 192] width 52 height 60
click at [227, 226] on button at bounding box center [236, 234] width 18 height 16
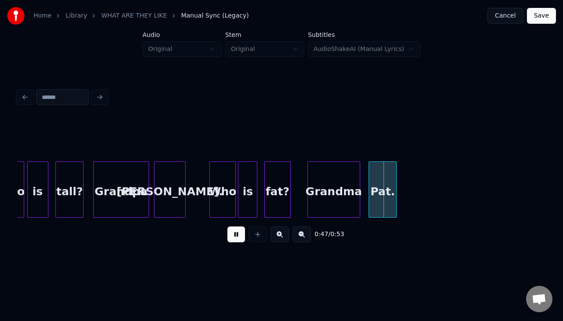
click at [324, 182] on div "Grandma" at bounding box center [334, 192] width 52 height 60
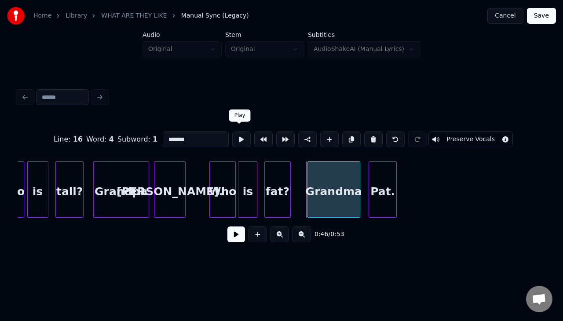
click at [235, 138] on button at bounding box center [241, 139] width 18 height 16
click at [232, 131] on button at bounding box center [241, 139] width 18 height 16
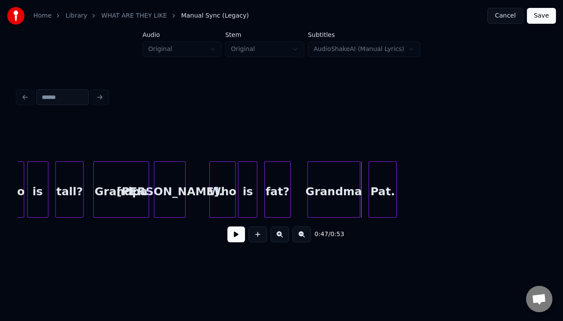
click at [342, 184] on div "Grandma" at bounding box center [334, 192] width 52 height 60
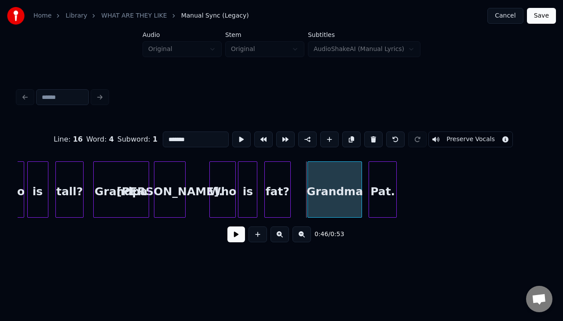
click at [361, 184] on div at bounding box center [360, 189] width 3 height 55
click at [236, 142] on button at bounding box center [241, 139] width 18 height 16
click at [376, 188] on div "Pat." at bounding box center [382, 192] width 27 height 60
type input "****"
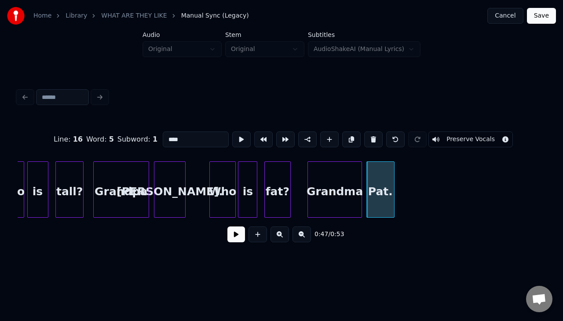
click at [374, 189] on div "Pat." at bounding box center [380, 192] width 27 height 60
click at [239, 140] on button at bounding box center [241, 139] width 18 height 16
click at [397, 183] on div at bounding box center [397, 189] width 3 height 55
click at [241, 135] on button at bounding box center [241, 139] width 18 height 16
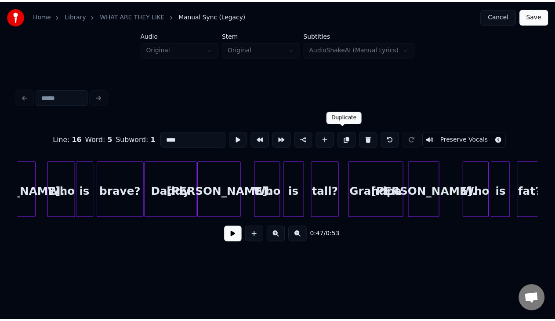
scroll to position [0, 3583]
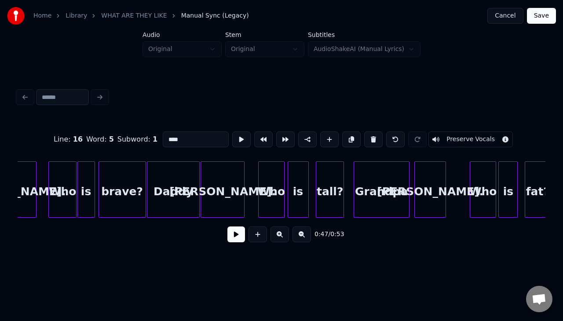
click at [539, 22] on button "Save" at bounding box center [541, 16] width 29 height 16
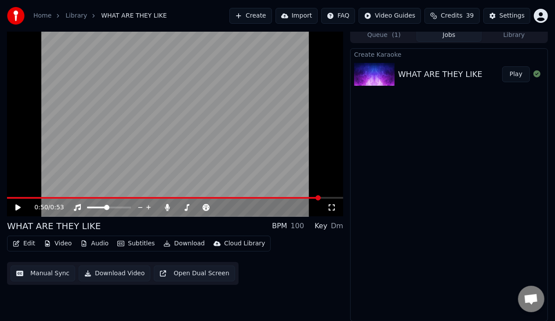
scroll to position [4, 0]
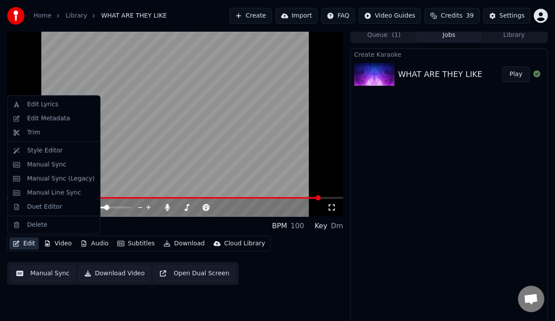
click at [27, 241] on button "Edit" at bounding box center [23, 243] width 29 height 12
click at [63, 178] on div "Manual Sync (Legacy)" at bounding box center [61, 179] width 68 height 9
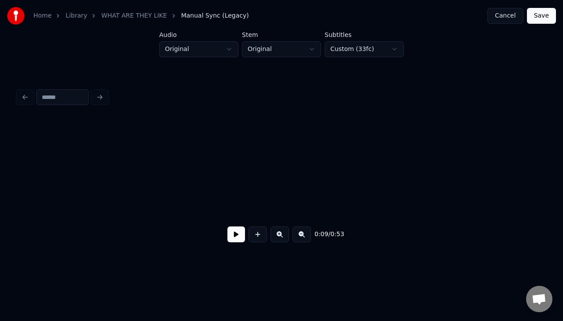
scroll to position [0, 870]
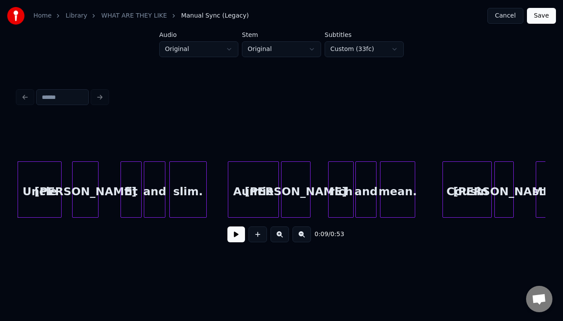
click at [147, 190] on div "and" at bounding box center [154, 192] width 21 height 60
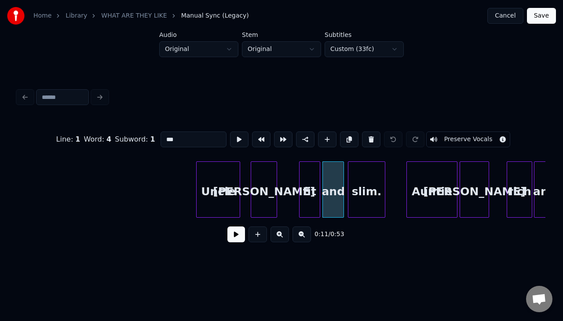
scroll to position [0, 767]
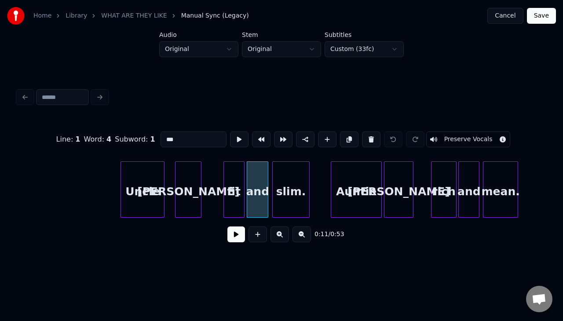
click at [136, 179] on div "Uncle" at bounding box center [142, 192] width 43 height 60
type input "*****"
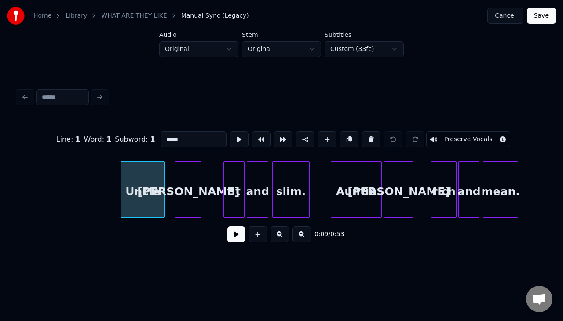
click at [235, 235] on button at bounding box center [236, 234] width 18 height 16
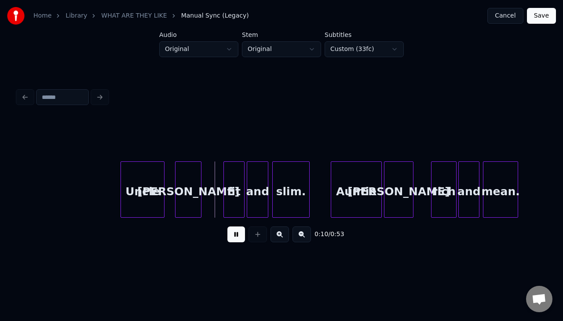
click at [235, 235] on button at bounding box center [236, 234] width 18 height 16
click at [158, 180] on div "Uncle" at bounding box center [142, 192] width 43 height 60
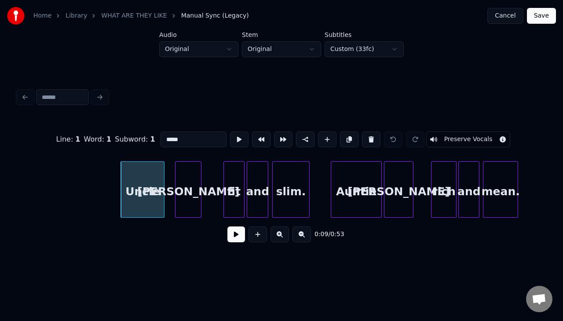
click at [227, 226] on button at bounding box center [236, 234] width 18 height 16
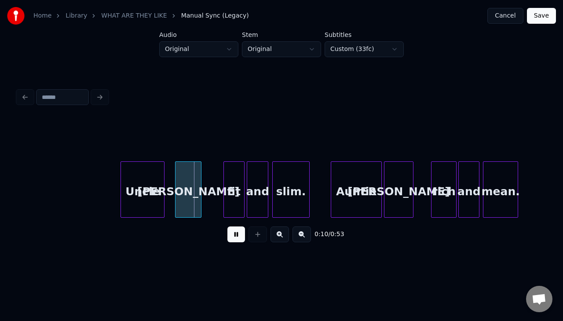
click at [227, 226] on button at bounding box center [236, 234] width 18 height 16
click at [511, 19] on button "Cancel" at bounding box center [505, 16] width 36 height 16
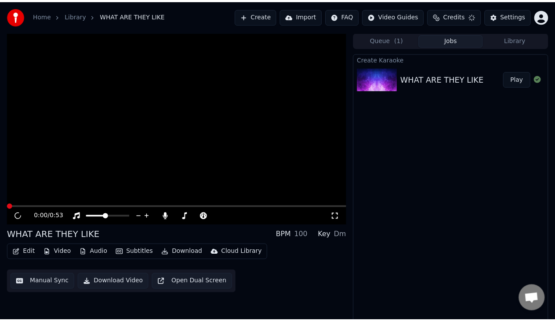
scroll to position [4, 0]
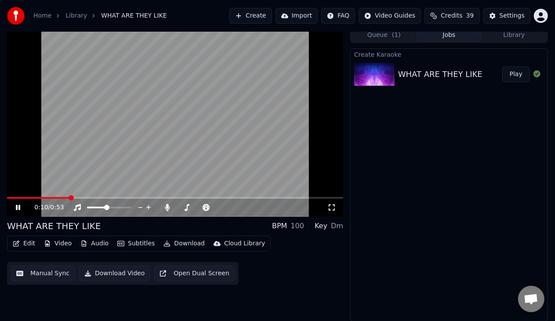
click at [72, 198] on span at bounding box center [175, 198] width 336 height 2
click at [62, 198] on span at bounding box center [35, 198] width 56 height 2
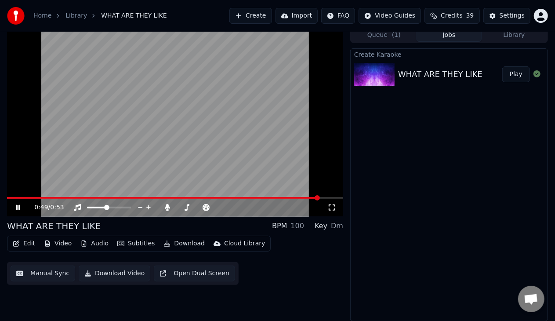
click at [179, 120] on video at bounding box center [175, 121] width 336 height 189
click at [131, 206] on span at bounding box center [128, 207] width 5 height 5
click at [221, 210] on span at bounding box center [218, 207] width 5 height 5
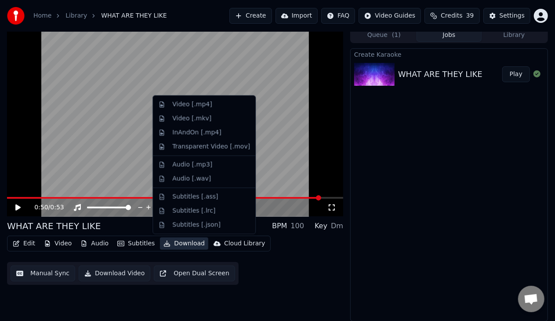
click at [182, 242] on button "Download" at bounding box center [184, 243] width 48 height 12
click at [200, 103] on div "Video [.mp4]" at bounding box center [192, 104] width 40 height 9
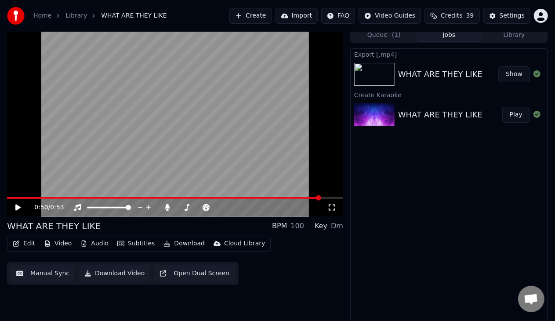
click at [509, 78] on button "Show" at bounding box center [515, 74] width 32 height 16
click at [161, 295] on div "0:50 / 0:53 WHAT ARE THEY LIKE BPM 100 Key Dm Edit Video Audio Subtitles Downlo…" at bounding box center [175, 174] width 336 height 294
click at [168, 206] on icon at bounding box center [167, 207] width 5 height 7
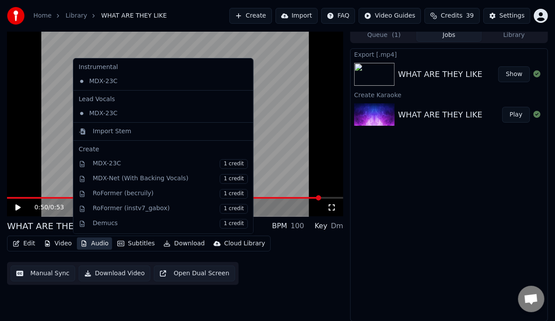
click at [85, 245] on button "Audio" at bounding box center [94, 243] width 35 height 12
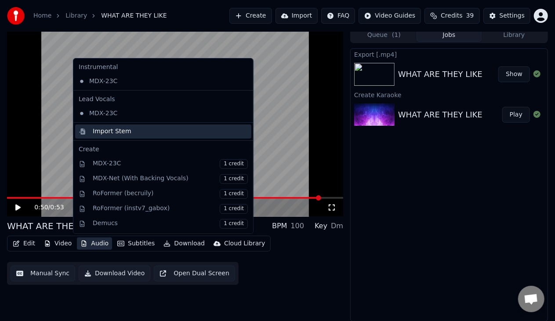
click at [103, 129] on div "Import Stem" at bounding box center [112, 131] width 39 height 9
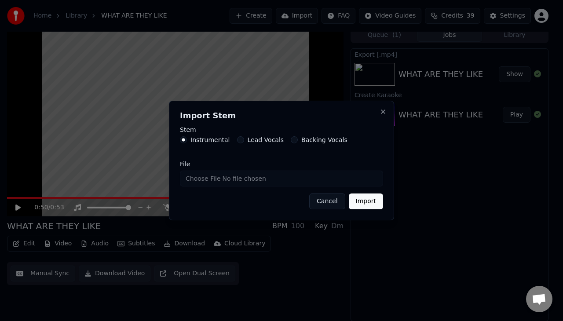
click at [207, 180] on input "File" at bounding box center [281, 179] width 203 height 16
type input "**********"
click at [363, 204] on button "Import" at bounding box center [366, 201] width 34 height 16
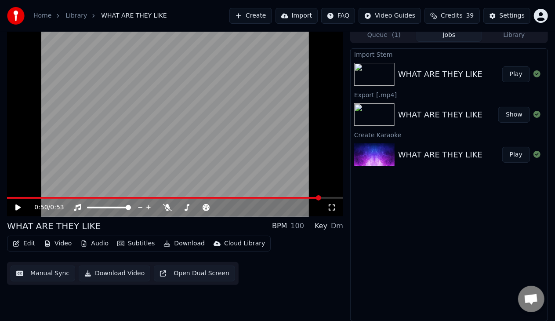
click at [515, 71] on button "Play" at bounding box center [517, 74] width 28 height 16
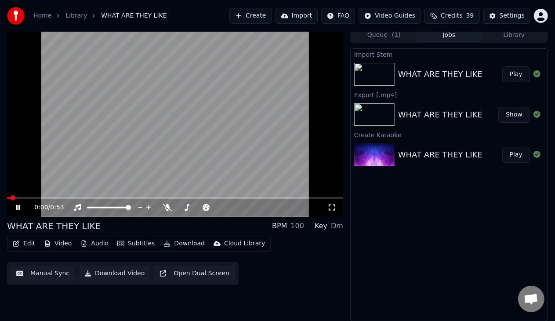
click at [157, 156] on video at bounding box center [175, 121] width 336 height 189
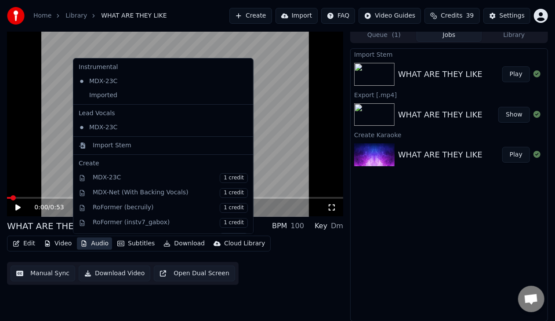
click at [92, 240] on button "Audio" at bounding box center [94, 243] width 35 height 12
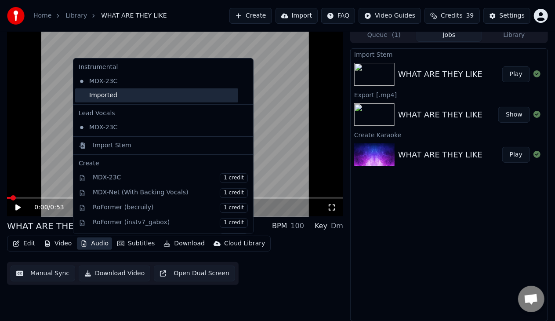
click at [121, 100] on div "Imported" at bounding box center [156, 95] width 163 height 14
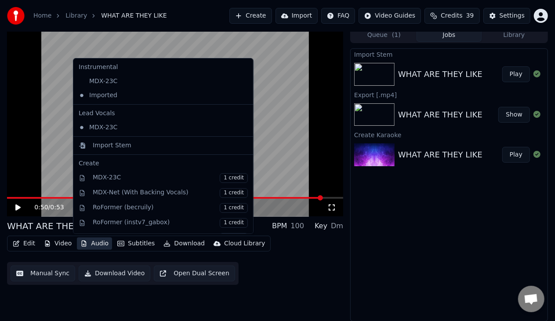
click at [398, 242] on div "Import Stem WHAT ARE THEY LIKE Play Export [.mp4] WHAT ARE THEY LIKE Show Creat…" at bounding box center [449, 184] width 198 height 273
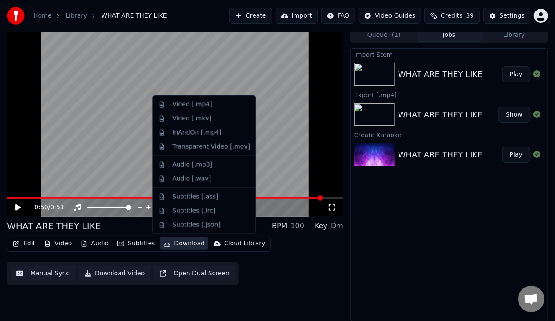
click at [175, 246] on button "Download" at bounding box center [184, 243] width 48 height 12
click at [199, 108] on div "Video [.mp4]" at bounding box center [192, 104] width 40 height 9
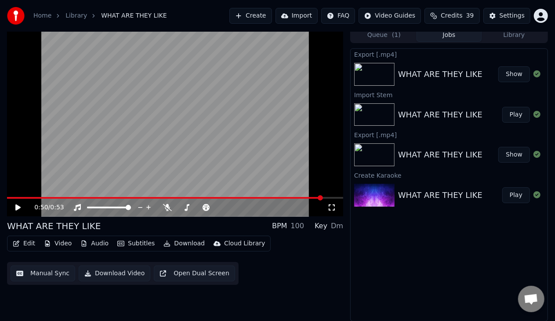
click at [517, 76] on button "Show" at bounding box center [515, 74] width 32 height 16
